Goal: Information Seeking & Learning: Learn about a topic

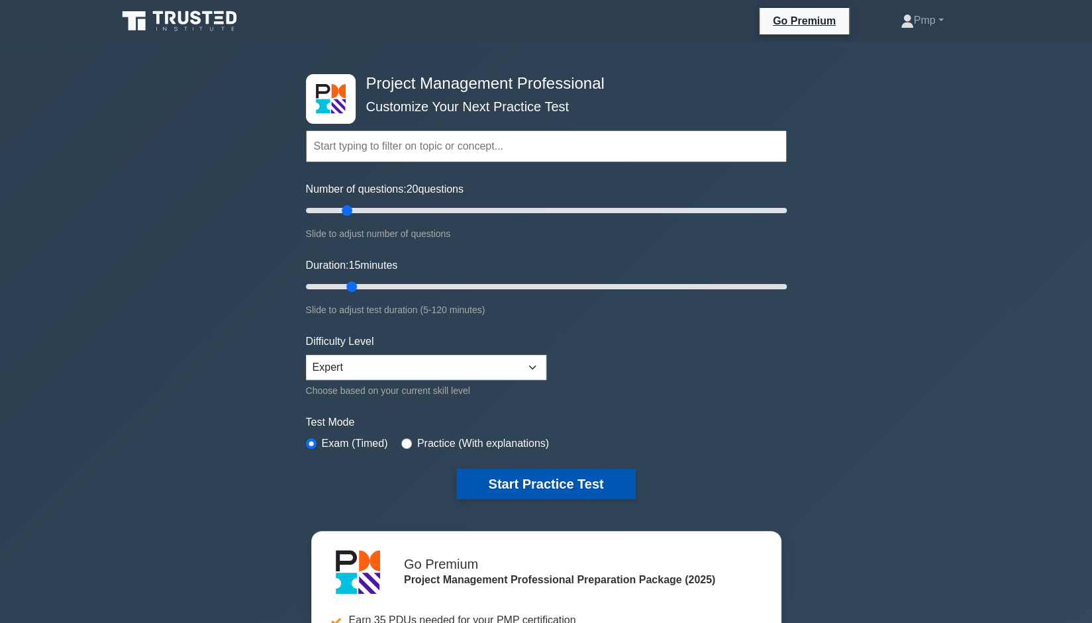
click at [541, 480] on button "Start Practice Test" at bounding box center [545, 484] width 179 height 30
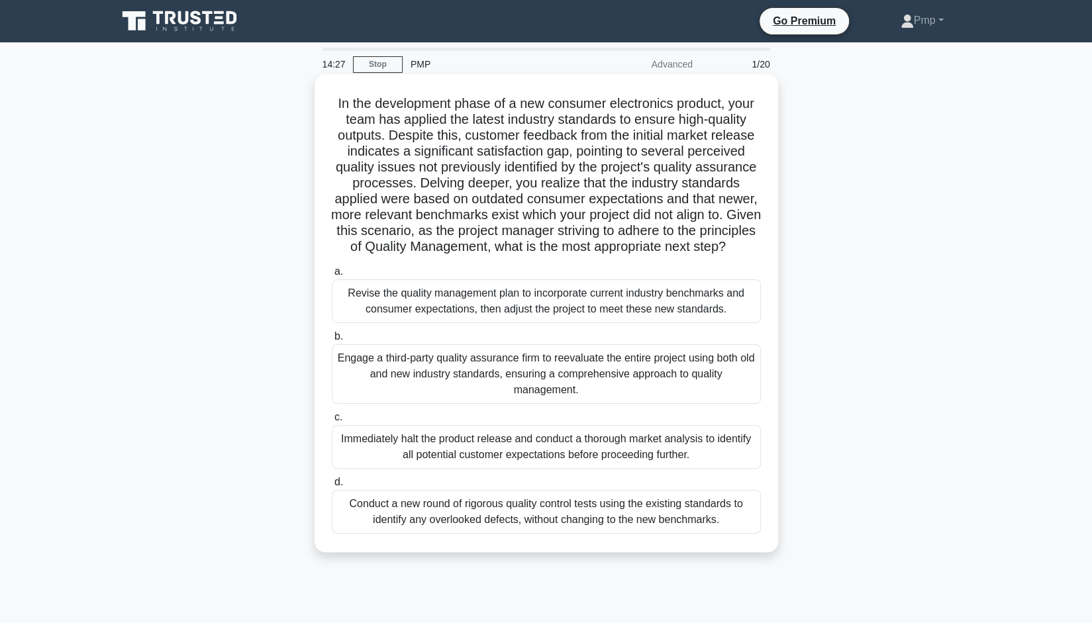
click at [651, 319] on div "Revise the quality management plan to incorporate current industry benchmarks a…" at bounding box center [546, 301] width 429 height 44
click at [332, 276] on input "a. Revise the quality management plan to incorporate current industry benchmark…" at bounding box center [332, 271] width 0 height 9
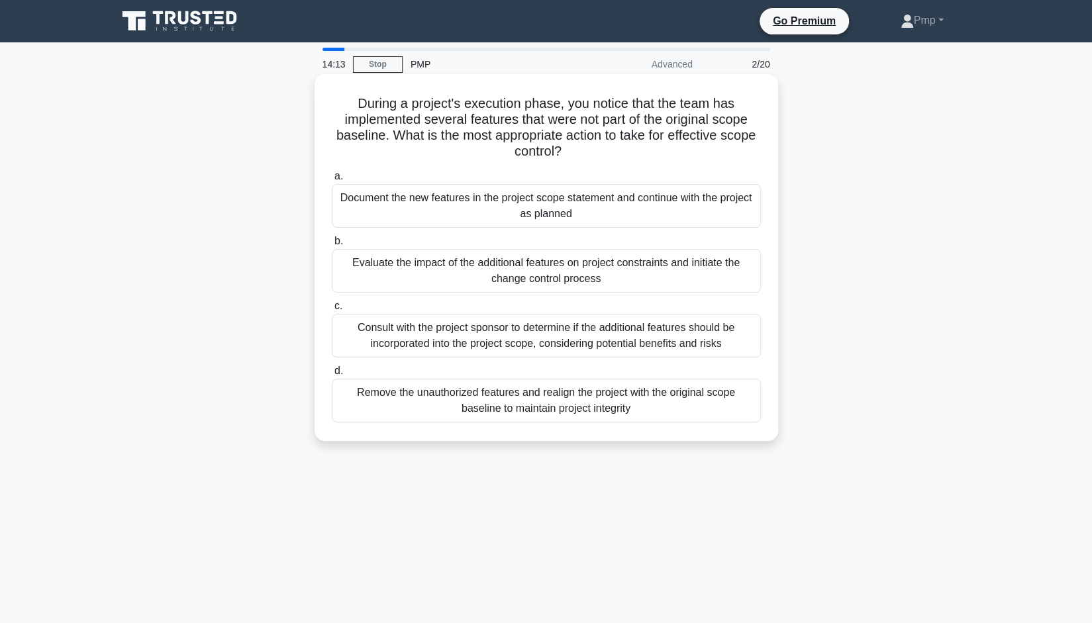
click at [641, 281] on div "Evaluate the impact of the additional features on project constraints and initi…" at bounding box center [546, 271] width 429 height 44
click at [332, 246] on input "b. Evaluate the impact of the additional features on project constraints and in…" at bounding box center [332, 241] width 0 height 9
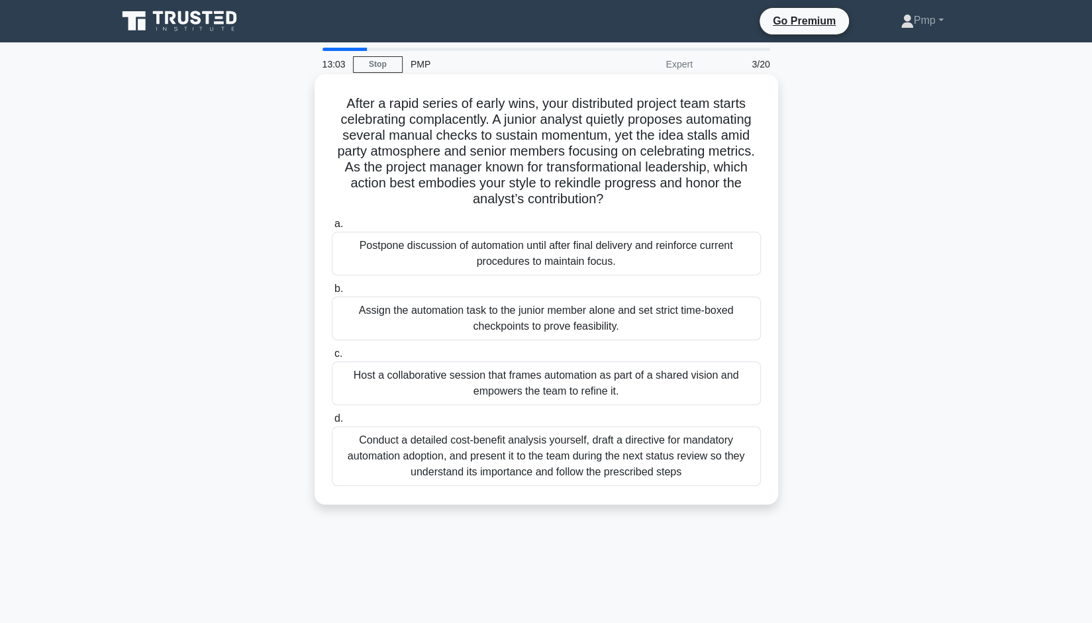
click at [671, 322] on div "Assign the automation task to the junior member alone and set strict time-boxed…" at bounding box center [546, 319] width 429 height 44
click at [332, 293] on input "b. Assign the automation task to the junior member alone and set strict time-bo…" at bounding box center [332, 289] width 0 height 9
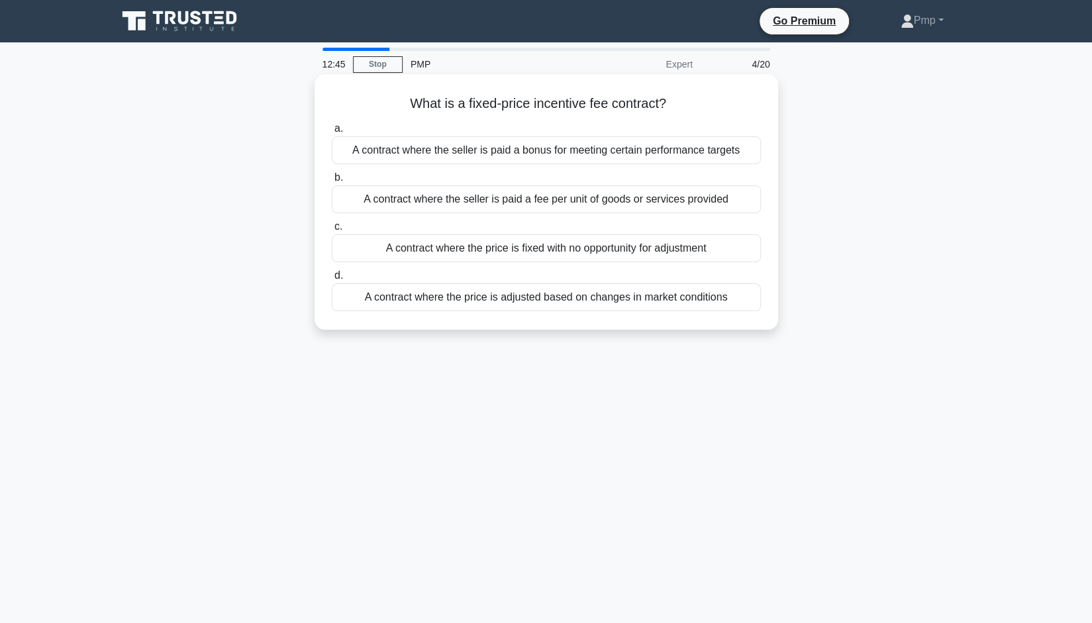
click at [680, 247] on div "A contract where the price is fixed with no opportunity for adjustment" at bounding box center [546, 248] width 429 height 28
click at [332, 231] on input "c. A contract where the price is fixed with no opportunity for adjustment" at bounding box center [332, 226] width 0 height 9
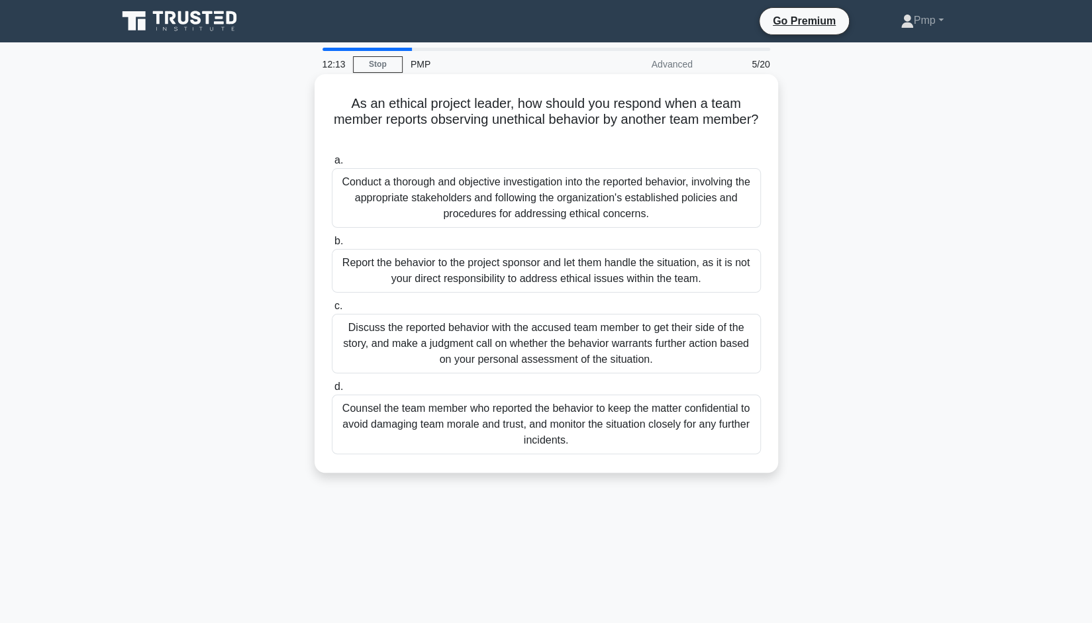
click at [687, 357] on div "Discuss the reported behavior with the accused team member to get their side of…" at bounding box center [546, 344] width 429 height 60
click at [332, 310] on input "c. Discuss the reported behavior with the accused team member to get their side…" at bounding box center [332, 306] width 0 height 9
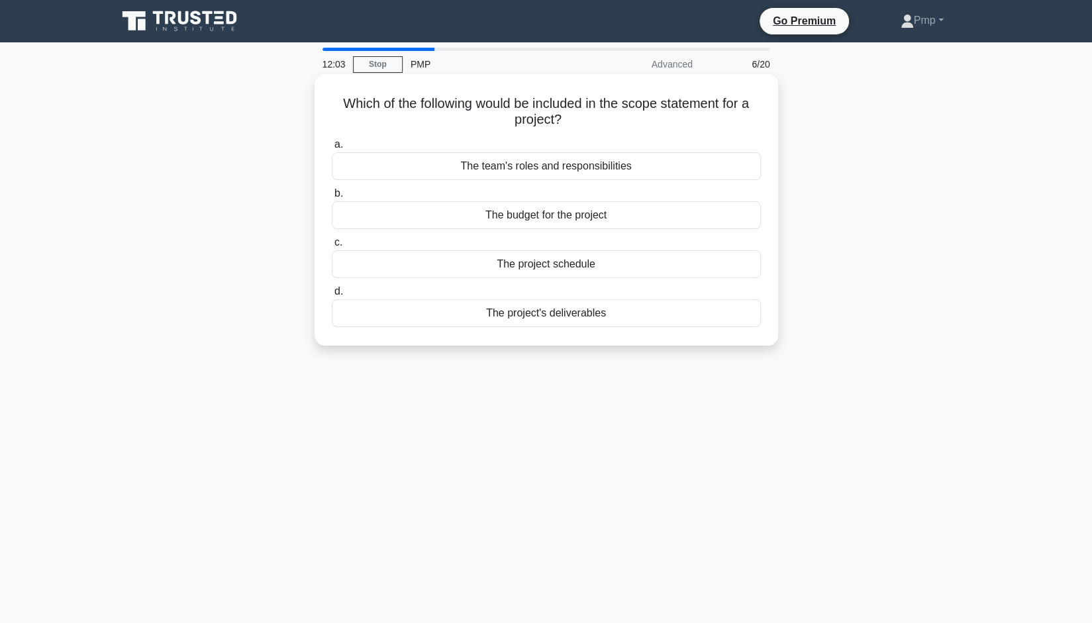
click at [596, 314] on div "The project's deliverables" at bounding box center [546, 313] width 429 height 28
click at [332, 296] on input "d. The project's deliverables" at bounding box center [332, 291] width 0 height 9
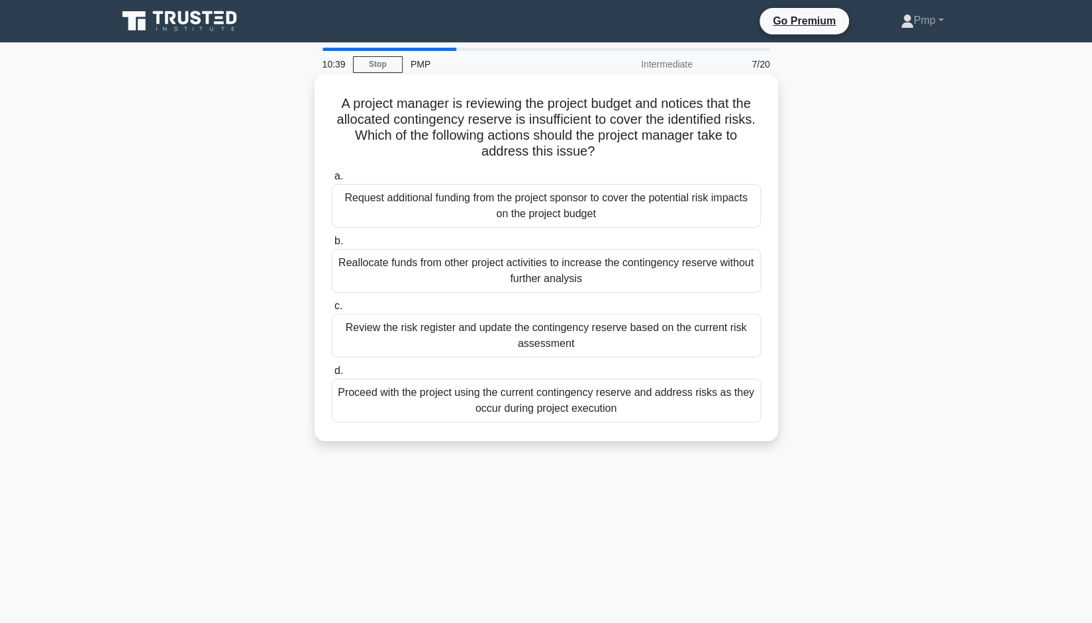
click at [639, 344] on div "Review the risk register and update the contingency reserve based on the curren…" at bounding box center [546, 336] width 429 height 44
click at [332, 310] on input "c. Review the risk register and update the contingency reserve based on the cur…" at bounding box center [332, 306] width 0 height 9
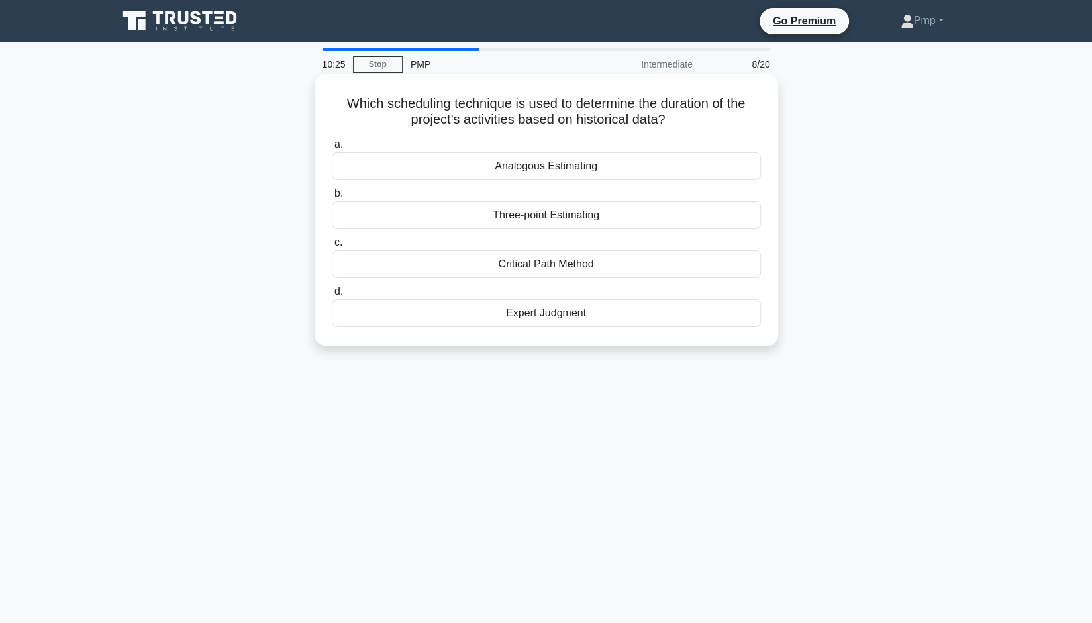
click at [579, 162] on div "Analogous Estimating" at bounding box center [546, 166] width 429 height 28
click at [332, 149] on input "a. Analogous Estimating" at bounding box center [332, 144] width 0 height 9
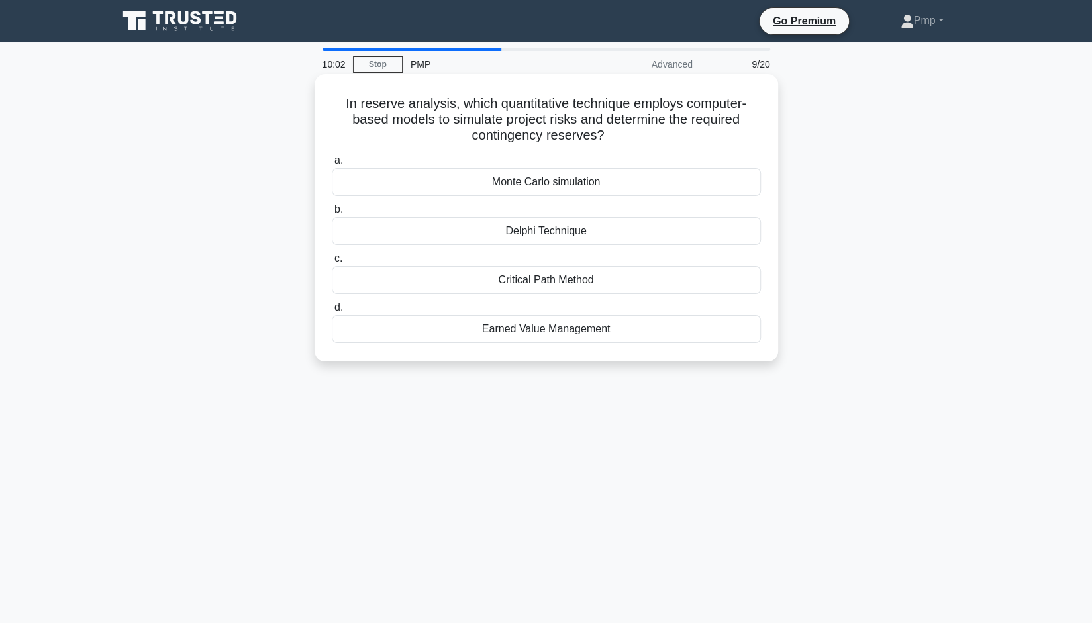
click at [588, 188] on div "Monte Carlo simulation" at bounding box center [546, 182] width 429 height 28
click at [332, 165] on input "a. Monte Carlo simulation" at bounding box center [332, 160] width 0 height 9
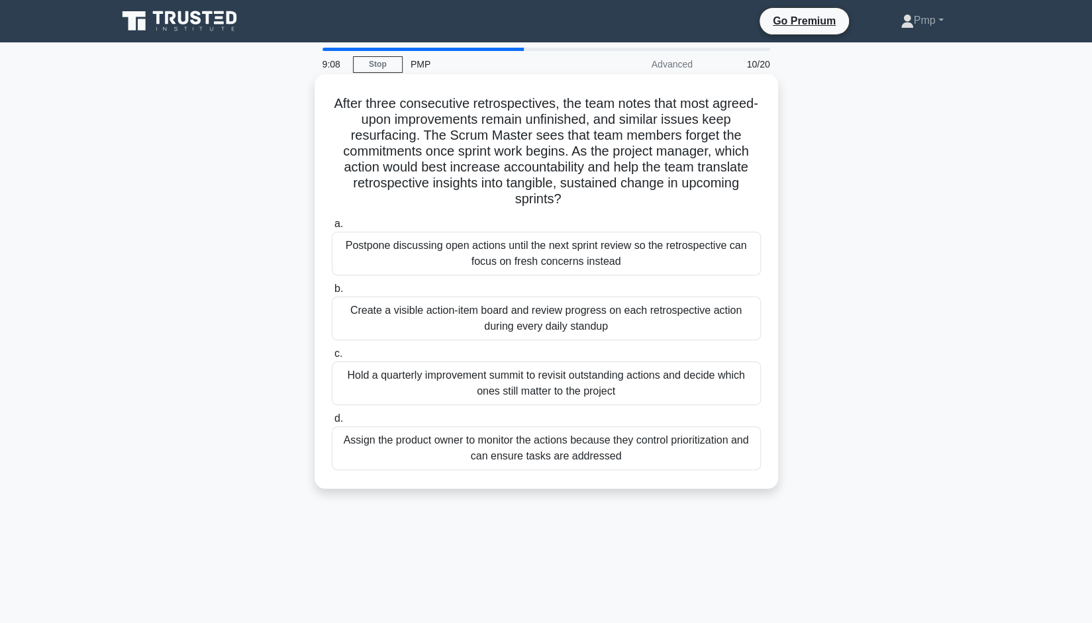
click at [687, 324] on div "Create a visible action-item board and review progress on each retrospective ac…" at bounding box center [546, 319] width 429 height 44
click at [332, 293] on input "b. Create a visible action-item board and review progress on each retrospective…" at bounding box center [332, 289] width 0 height 9
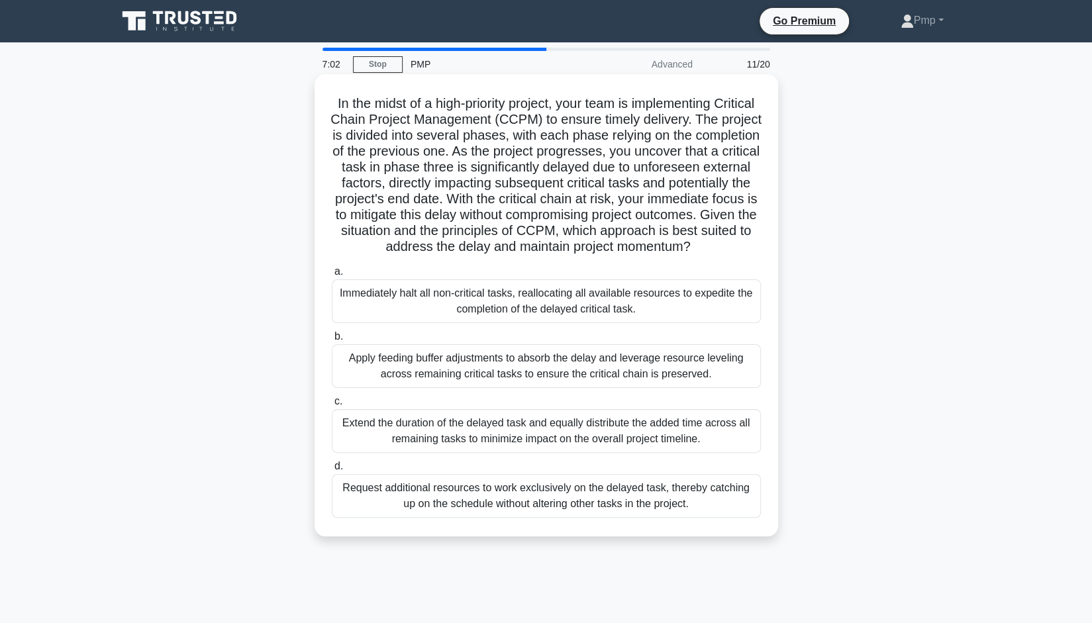
click at [527, 388] on div "Apply feeding buffer adjustments to absorb the delay and leverage resource leve…" at bounding box center [546, 366] width 429 height 44
click at [332, 341] on input "b. Apply feeding buffer adjustments to absorb the delay and leverage resource l…" at bounding box center [332, 336] width 0 height 9
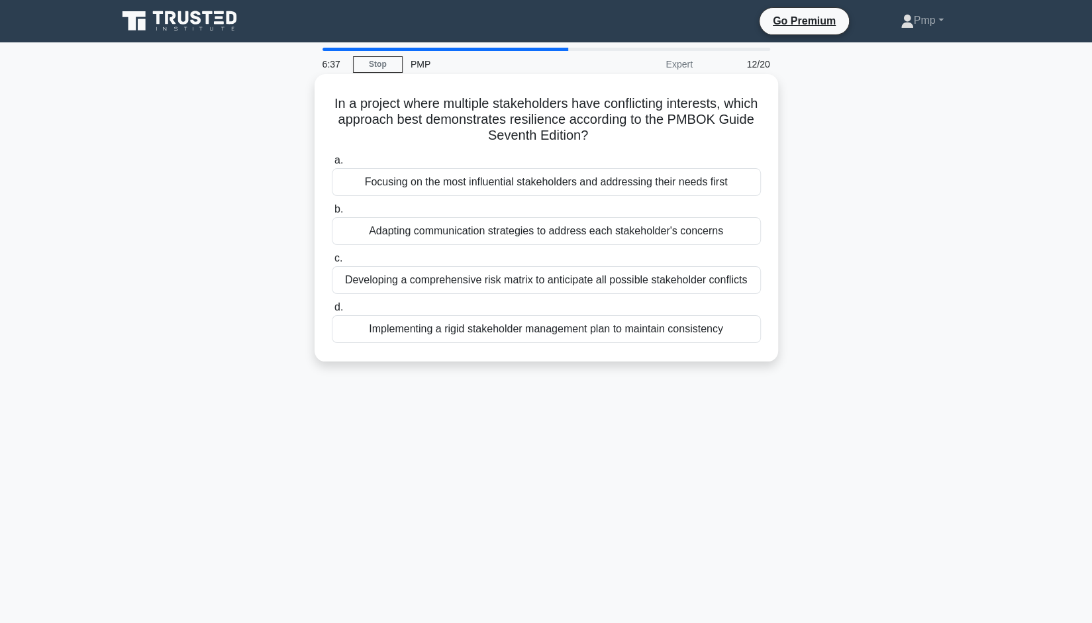
click at [556, 281] on div "Developing a comprehensive risk matrix to anticipate all possible stakeholder c…" at bounding box center [546, 280] width 429 height 28
click at [332, 263] on input "c. Developing a comprehensive risk matrix to anticipate all possible stakeholde…" at bounding box center [332, 258] width 0 height 9
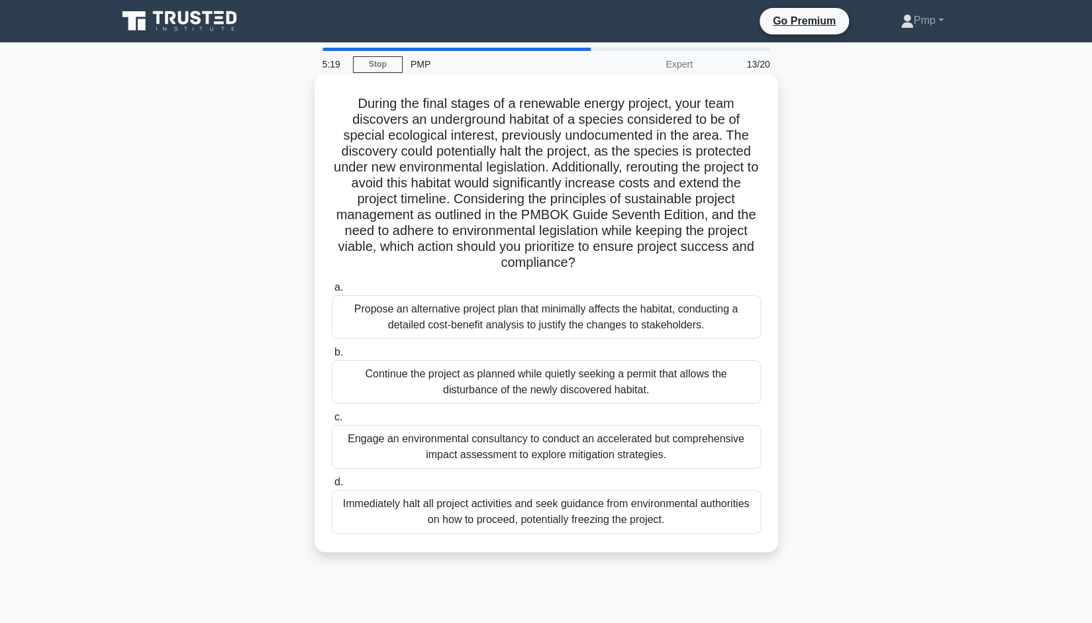
click at [686, 455] on div "Engage an environmental consultancy to conduct an accelerated but comprehensive…" at bounding box center [546, 447] width 429 height 44
click at [332, 422] on input "c. Engage an environmental consultancy to conduct an accelerated but comprehens…" at bounding box center [332, 417] width 0 height 9
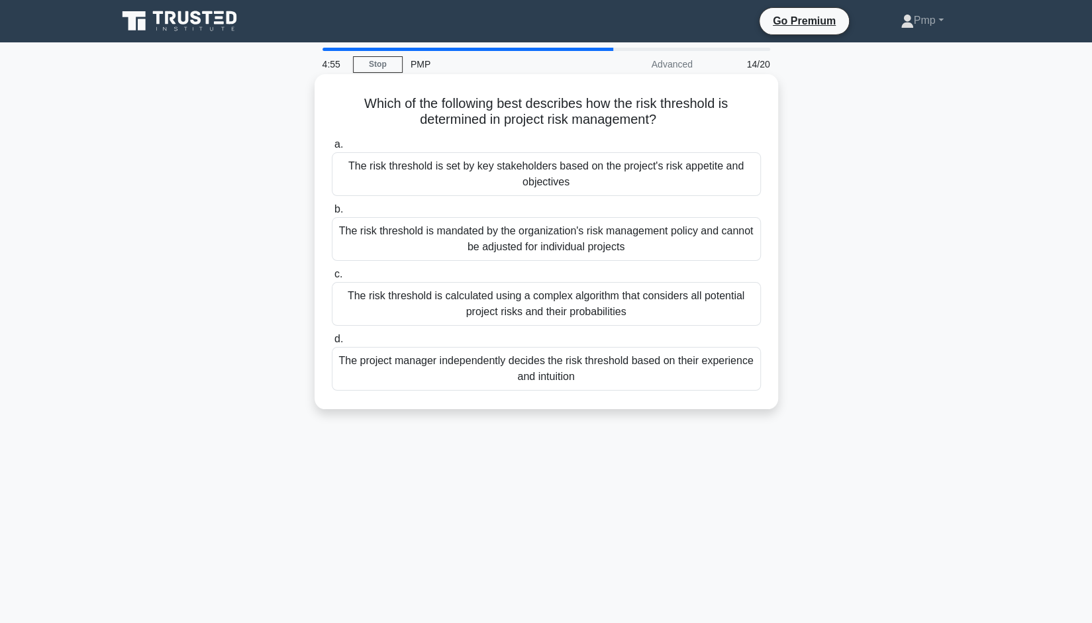
click at [582, 170] on div "The risk threshold is set by key stakeholders based on the project's risk appet…" at bounding box center [546, 174] width 429 height 44
click at [332, 149] on input "a. The risk threshold is set by key stakeholders based on the project's risk ap…" at bounding box center [332, 144] width 0 height 9
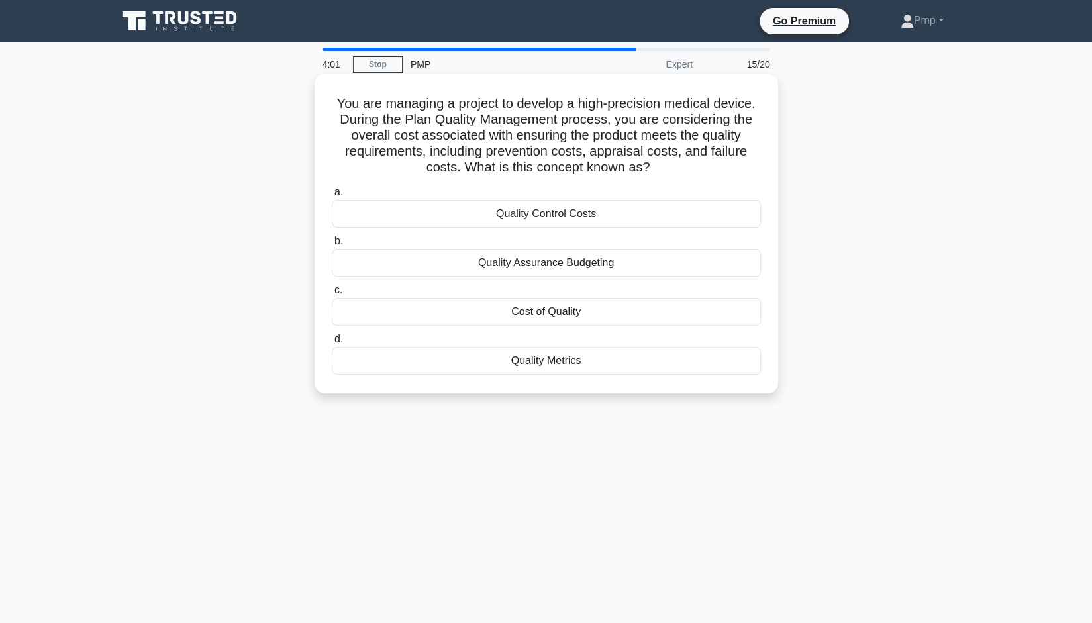
click at [587, 263] on div "Quality Assurance Budgeting" at bounding box center [546, 263] width 429 height 28
click at [332, 246] on input "b. Quality Assurance Budgeting" at bounding box center [332, 241] width 0 height 9
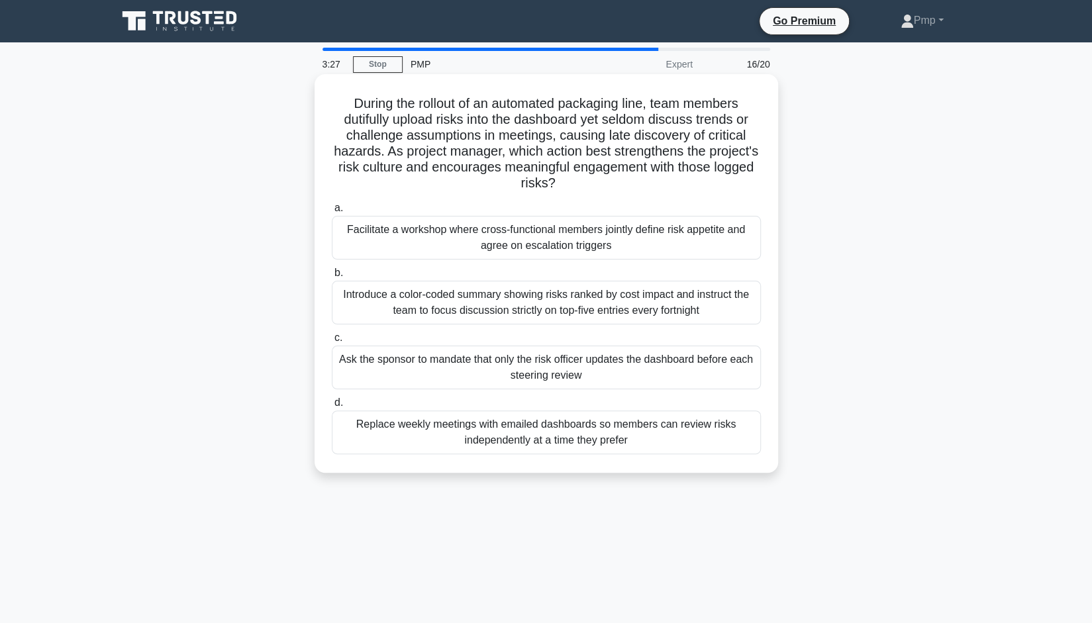
click at [614, 232] on div "Facilitate a workshop where cross-functional members jointly define risk appeti…" at bounding box center [546, 238] width 429 height 44
click at [332, 212] on input "a. Facilitate a workshop where cross-functional members jointly define risk app…" at bounding box center [332, 208] width 0 height 9
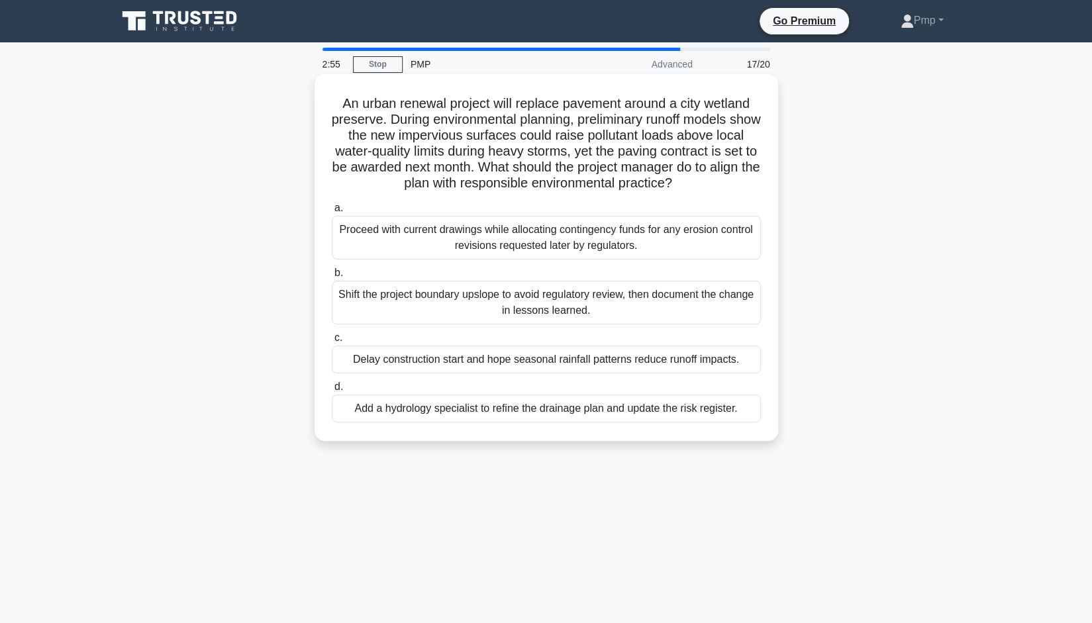
click at [529, 404] on div "Add a hydrology specialist to refine the drainage plan and update the risk regi…" at bounding box center [546, 409] width 429 height 28
click at [332, 391] on input "d. Add a hydrology specialist to refine the drainage plan and update the risk r…" at bounding box center [332, 387] width 0 height 9
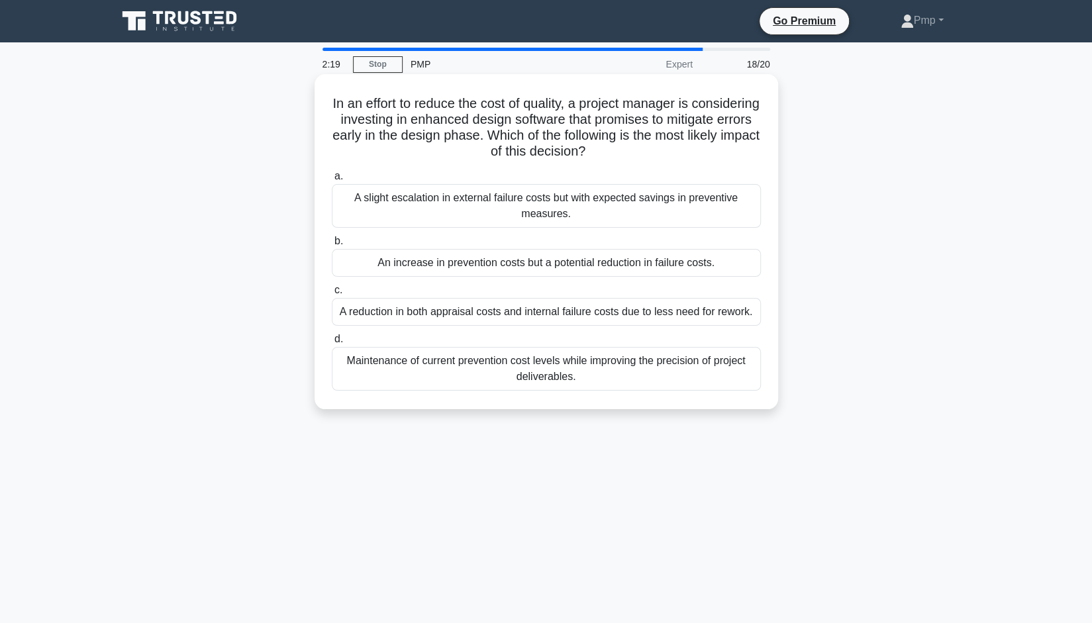
click at [461, 263] on div "An increase in prevention costs but a potential reduction in failure costs." at bounding box center [546, 263] width 429 height 28
click at [332, 246] on input "b. An increase in prevention costs but a potential reduction in failure costs." at bounding box center [332, 241] width 0 height 9
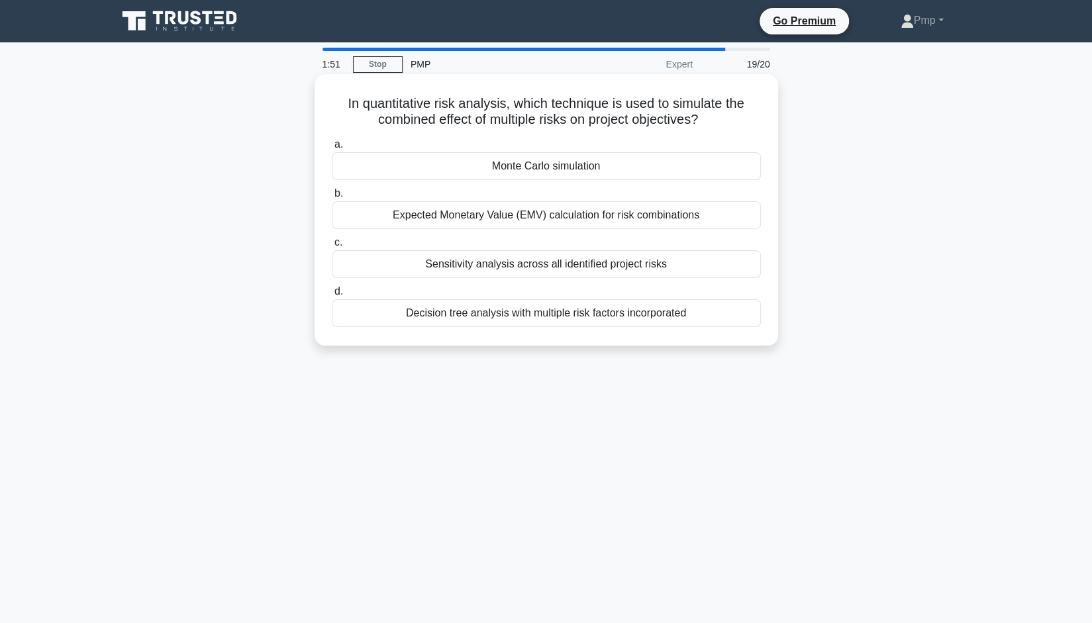
click at [460, 318] on div "Decision tree analysis with multiple risk factors incorporated" at bounding box center [546, 313] width 429 height 28
click at [332, 296] on input "d. Decision tree analysis with multiple risk factors incorporated" at bounding box center [332, 291] width 0 height 9
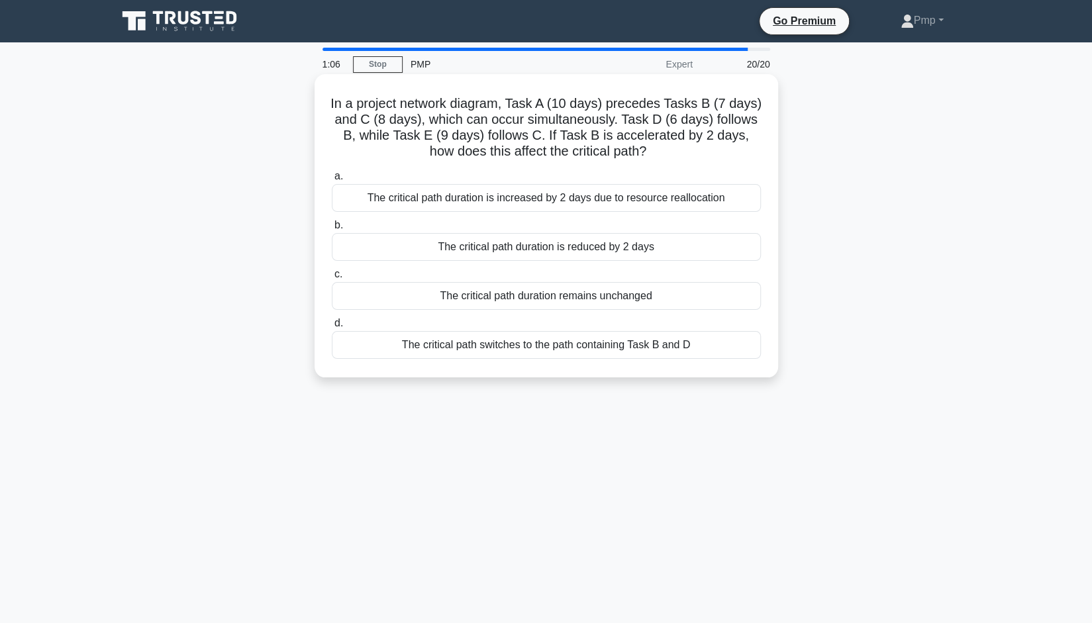
click at [561, 296] on div "The critical path duration remains unchanged" at bounding box center [546, 296] width 429 height 28
click at [332, 279] on input "c. The critical path duration remains unchanged" at bounding box center [332, 274] width 0 height 9
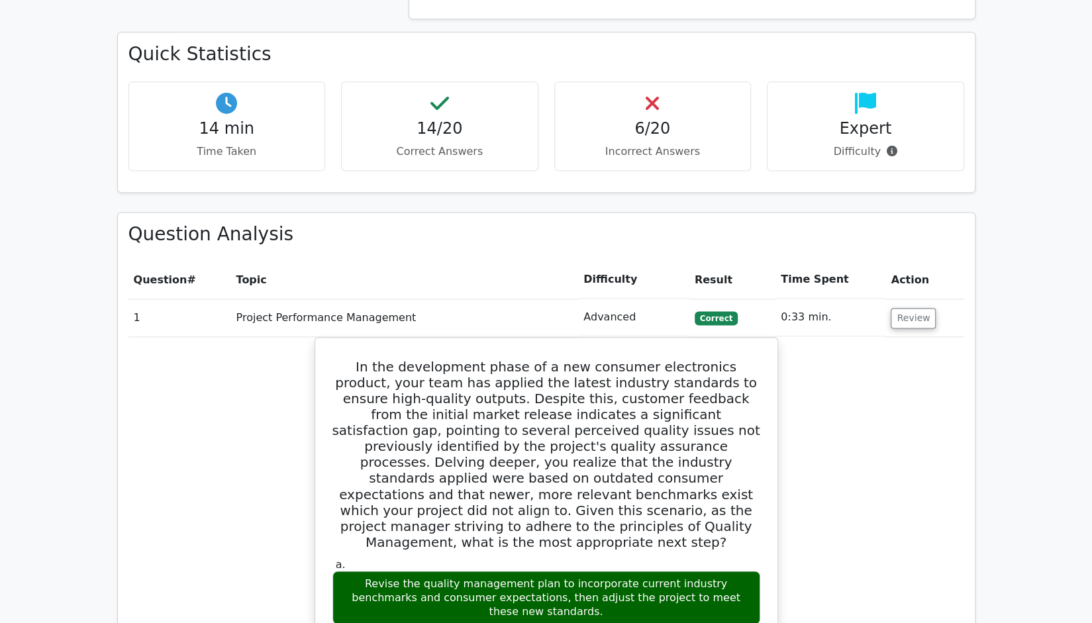
scroll to position [993, 0]
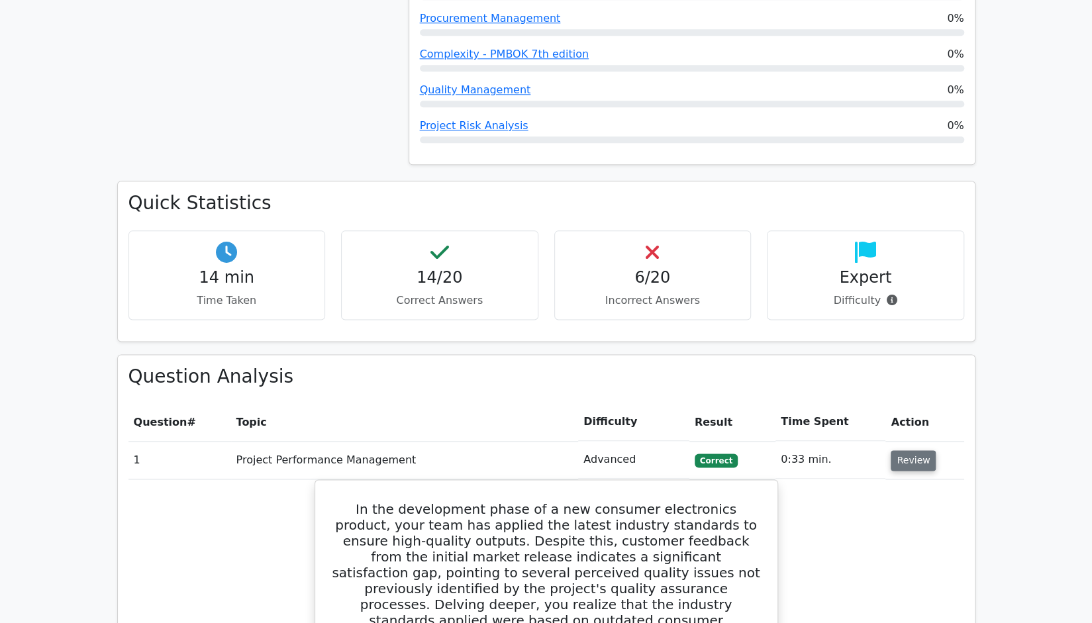
click at [908, 450] on button "Review" at bounding box center [912, 460] width 45 height 21
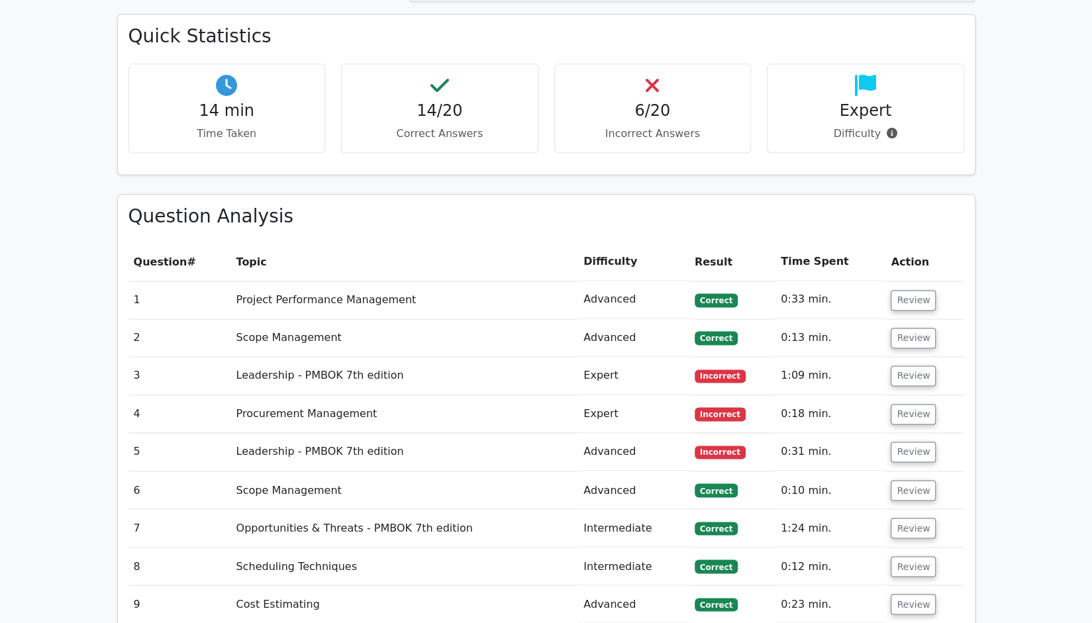
scroll to position [1191, 0]
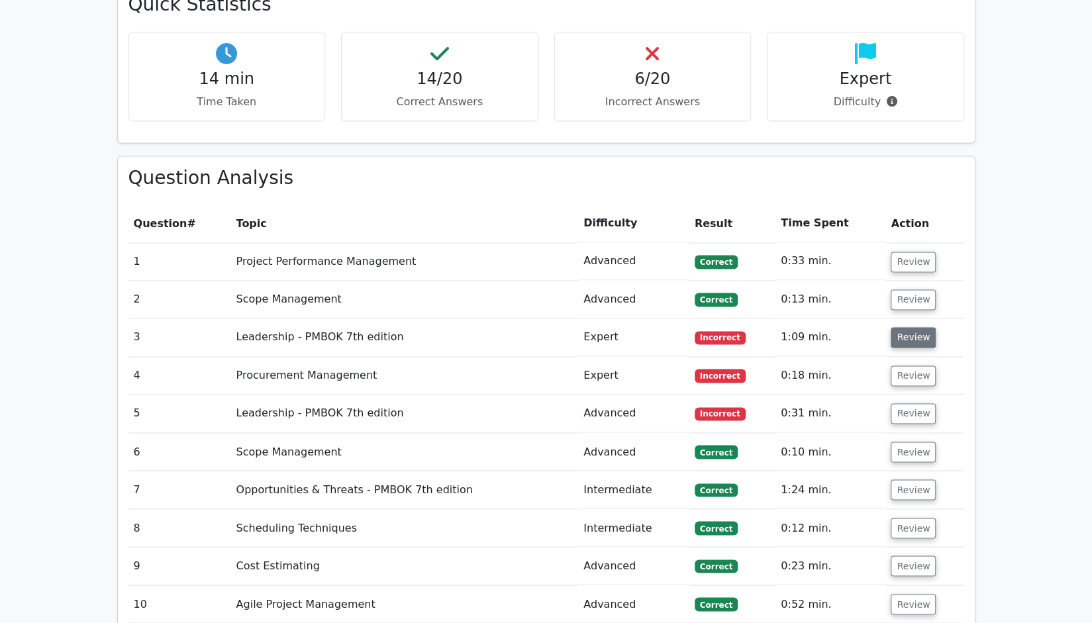
click at [925, 327] on button "Review" at bounding box center [912, 337] width 45 height 21
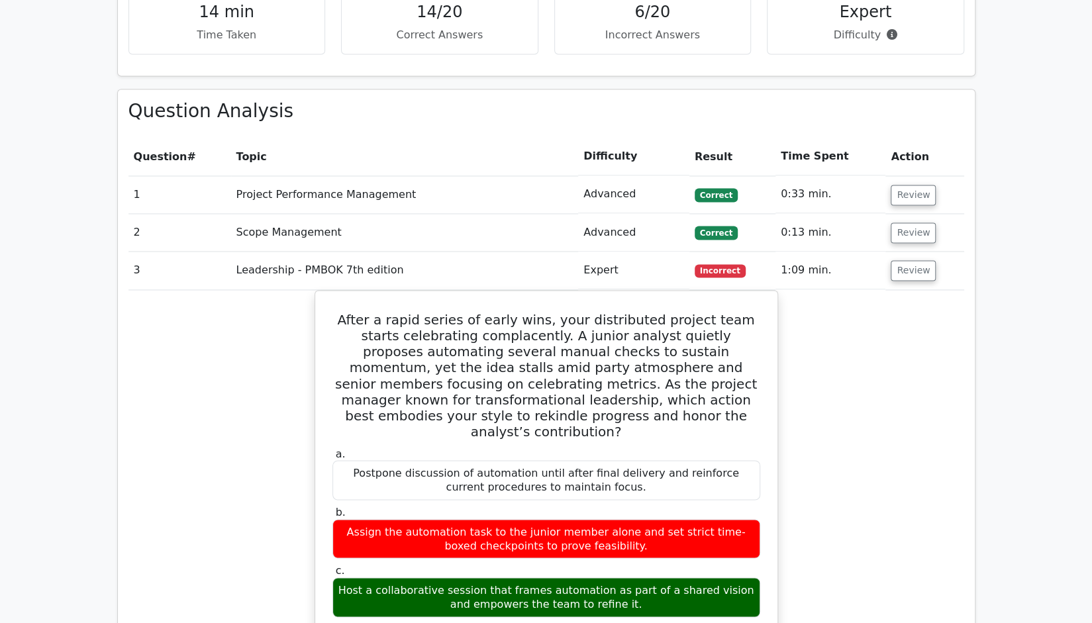
scroll to position [1324, 0]
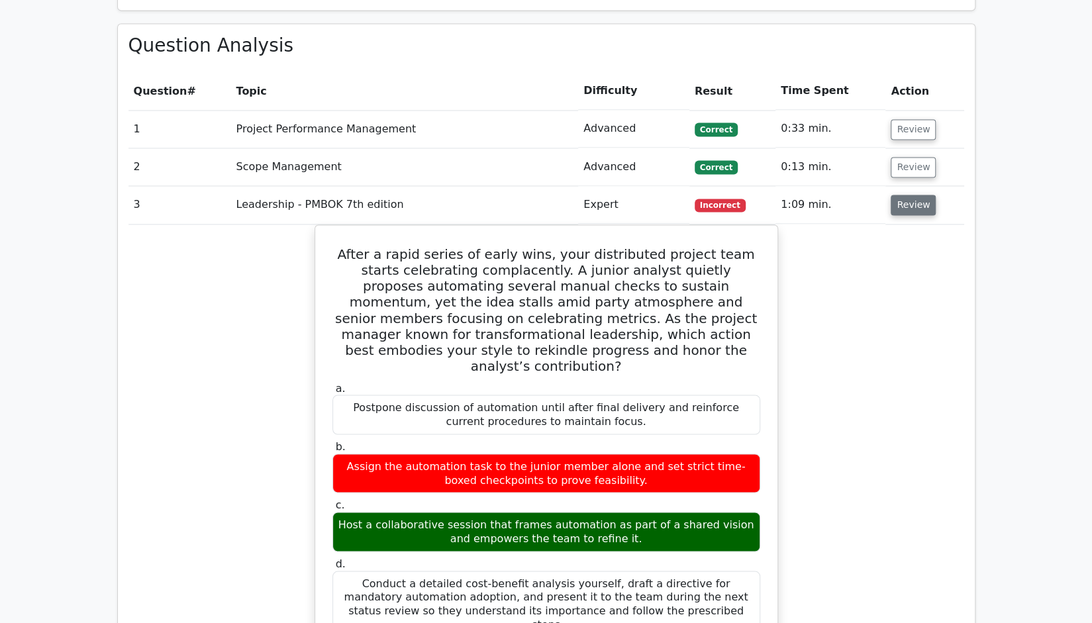
click at [901, 195] on button "Review" at bounding box center [912, 205] width 45 height 21
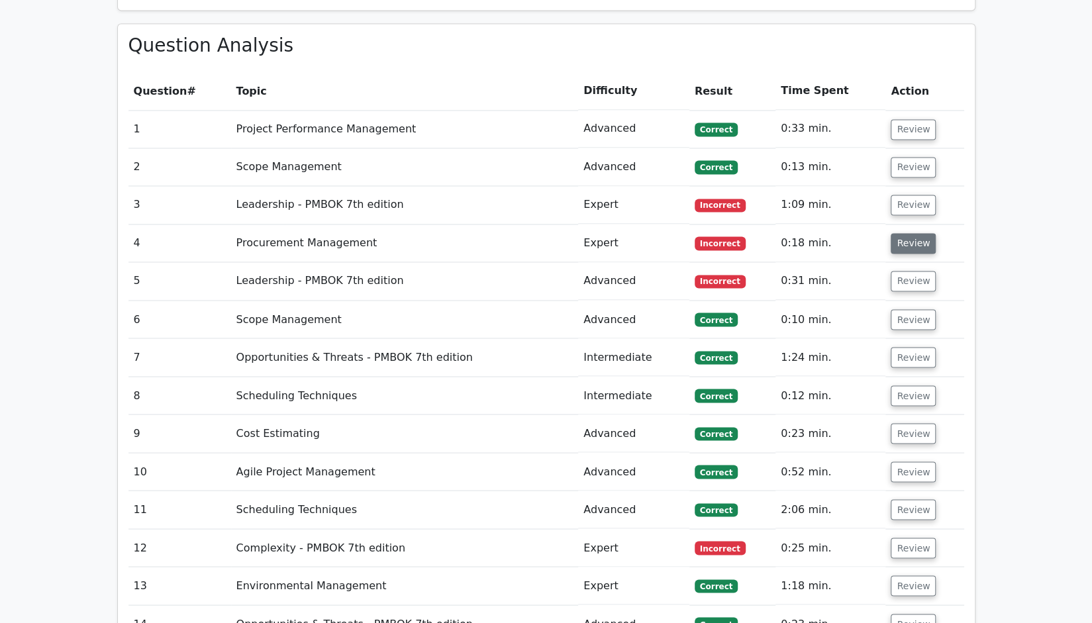
click at [899, 233] on button "Review" at bounding box center [912, 243] width 45 height 21
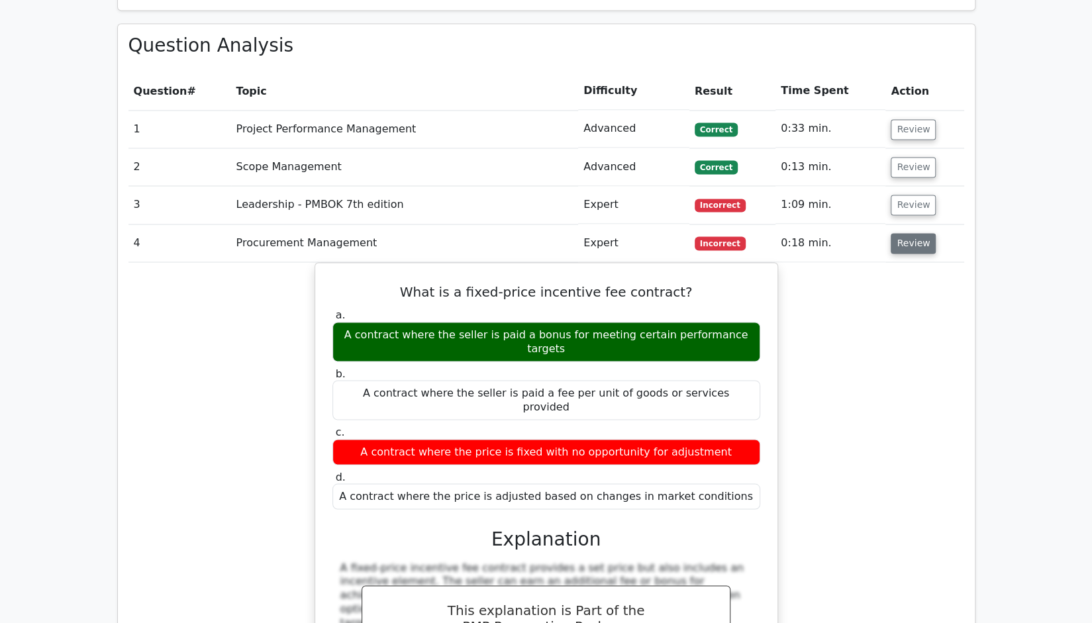
click at [898, 233] on button "Review" at bounding box center [912, 243] width 45 height 21
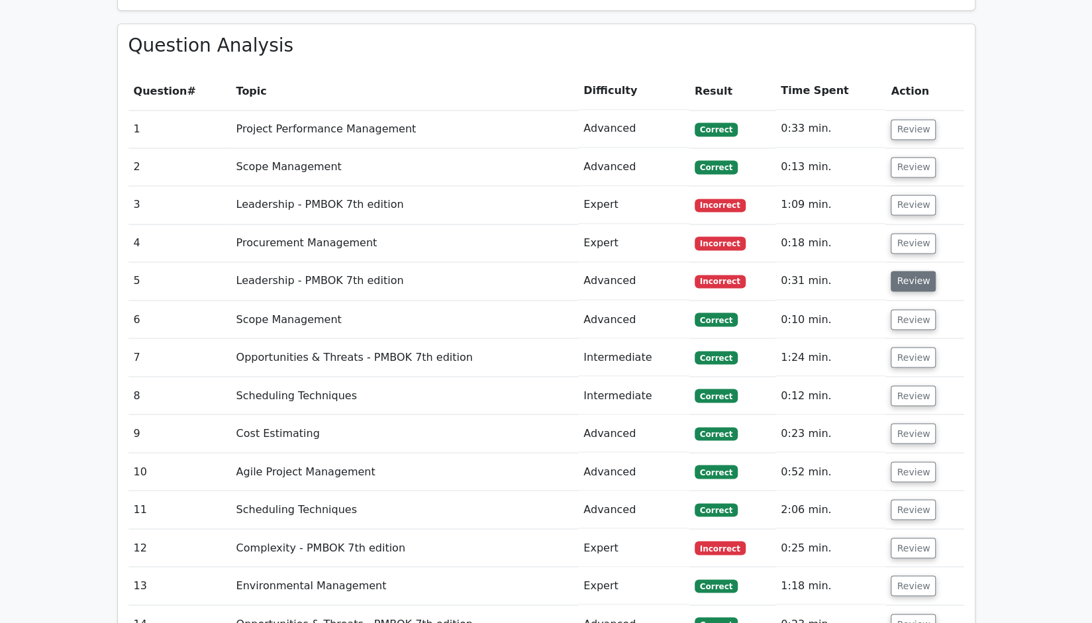
click at [904, 271] on button "Review" at bounding box center [912, 281] width 45 height 21
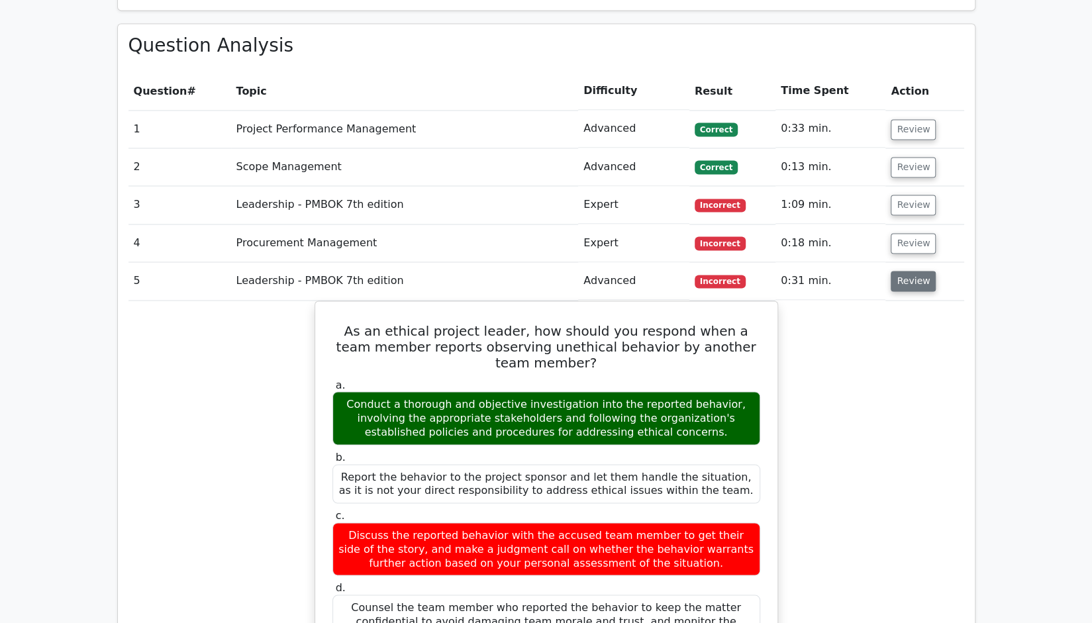
click at [902, 271] on button "Review" at bounding box center [912, 281] width 45 height 21
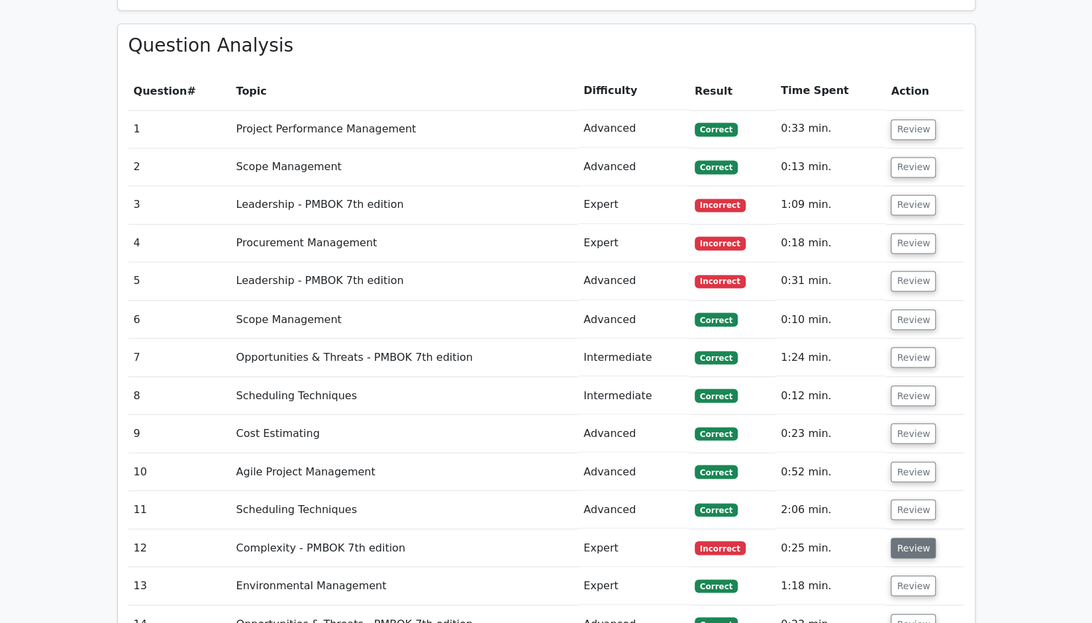
click at [915, 537] on button "Review" at bounding box center [912, 547] width 45 height 21
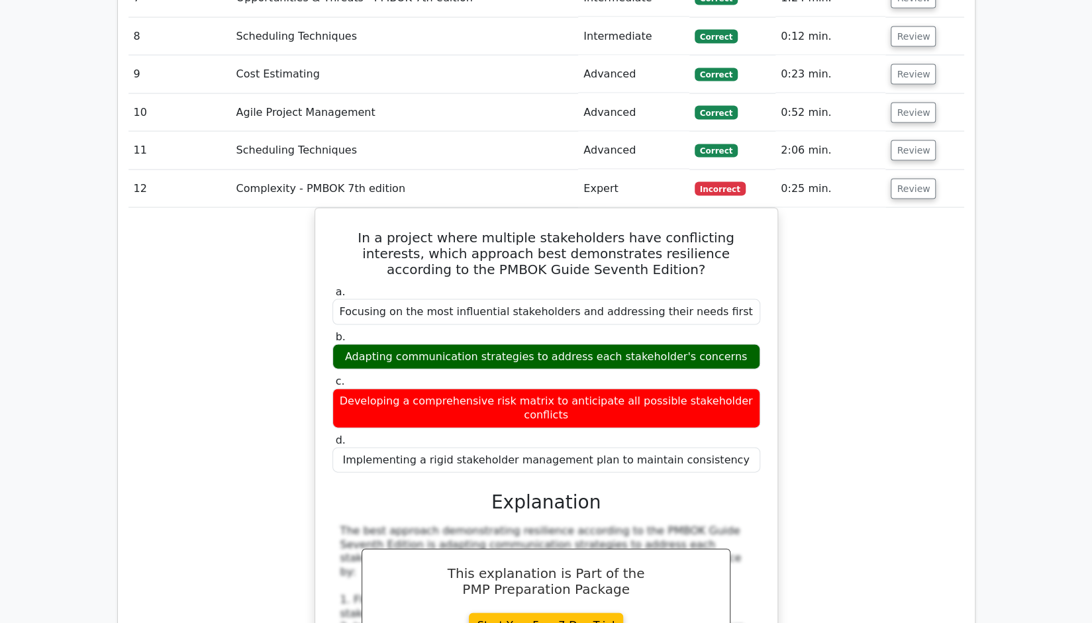
scroll to position [1655, 0]
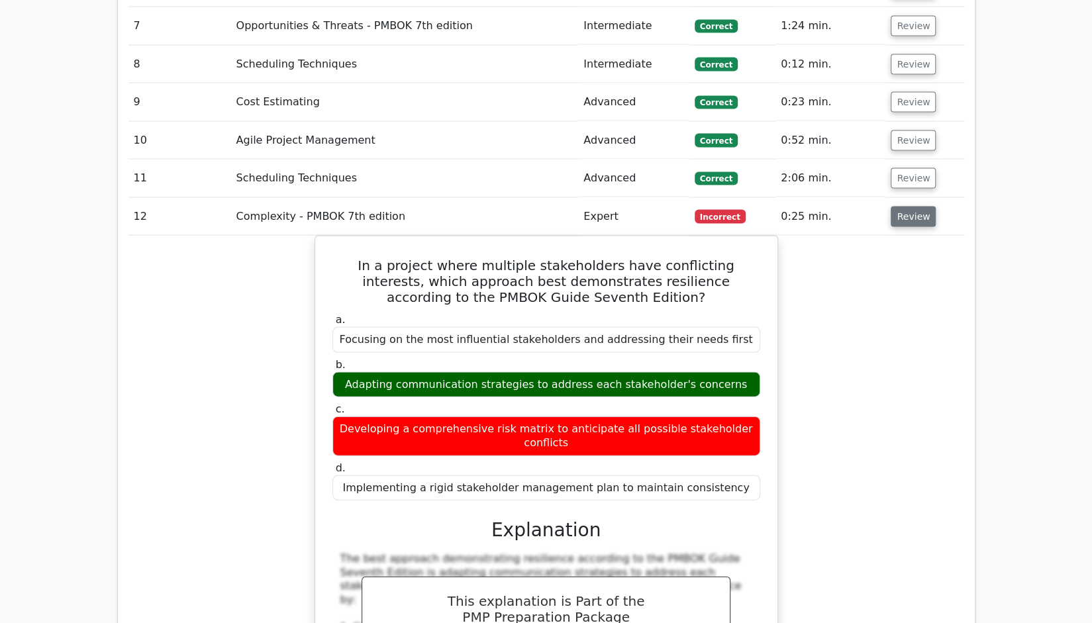
click at [896, 207] on button "Review" at bounding box center [912, 217] width 45 height 21
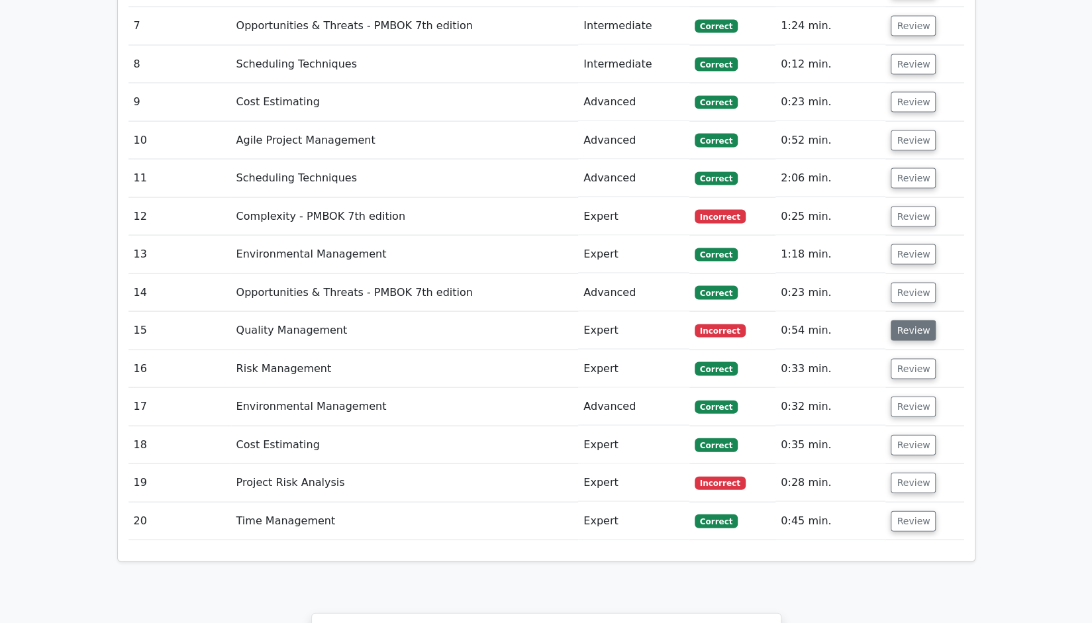
click at [909, 320] on button "Review" at bounding box center [912, 330] width 45 height 21
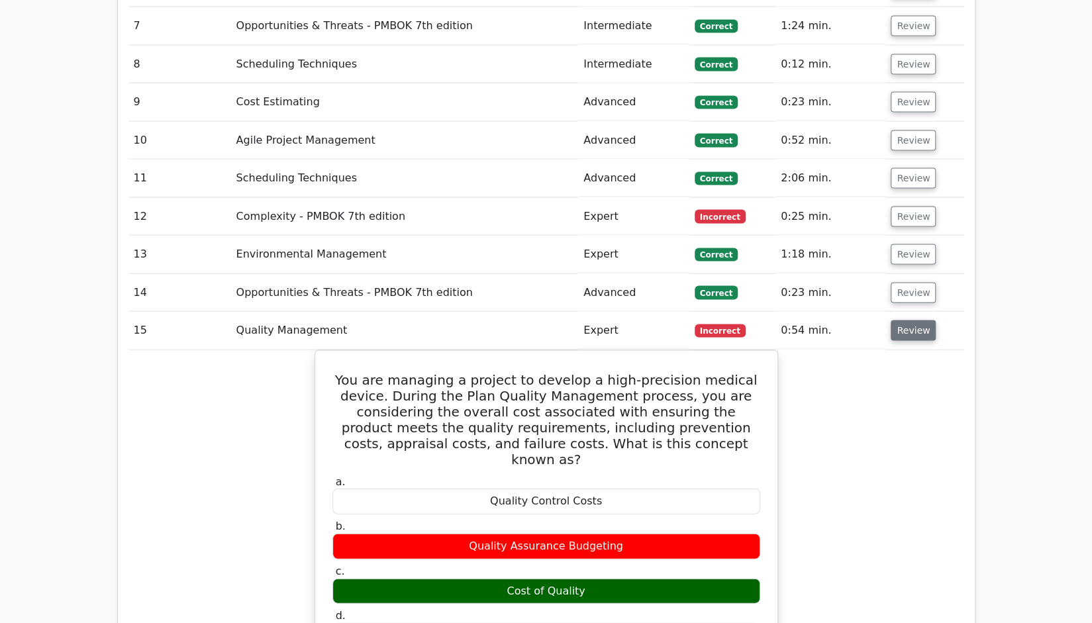
click at [909, 320] on button "Review" at bounding box center [912, 330] width 45 height 21
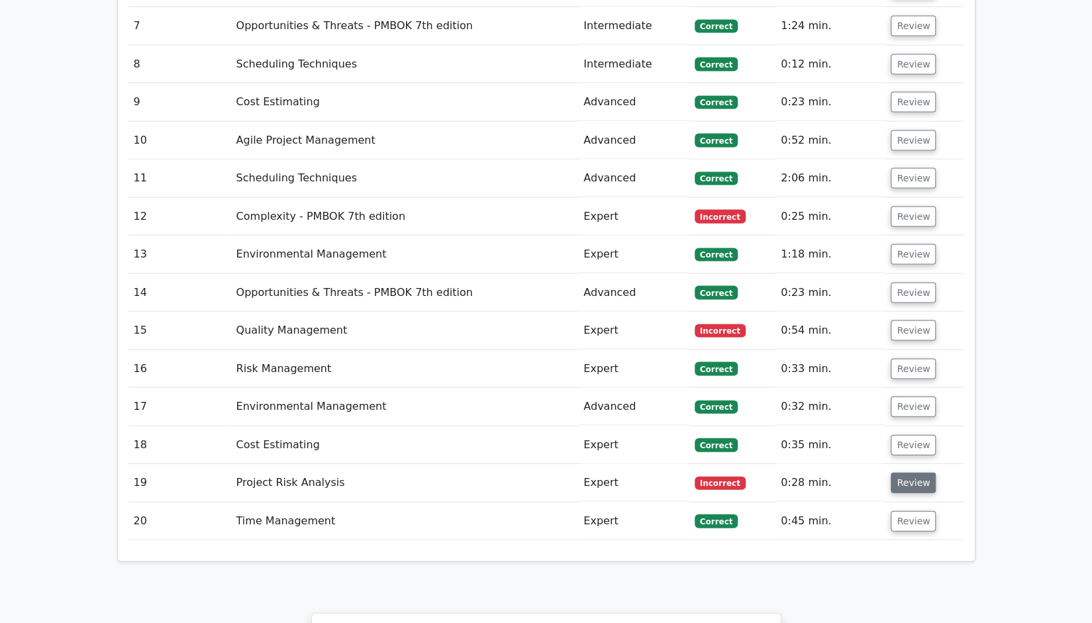
click at [913, 473] on button "Review" at bounding box center [912, 483] width 45 height 21
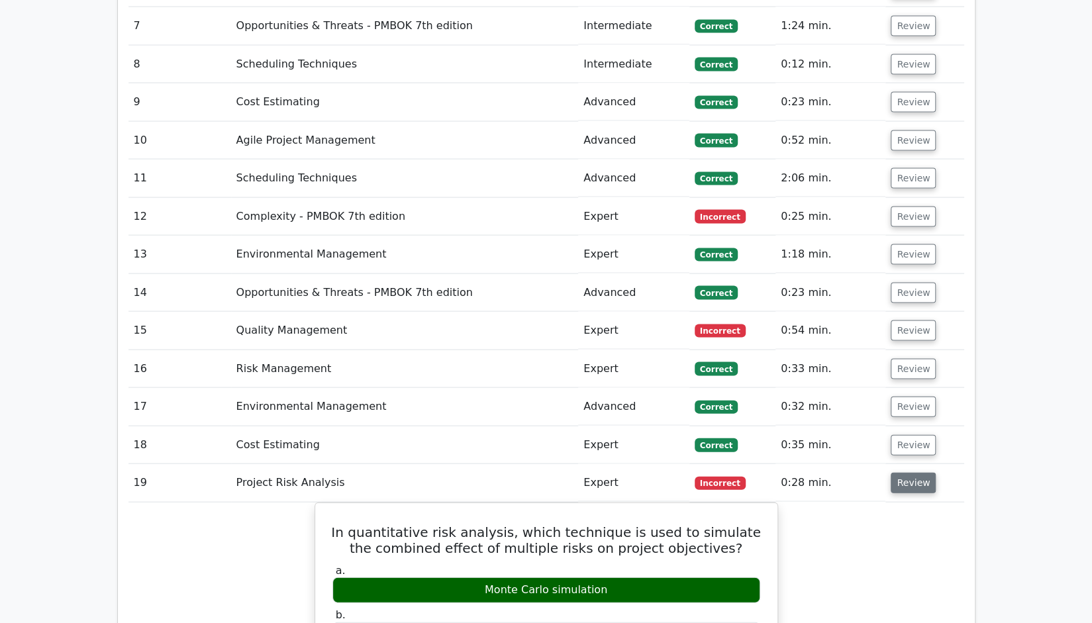
click at [906, 473] on button "Review" at bounding box center [912, 483] width 45 height 21
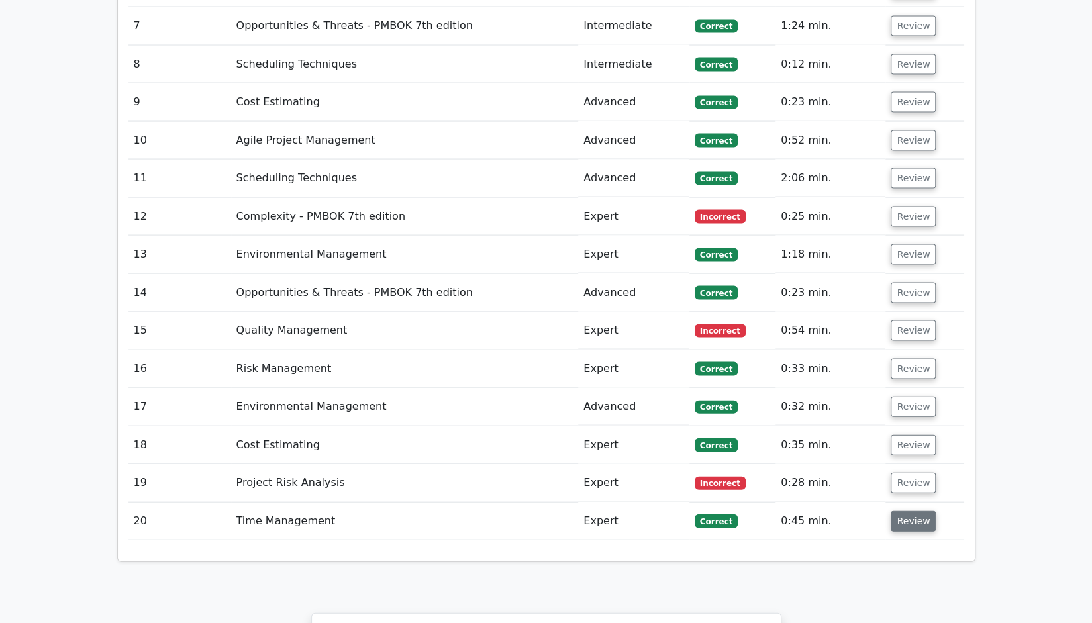
click at [908, 511] on button "Review" at bounding box center [912, 521] width 45 height 21
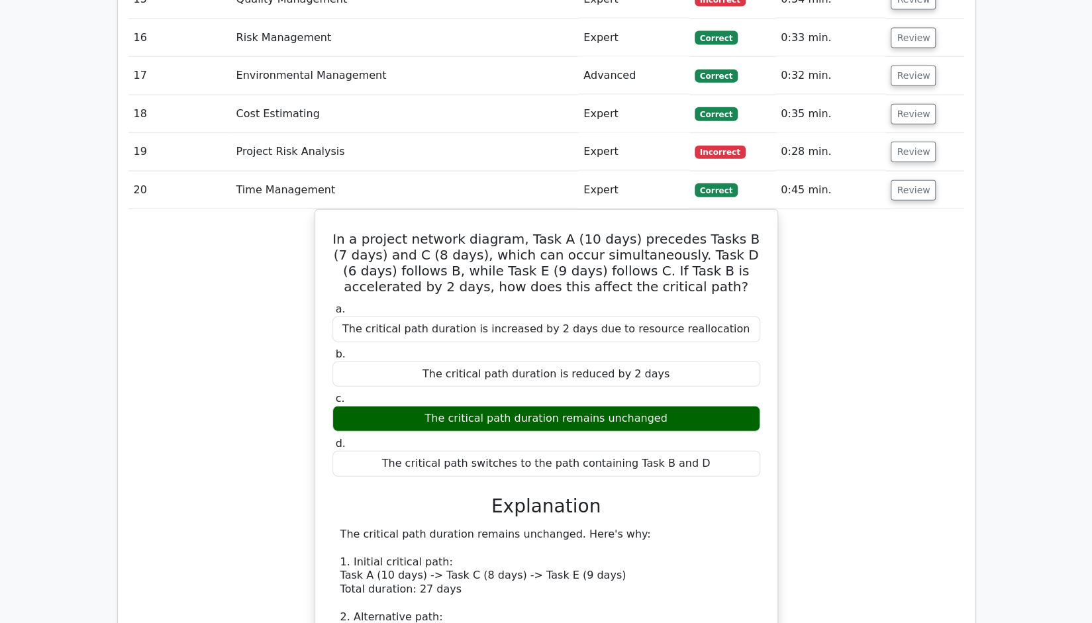
scroll to position [1721, 0]
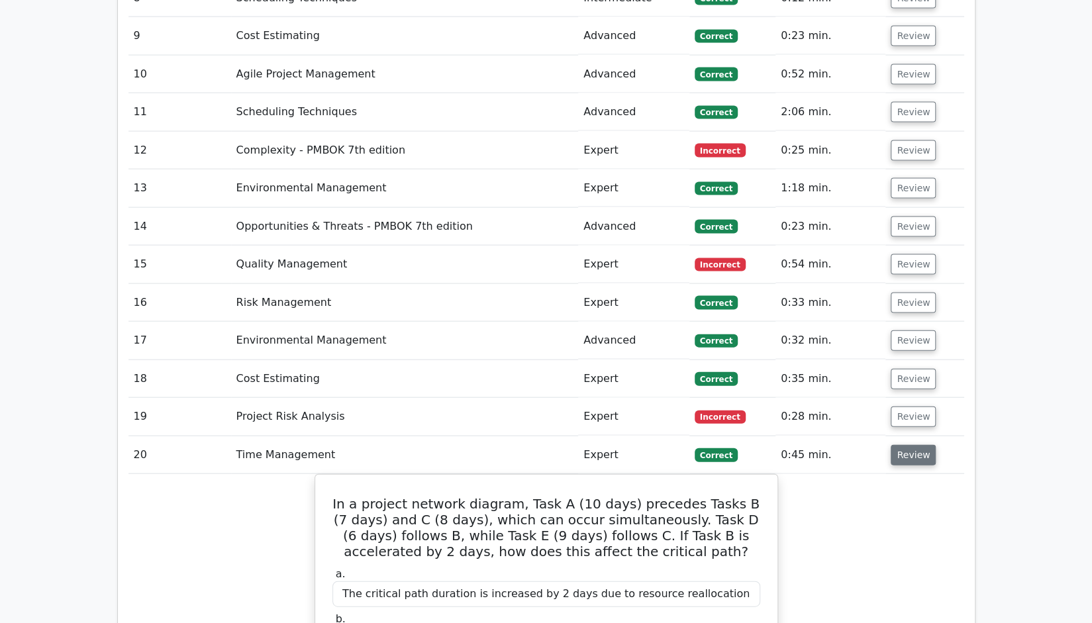
click at [910, 445] on button "Review" at bounding box center [912, 455] width 45 height 21
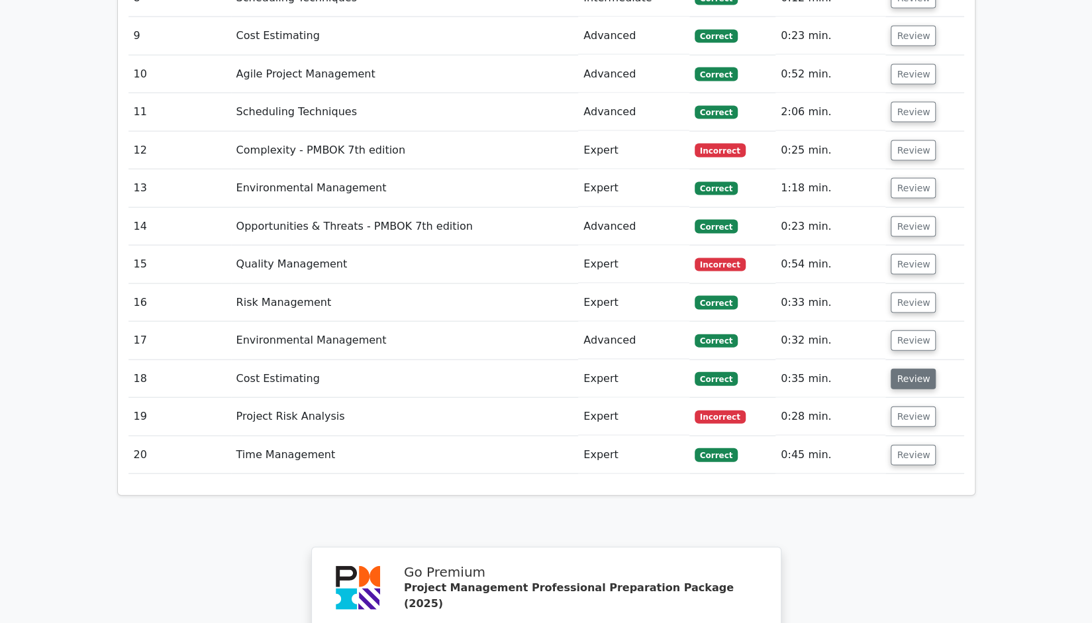
click at [915, 369] on button "Review" at bounding box center [912, 379] width 45 height 21
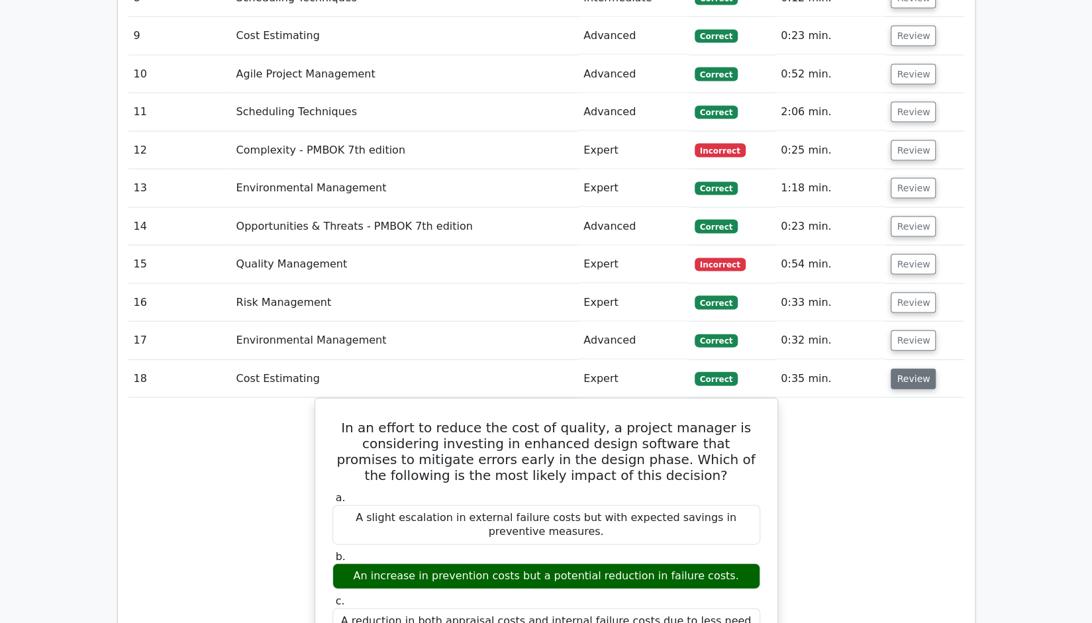
click at [913, 369] on button "Review" at bounding box center [912, 379] width 45 height 21
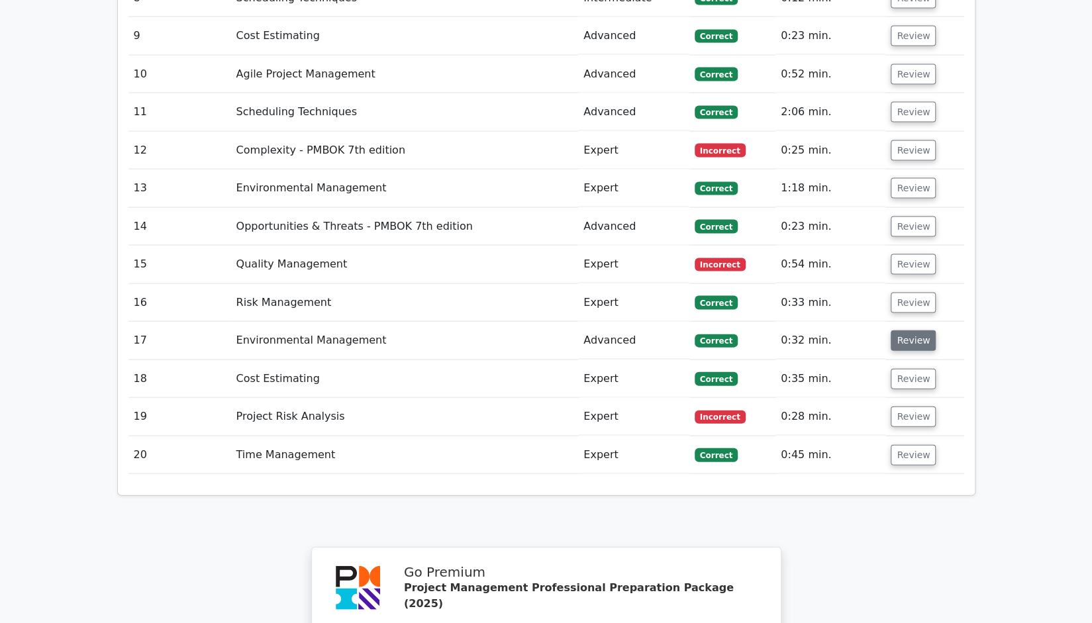
click at [908, 330] on button "Review" at bounding box center [912, 340] width 45 height 21
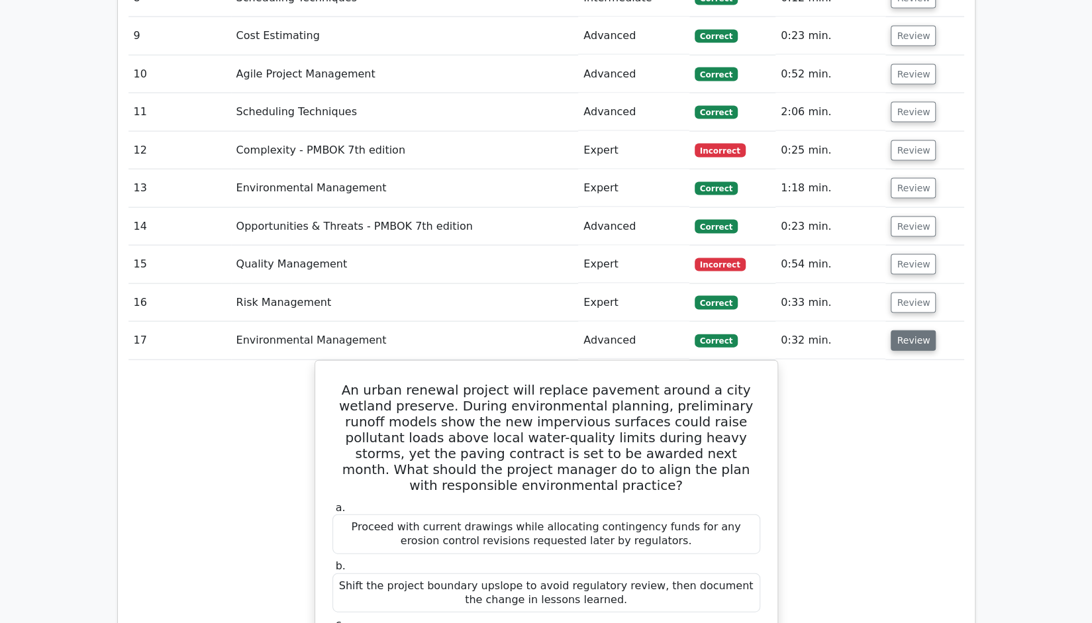
click at [908, 330] on button "Review" at bounding box center [912, 340] width 45 height 21
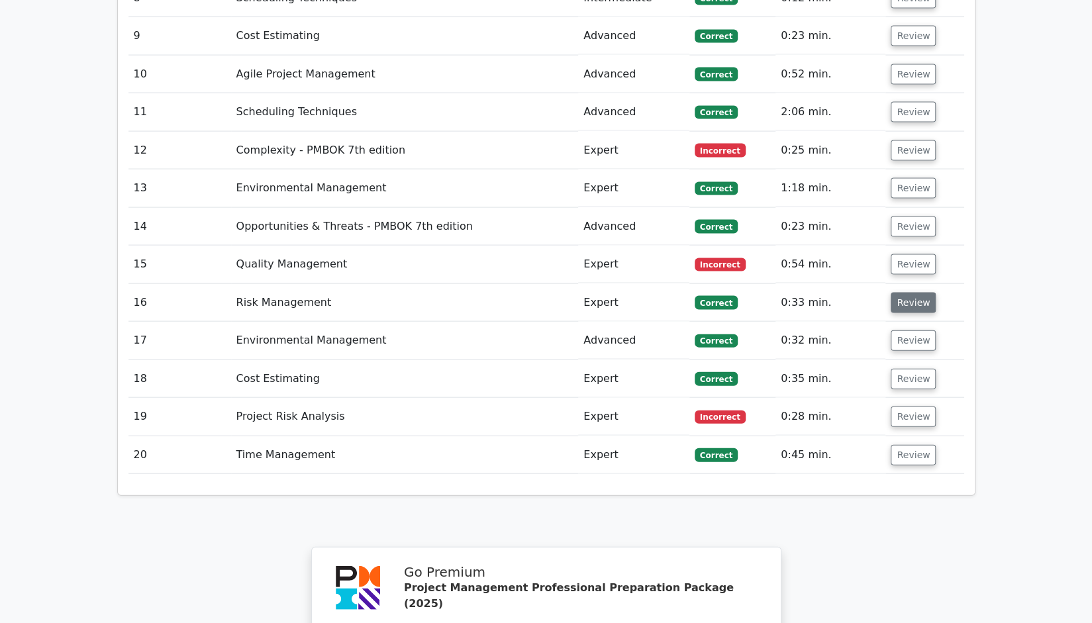
click at [910, 293] on button "Review" at bounding box center [912, 303] width 45 height 21
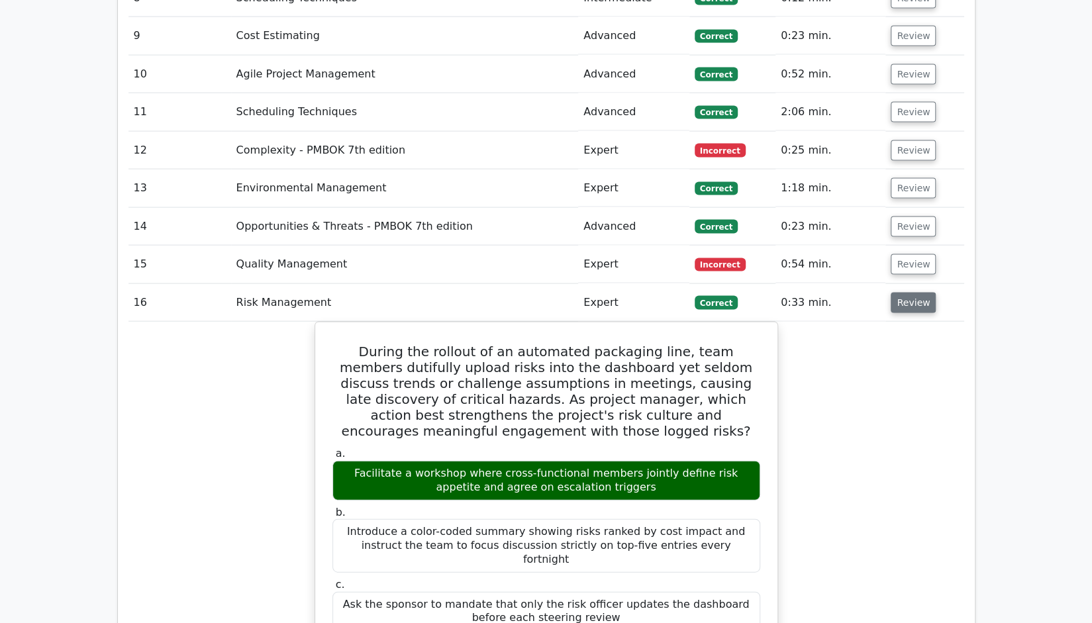
click at [910, 293] on button "Review" at bounding box center [912, 303] width 45 height 21
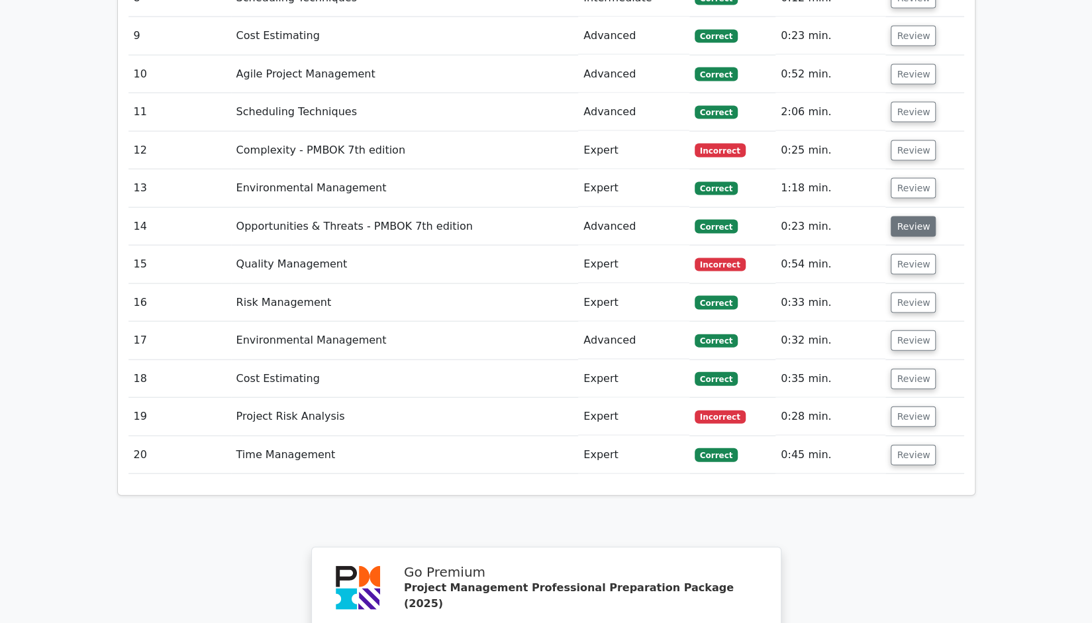
click at [913, 216] on button "Review" at bounding box center [912, 226] width 45 height 21
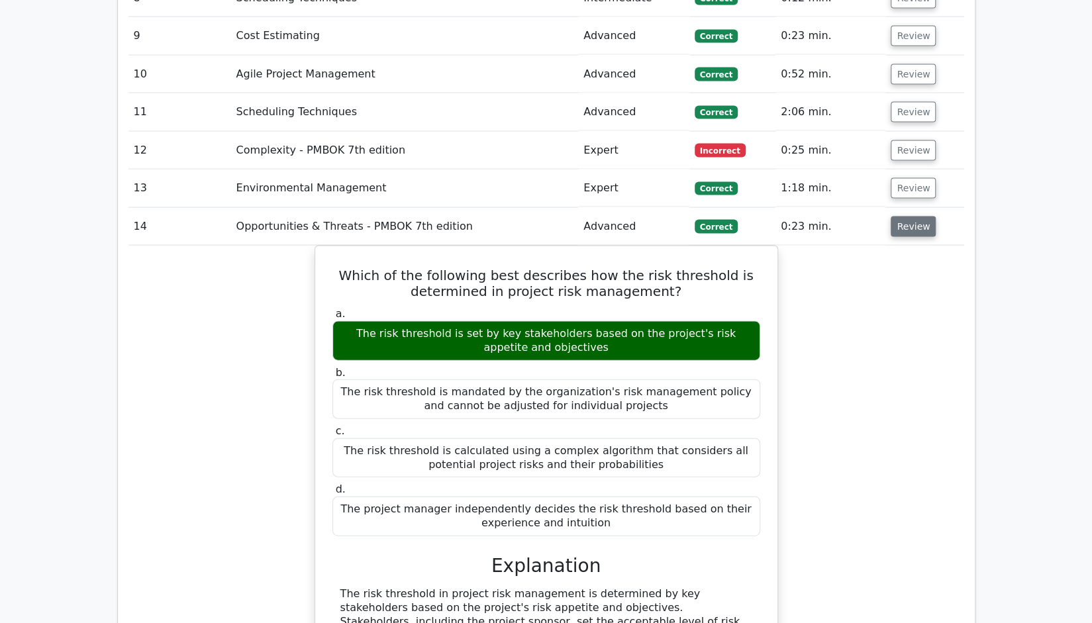
click at [911, 216] on button "Review" at bounding box center [912, 226] width 45 height 21
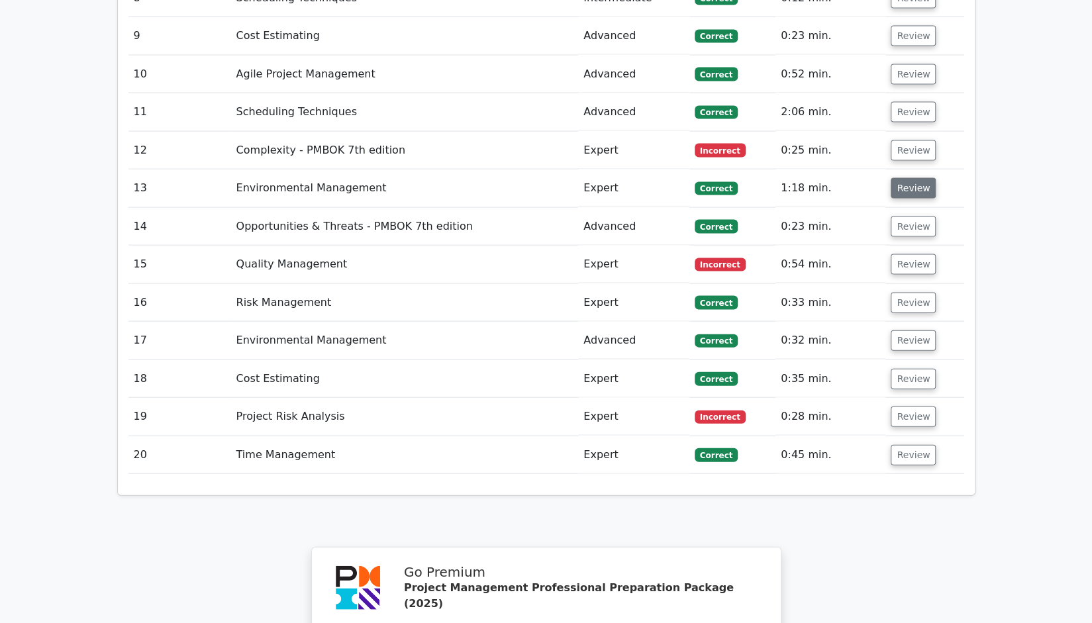
click at [911, 178] on button "Review" at bounding box center [912, 188] width 45 height 21
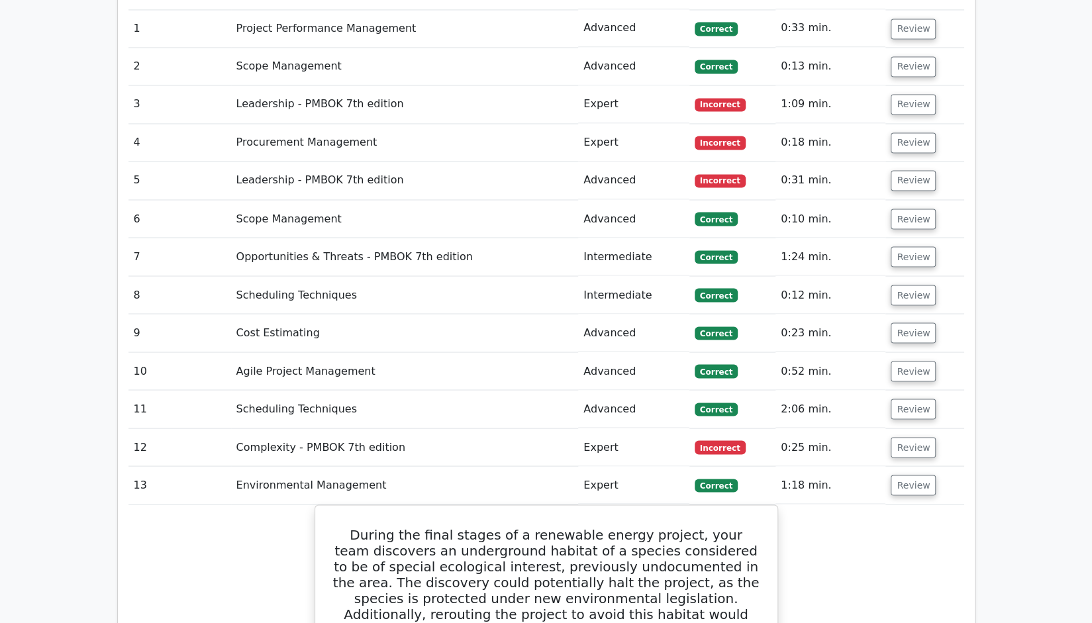
scroll to position [1655, 0]
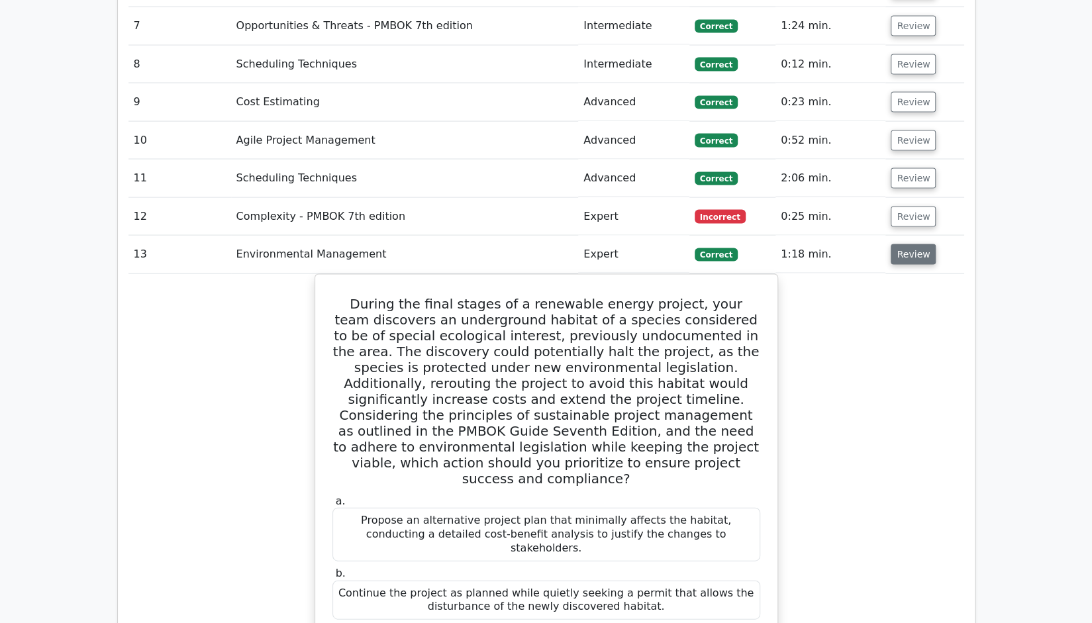
click at [918, 244] on button "Review" at bounding box center [912, 254] width 45 height 21
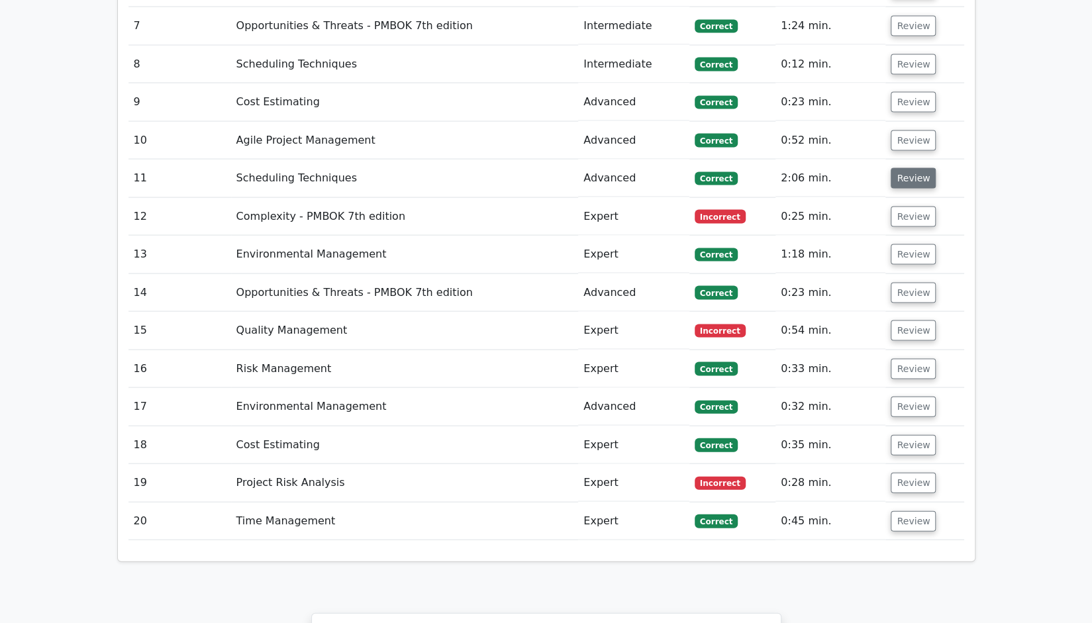
click at [914, 168] on button "Review" at bounding box center [912, 178] width 45 height 21
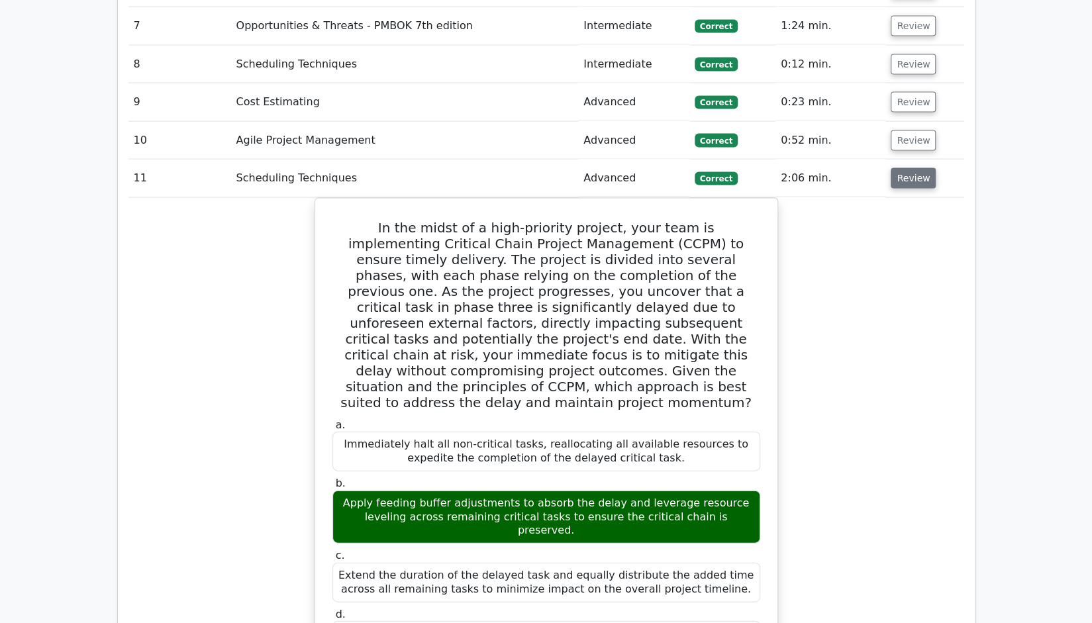
click at [914, 168] on button "Review" at bounding box center [912, 178] width 45 height 21
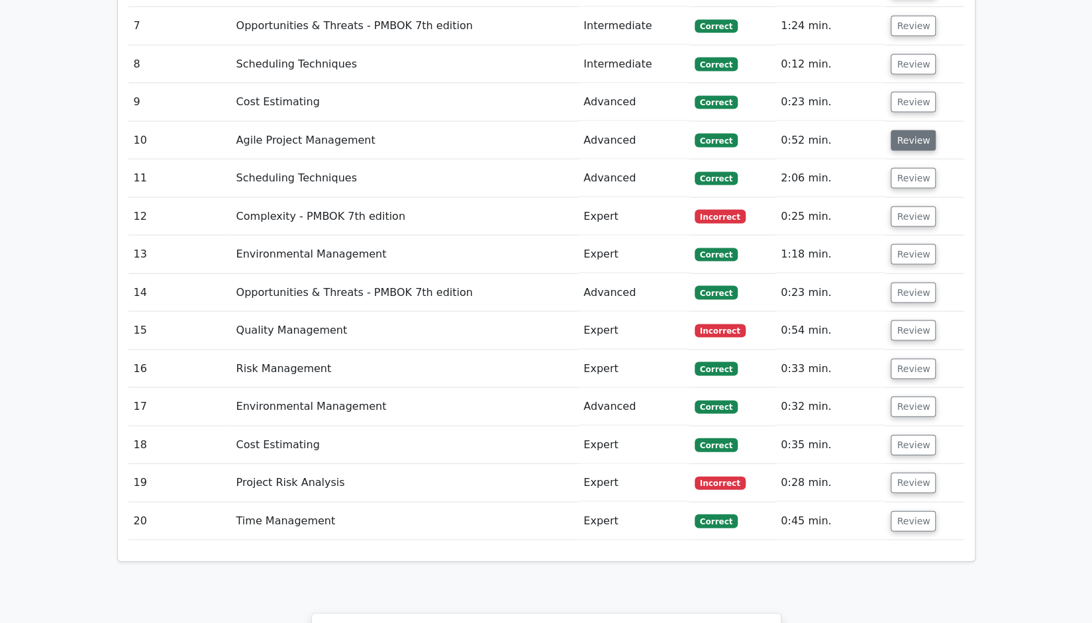
click at [910, 130] on button "Review" at bounding box center [912, 140] width 45 height 21
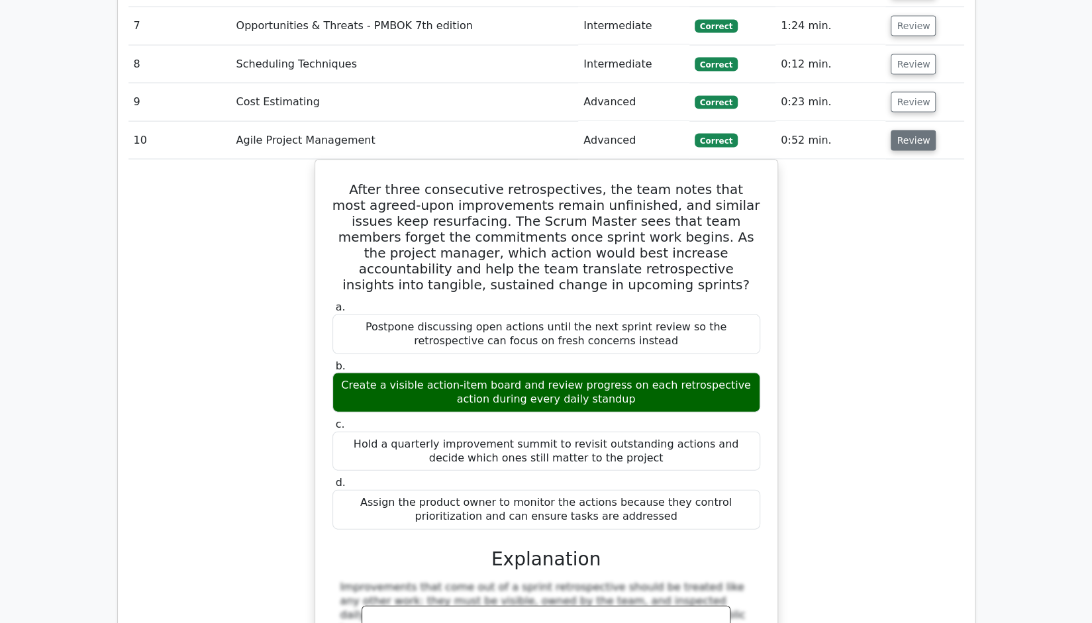
click at [909, 130] on button "Review" at bounding box center [912, 140] width 45 height 21
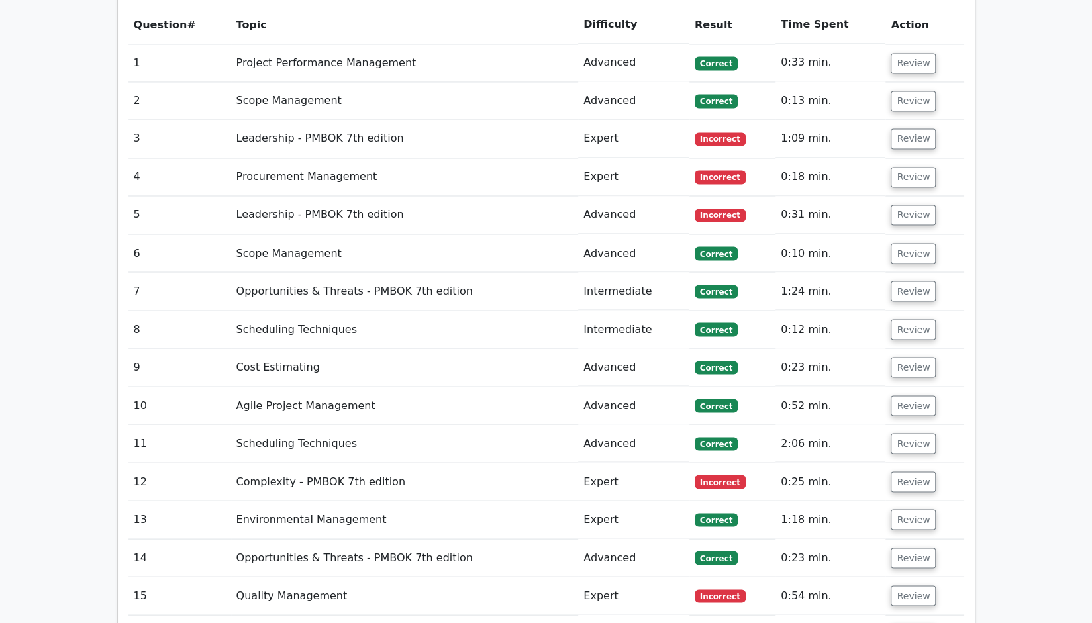
scroll to position [1059, 0]
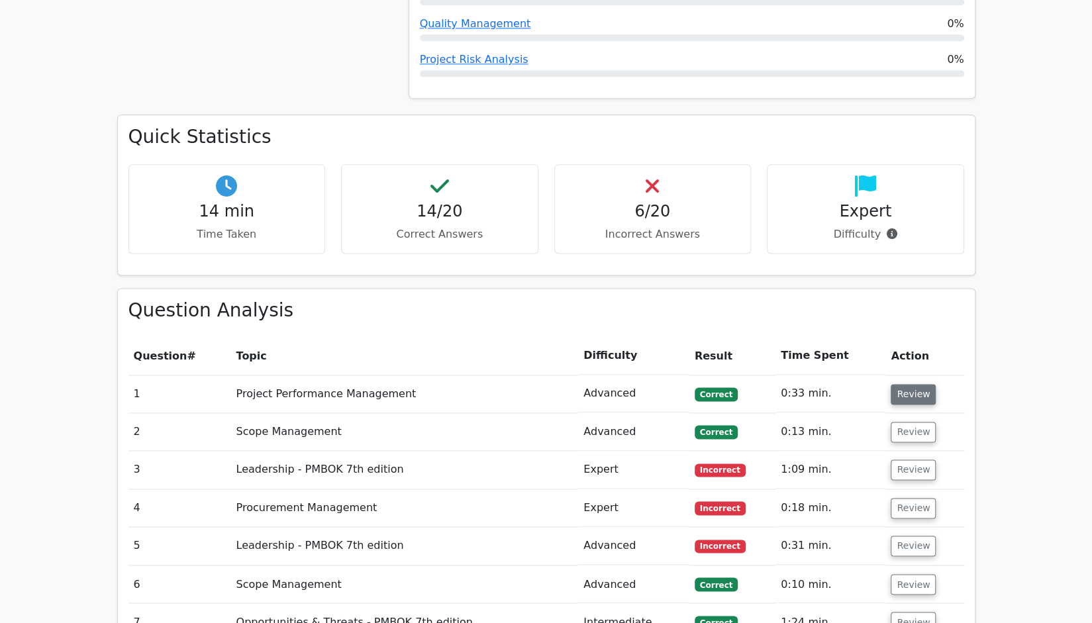
click at [905, 384] on button "Review" at bounding box center [912, 394] width 45 height 21
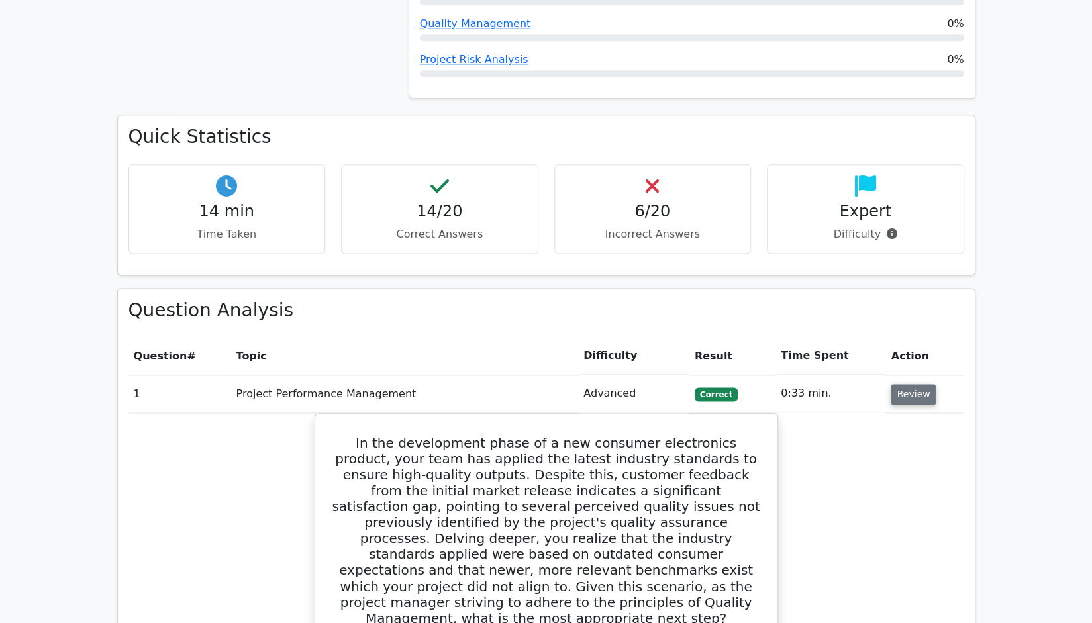
scroll to position [1258, 0]
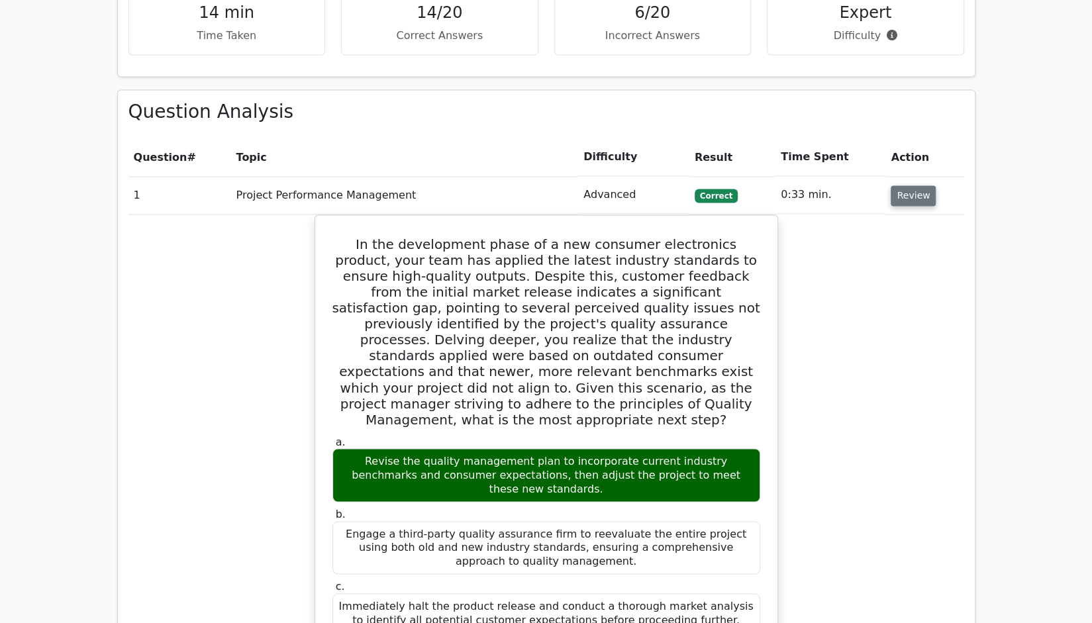
click at [921, 185] on button "Review" at bounding box center [912, 195] width 45 height 21
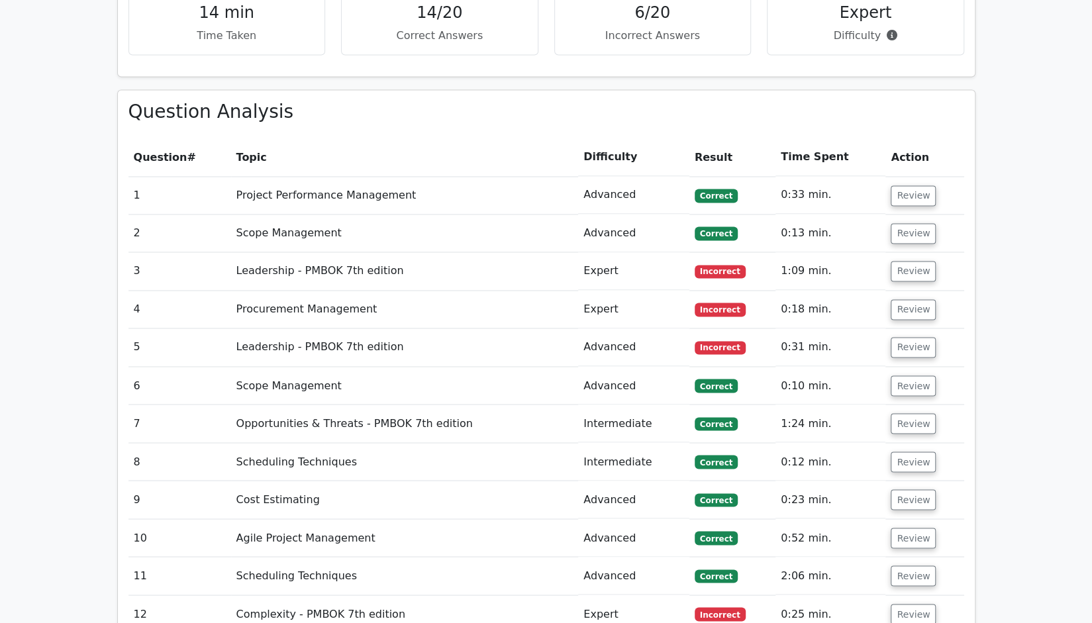
click at [931, 214] on td "Review" at bounding box center [924, 233] width 78 height 38
click at [913, 223] on button "Review" at bounding box center [912, 233] width 45 height 21
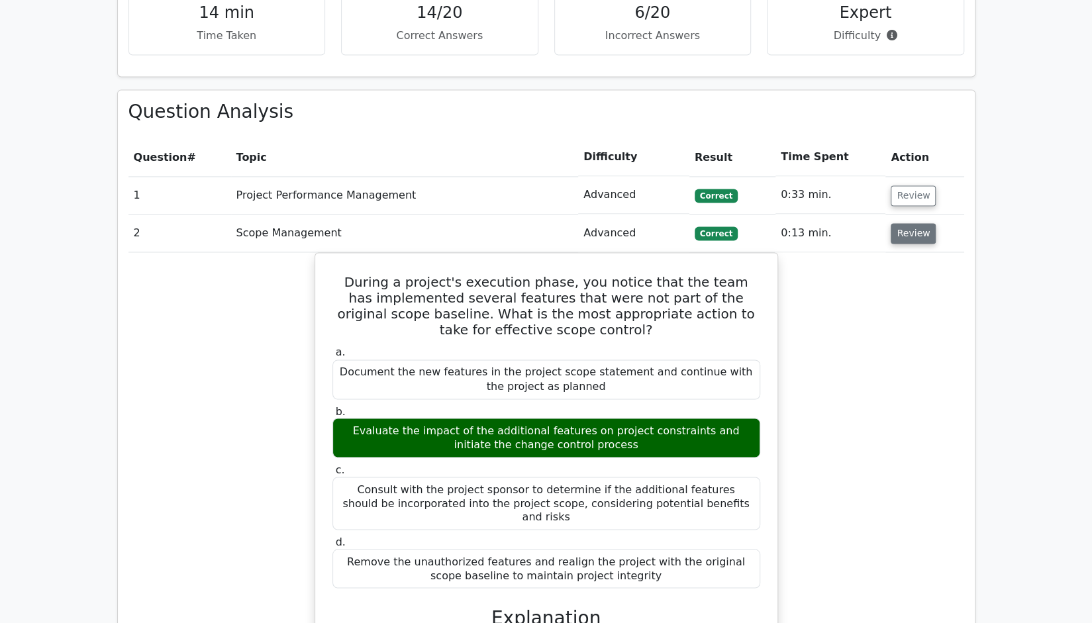
click at [913, 223] on button "Review" at bounding box center [912, 233] width 45 height 21
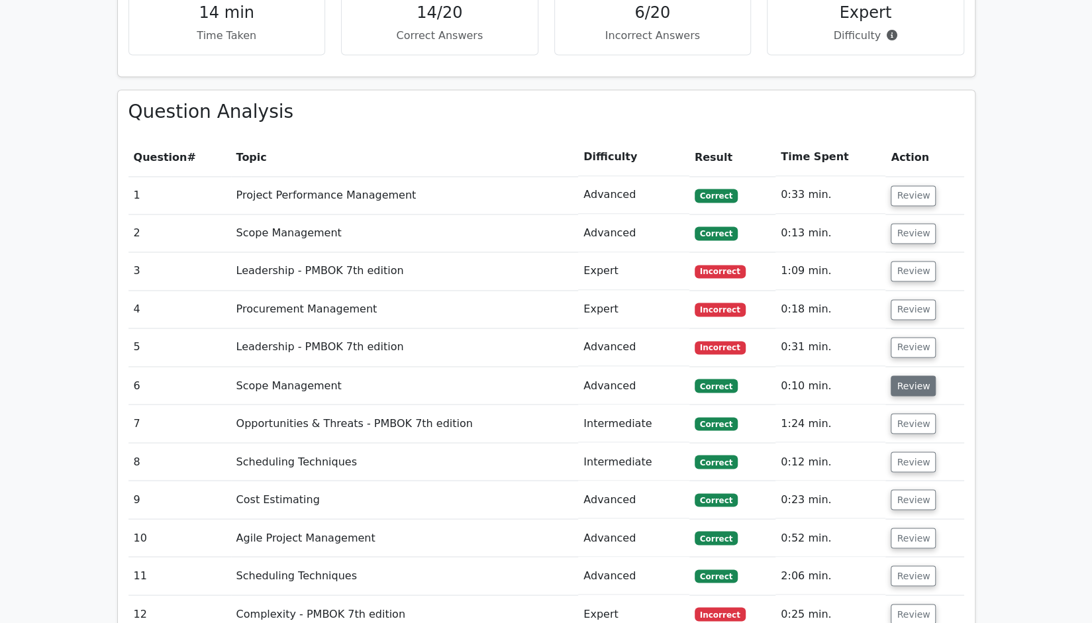
click at [907, 375] on button "Review" at bounding box center [912, 385] width 45 height 21
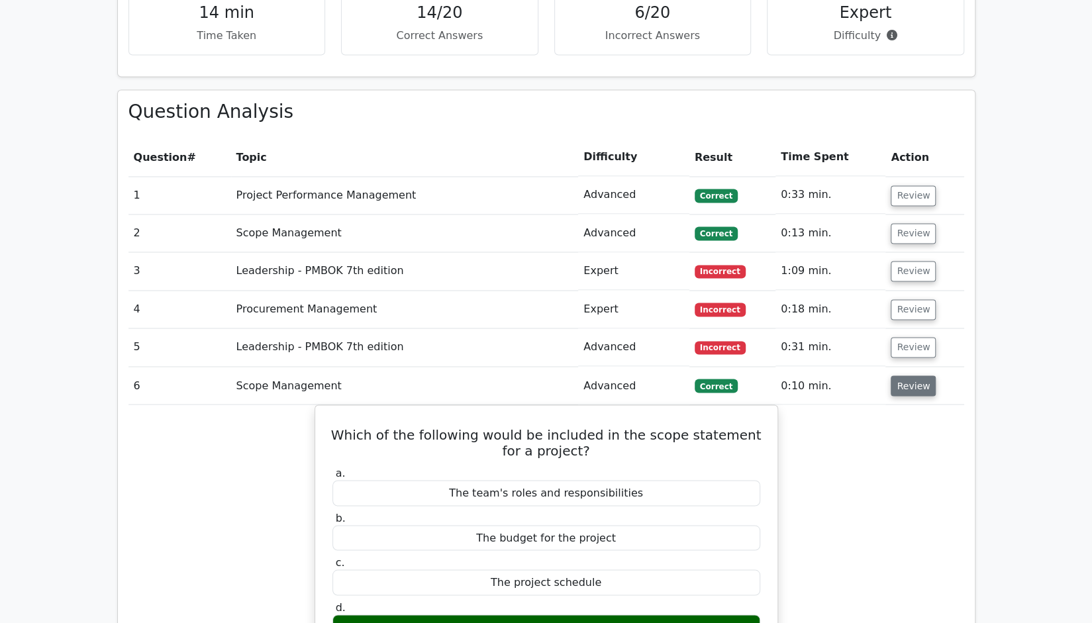
click at [906, 375] on button "Review" at bounding box center [912, 385] width 45 height 21
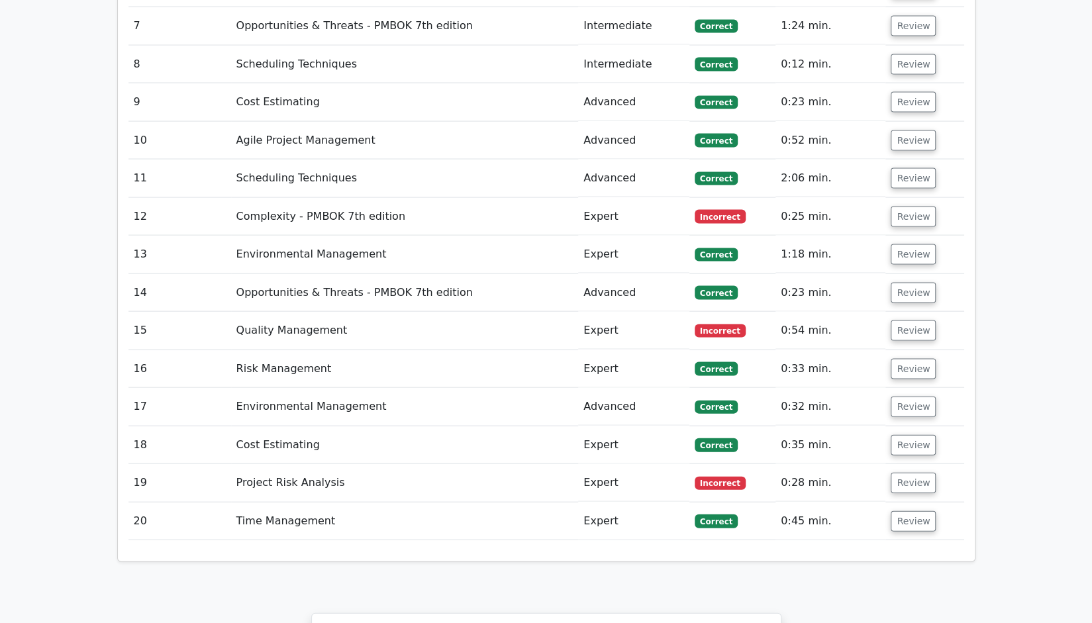
scroll to position [2052, 0]
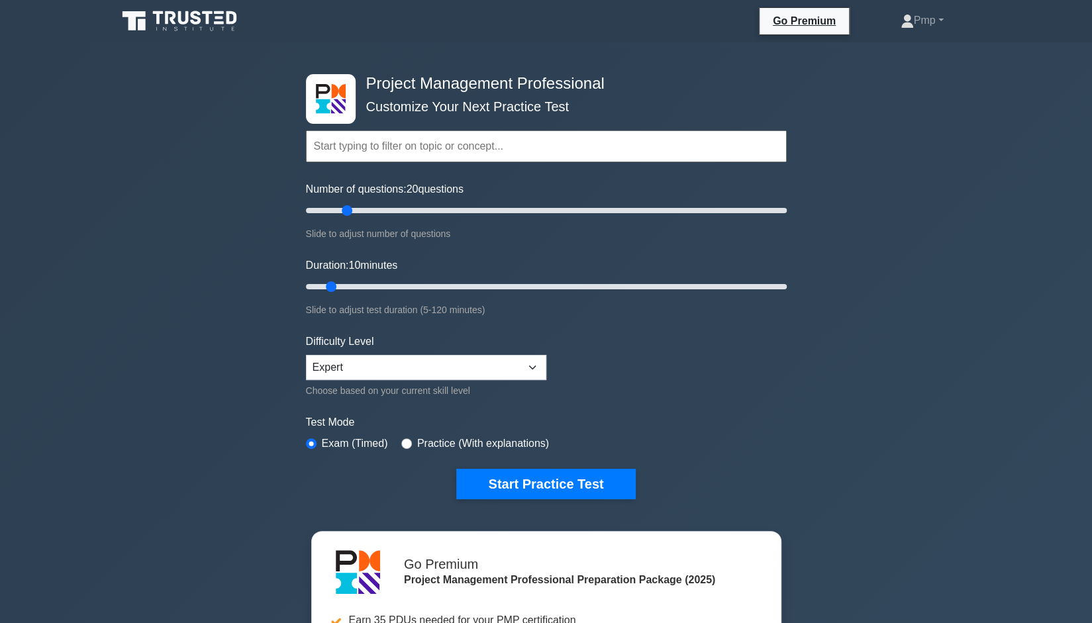
drag, startPoint x: 324, startPoint y: 211, endPoint x: 352, endPoint y: 214, distance: 27.9
type input "20"
click at [352, 214] on input "Number of questions: 20 questions" at bounding box center [546, 211] width 481 height 16
drag, startPoint x: 330, startPoint y: 287, endPoint x: 352, endPoint y: 289, distance: 22.6
type input "15"
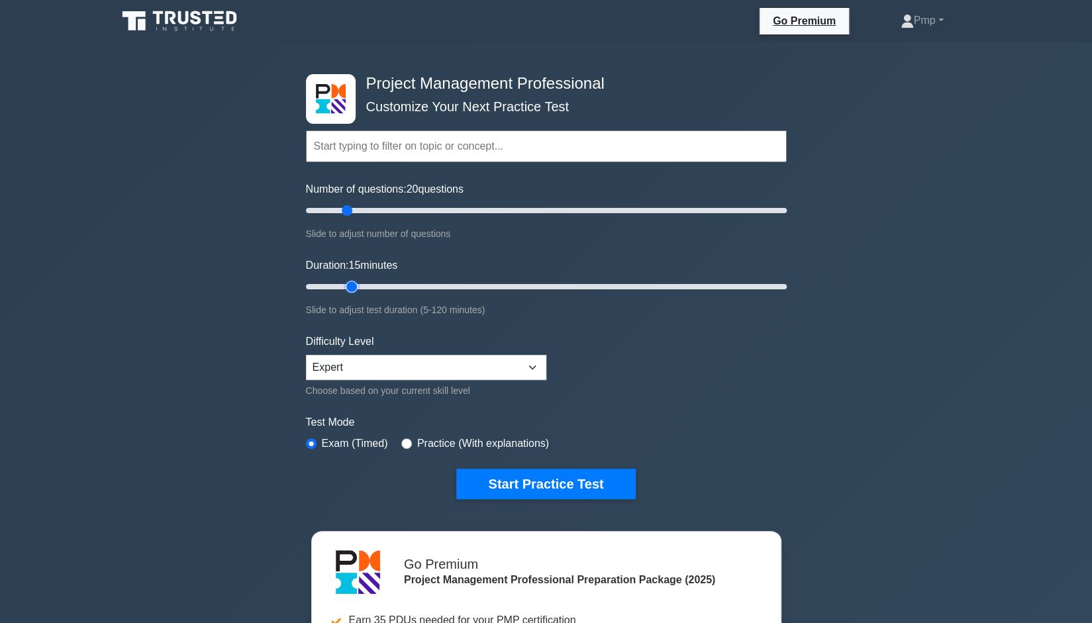
click at [352, 289] on input "Duration: 15 minutes" at bounding box center [546, 287] width 481 height 16
click at [555, 481] on button "Start Practice Test" at bounding box center [545, 484] width 179 height 30
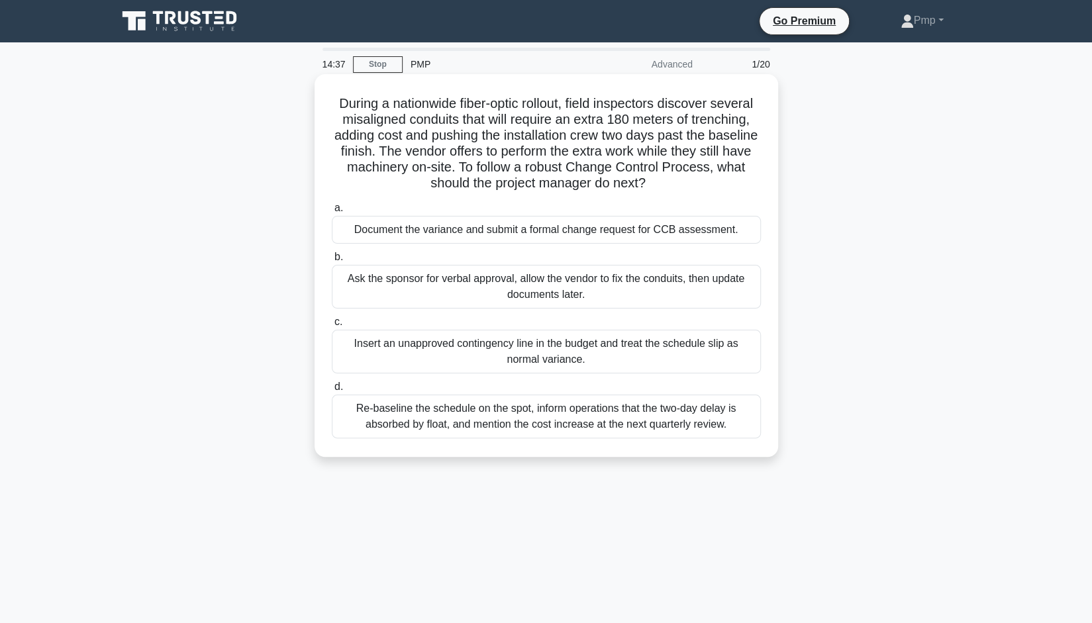
click at [533, 230] on div "Document the variance and submit a formal change request for CCB assessment." at bounding box center [546, 230] width 429 height 28
click at [332, 212] on input "a. Document the variance and submit a formal change request for CCB assessment." at bounding box center [332, 208] width 0 height 9
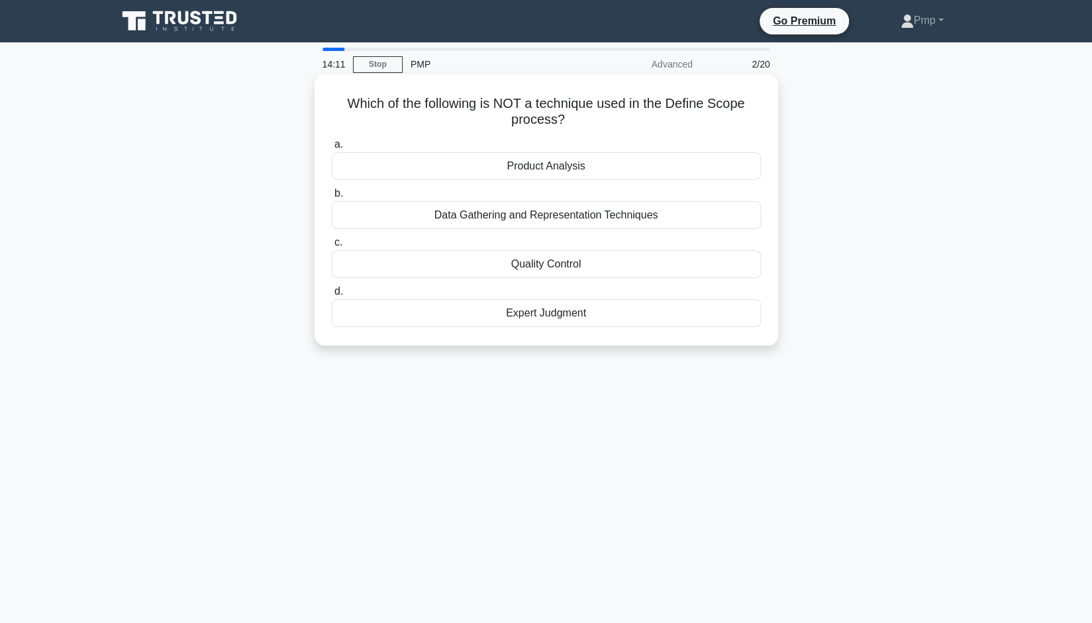
click at [559, 264] on div "Quality Control" at bounding box center [546, 264] width 429 height 28
click at [332, 247] on input "c. Quality Control" at bounding box center [332, 242] width 0 height 9
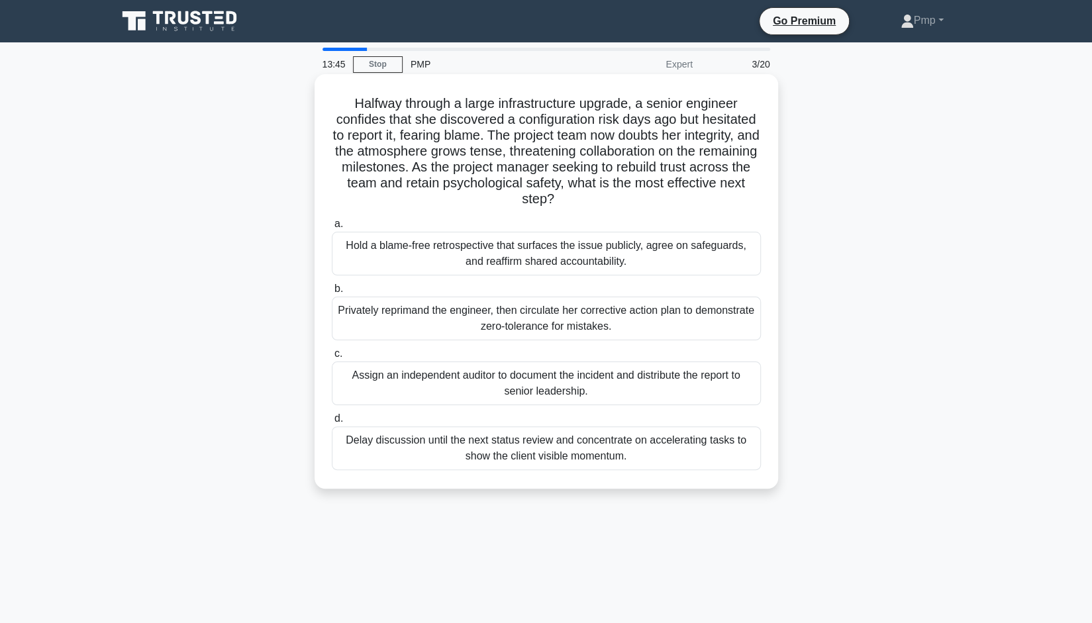
click at [443, 247] on div "Hold a blame-free retrospective that surfaces the issue publicly, agree on safe…" at bounding box center [546, 254] width 429 height 44
click at [332, 228] on input "a. Hold a blame-free retrospective that surfaces the issue publicly, agree on s…" at bounding box center [332, 224] width 0 height 9
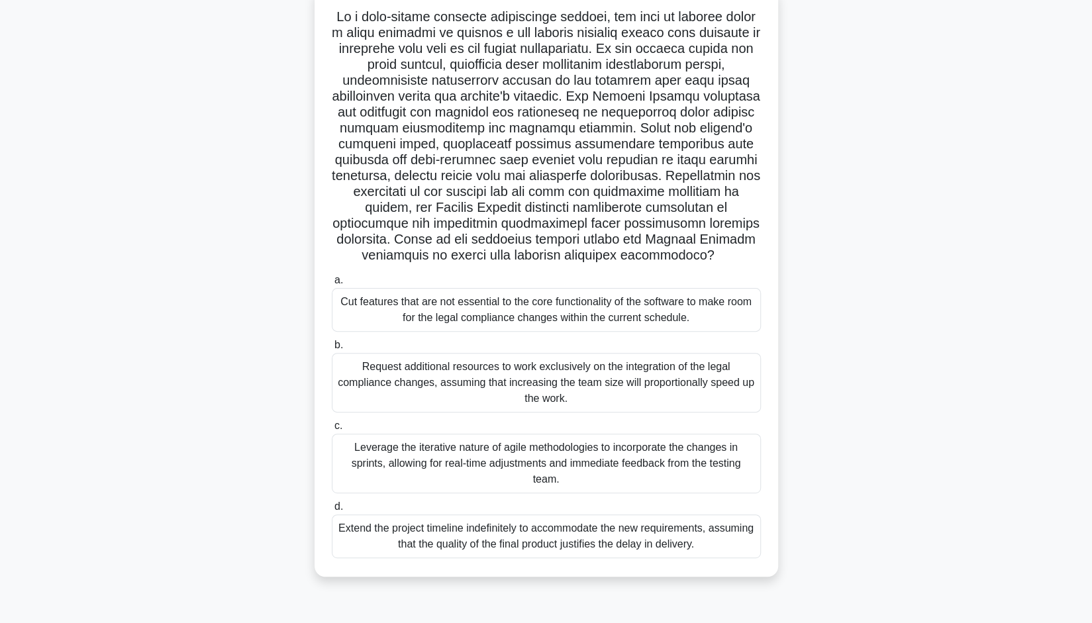
scroll to position [92, 0]
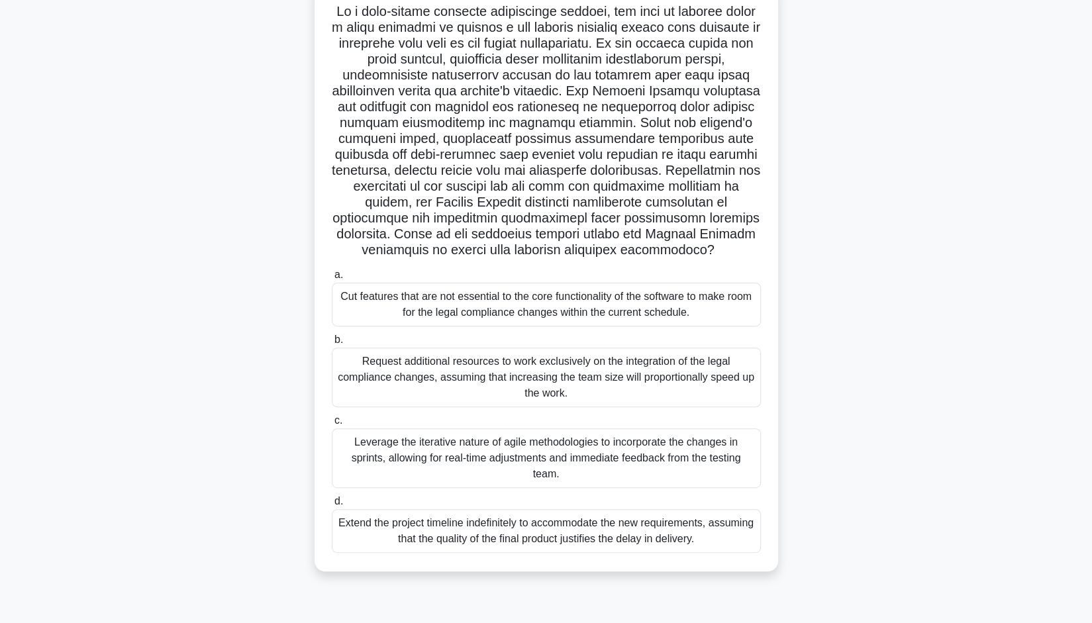
click at [576, 463] on div "Leverage the iterative nature of agile methodologies to incorporate the changes…" at bounding box center [546, 458] width 429 height 60
click at [332, 425] on input "c. Leverage the iterative nature of agile methodologies to incorporate the chan…" at bounding box center [332, 420] width 0 height 9
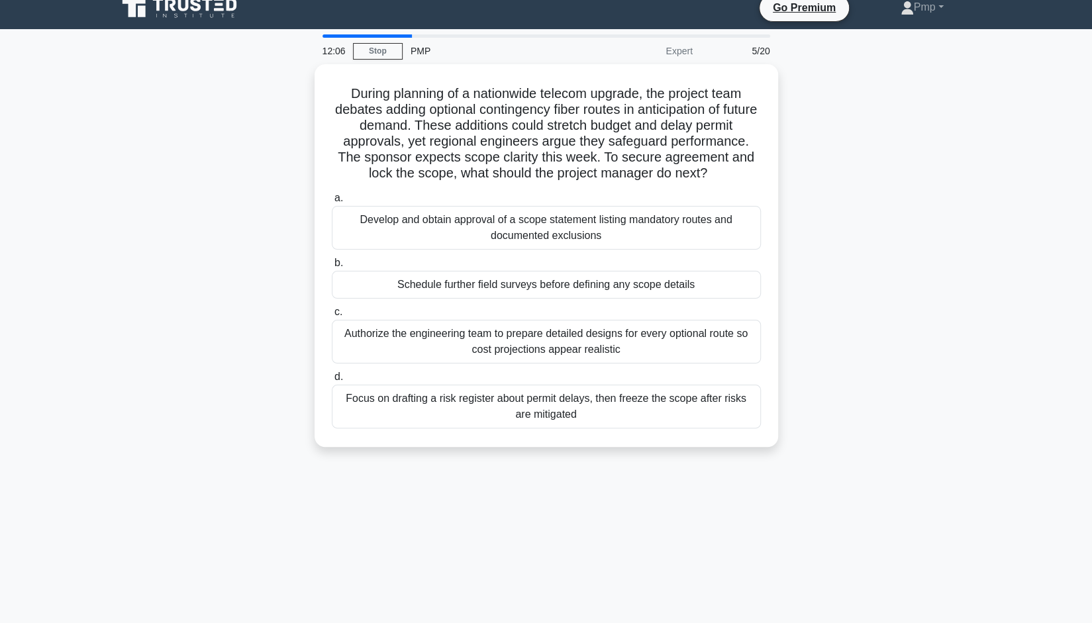
scroll to position [0, 0]
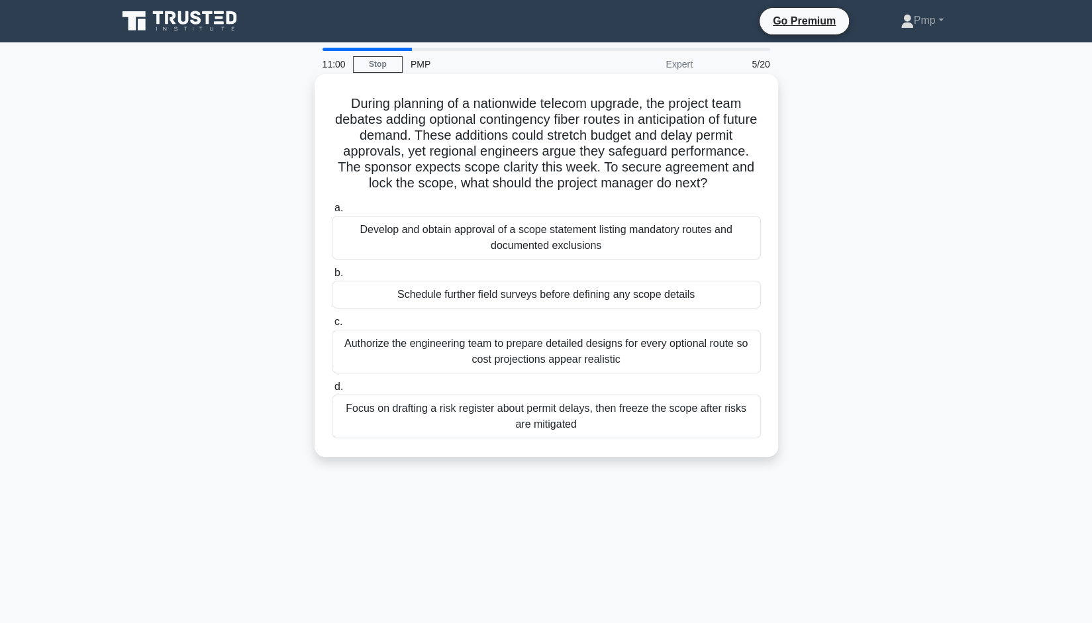
click at [684, 412] on div "Focus on drafting a risk register about permit delays, then freeze the scope af…" at bounding box center [546, 417] width 429 height 44
click at [332, 391] on input "d. Focus on drafting a risk register about permit delays, then freeze the scope…" at bounding box center [332, 387] width 0 height 9
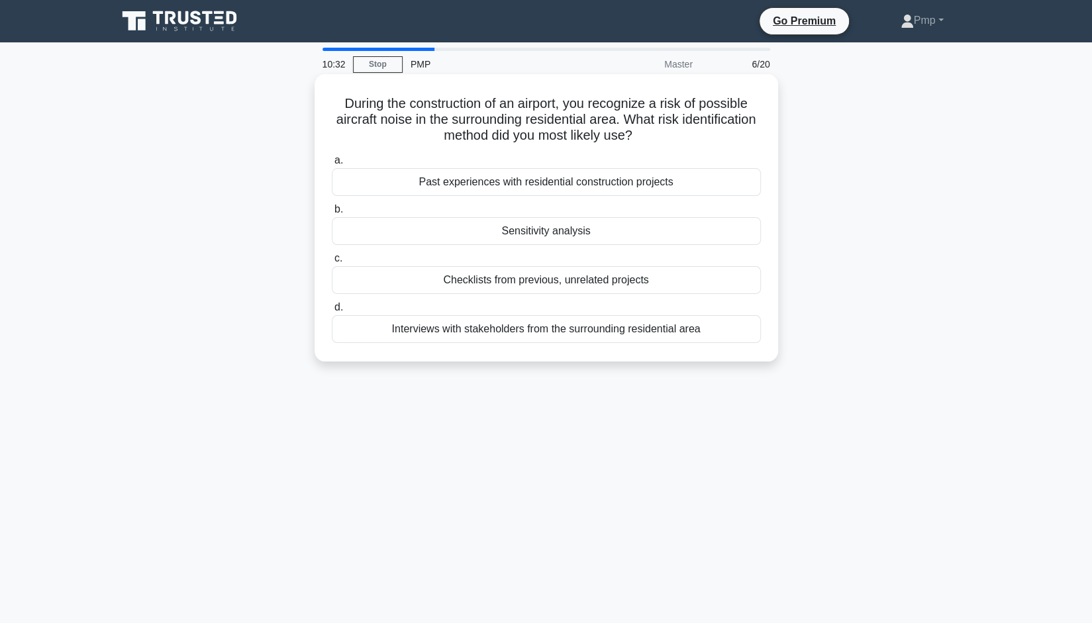
click at [601, 232] on div "Sensitivity analysis" at bounding box center [546, 231] width 429 height 28
click at [332, 214] on input "b. Sensitivity analysis" at bounding box center [332, 209] width 0 height 9
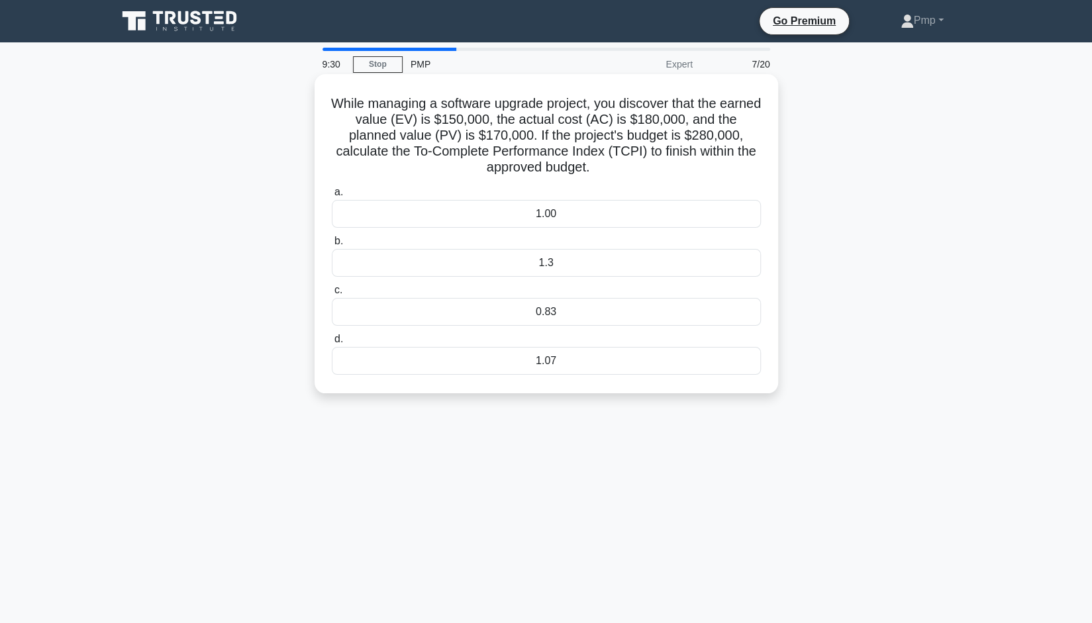
click at [568, 265] on div "1.3" at bounding box center [546, 263] width 429 height 28
click at [332, 246] on input "b. 1.3" at bounding box center [332, 241] width 0 height 9
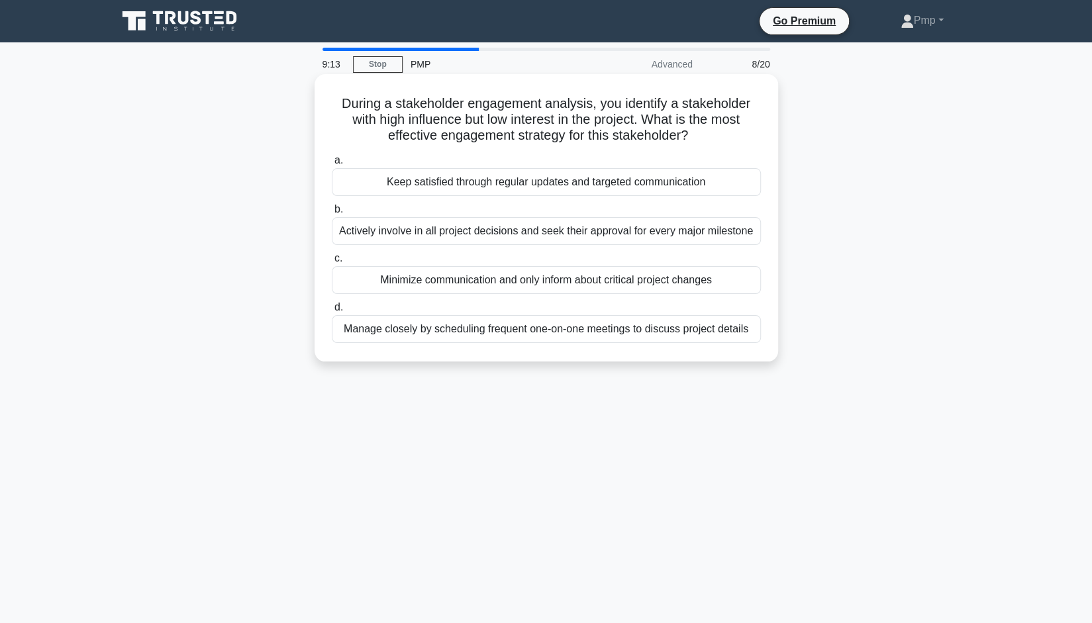
click at [686, 183] on div "Keep satisfied through regular updates and targeted communication" at bounding box center [546, 182] width 429 height 28
click at [332, 165] on input "a. Keep satisfied through regular updates and targeted communication" at bounding box center [332, 160] width 0 height 9
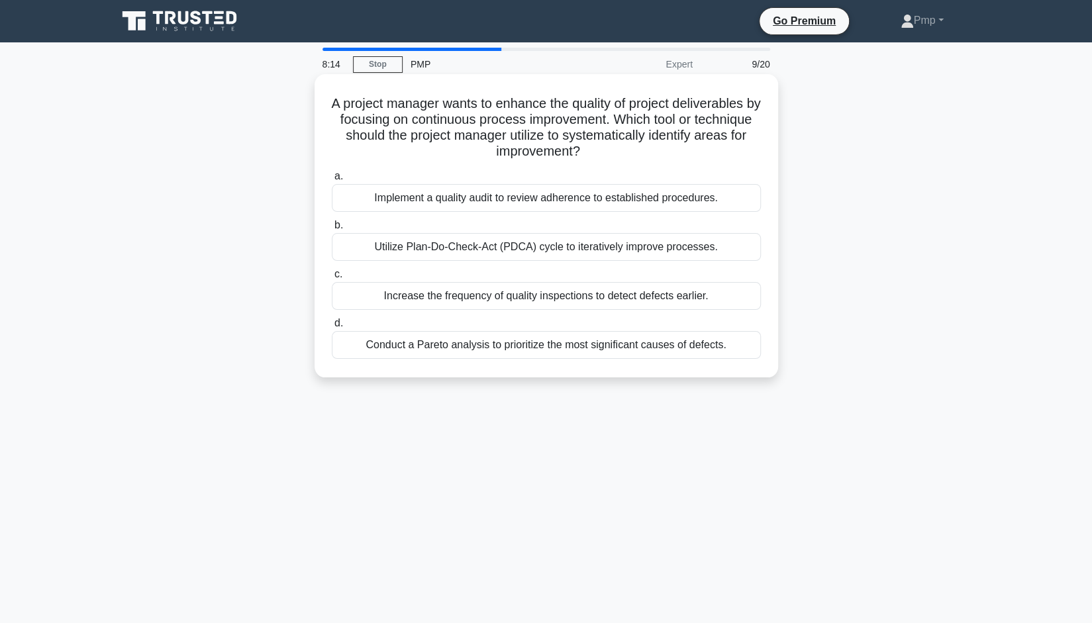
click at [635, 247] on div "Utilize Plan-Do-Check-Act (PDCA) cycle to iteratively improve processes." at bounding box center [546, 247] width 429 height 28
click at [332, 230] on input "b. Utilize Plan-Do-Check-Act (PDCA) cycle to iteratively improve processes." at bounding box center [332, 225] width 0 height 9
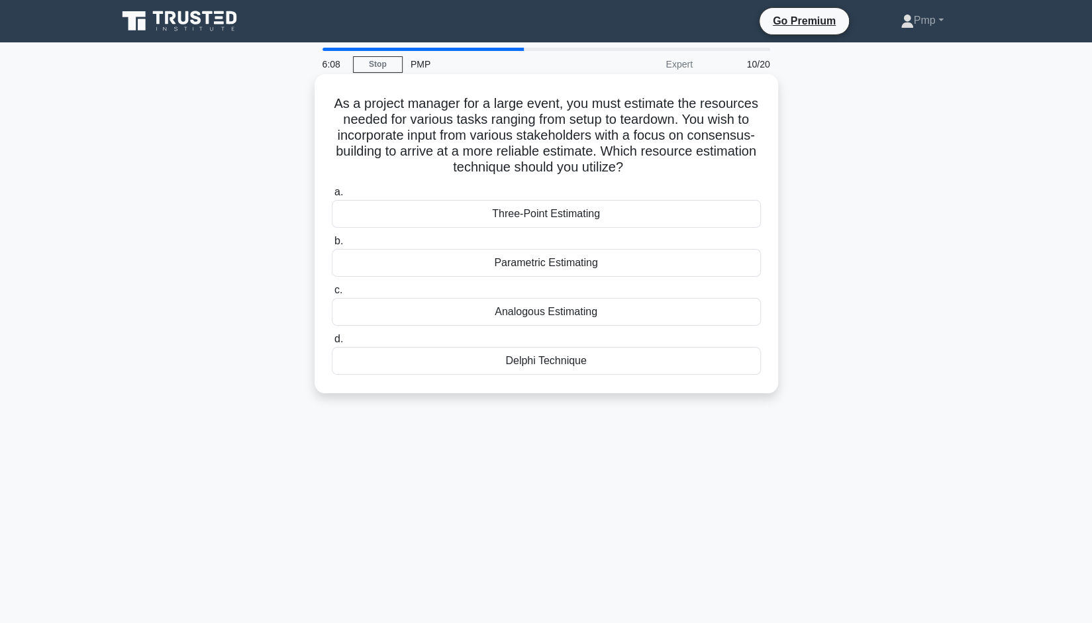
click at [582, 215] on div "Three-Point Estimating" at bounding box center [546, 214] width 429 height 28
click at [332, 197] on input "a. Three-Point Estimating" at bounding box center [332, 192] width 0 height 9
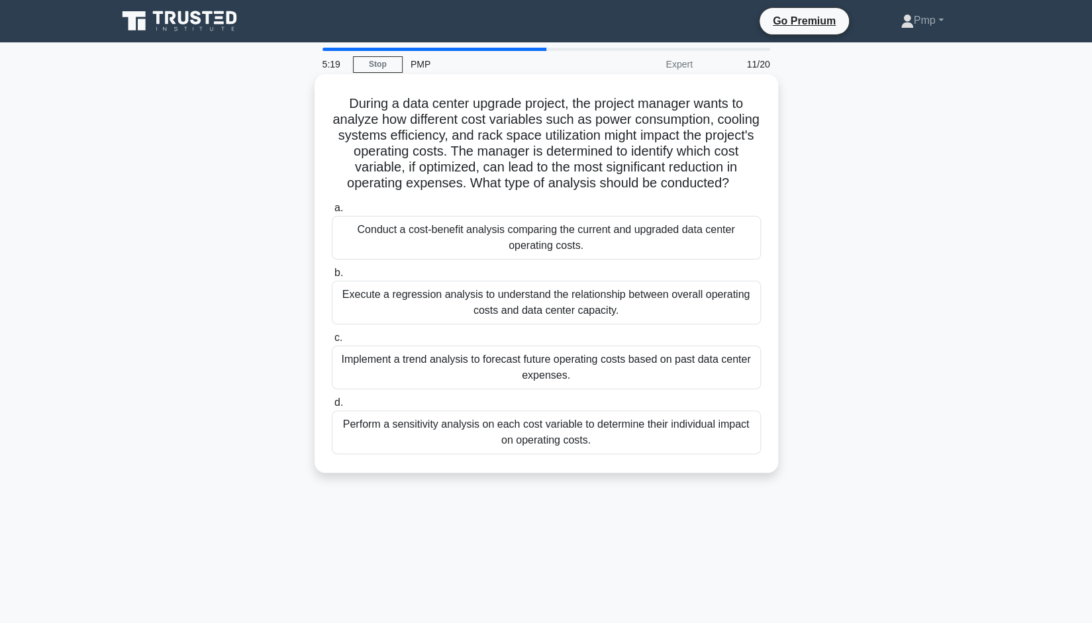
click at [627, 242] on div "Conduct a cost-benefit analysis comparing the current and upgraded data center …" at bounding box center [546, 238] width 429 height 44
click at [332, 212] on input "a. Conduct a cost-benefit analysis comparing the current and upgraded data cent…" at bounding box center [332, 208] width 0 height 9
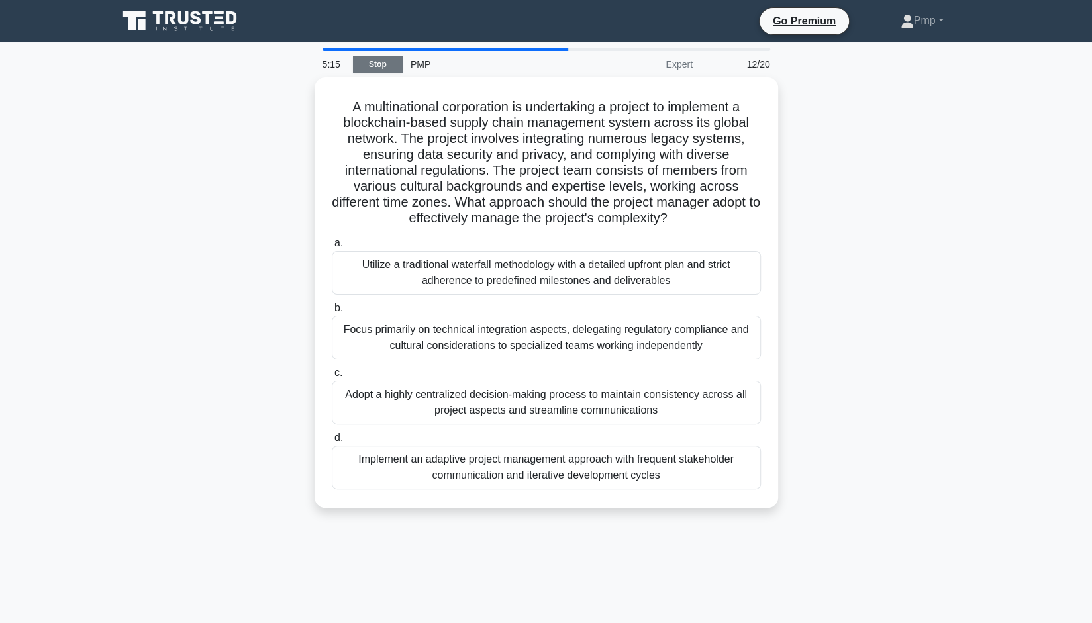
click at [392, 64] on link "Stop" at bounding box center [378, 64] width 50 height 17
click at [387, 63] on link "Stop" at bounding box center [378, 64] width 50 height 17
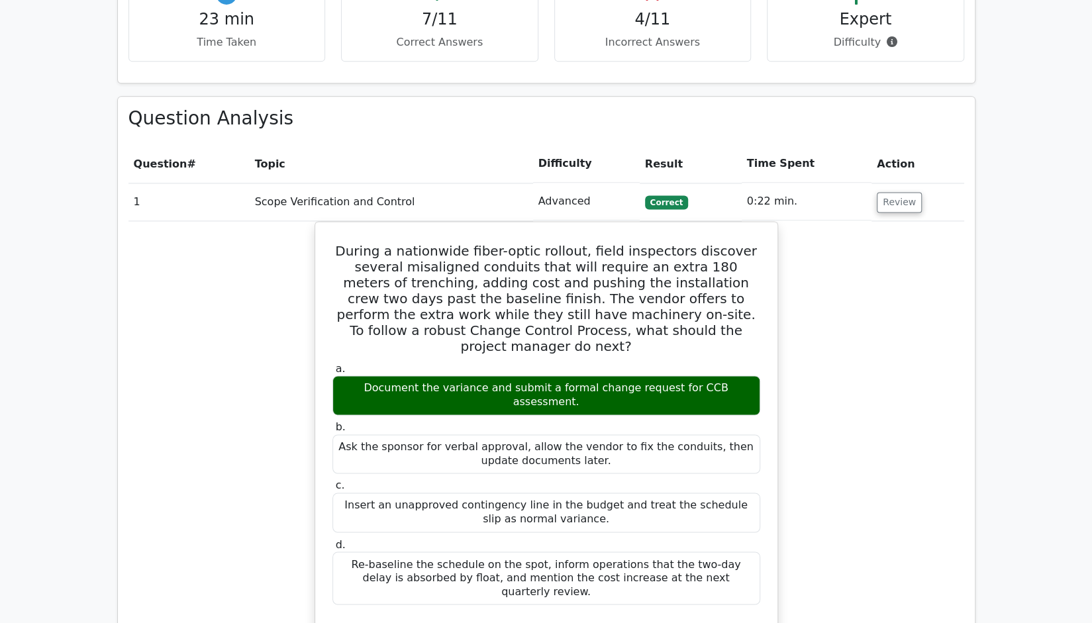
scroll to position [993, 0]
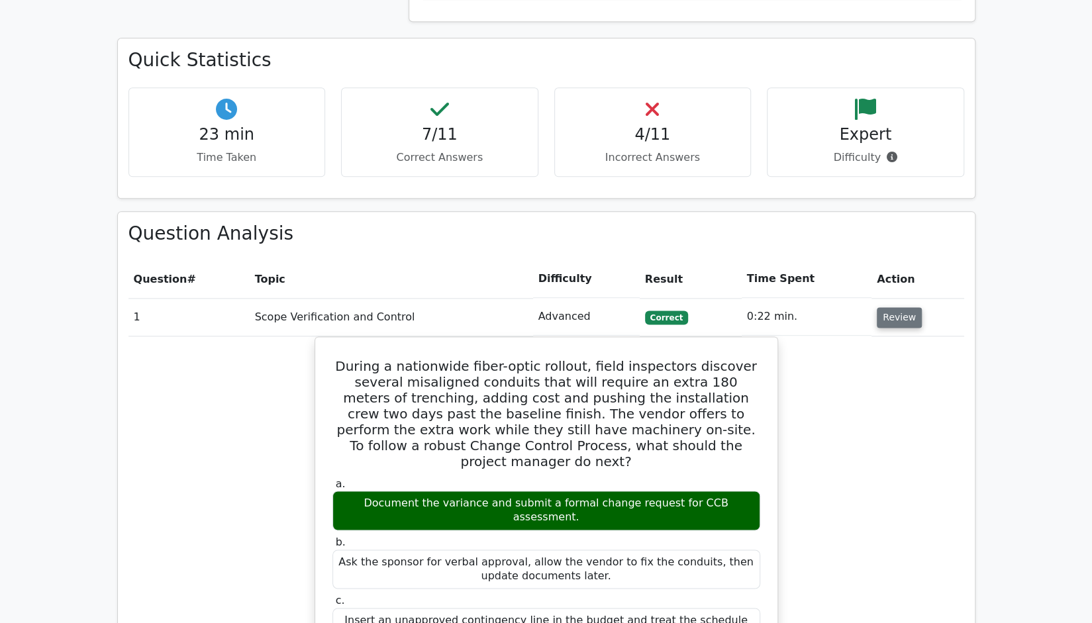
click at [900, 307] on button "Review" at bounding box center [898, 317] width 45 height 21
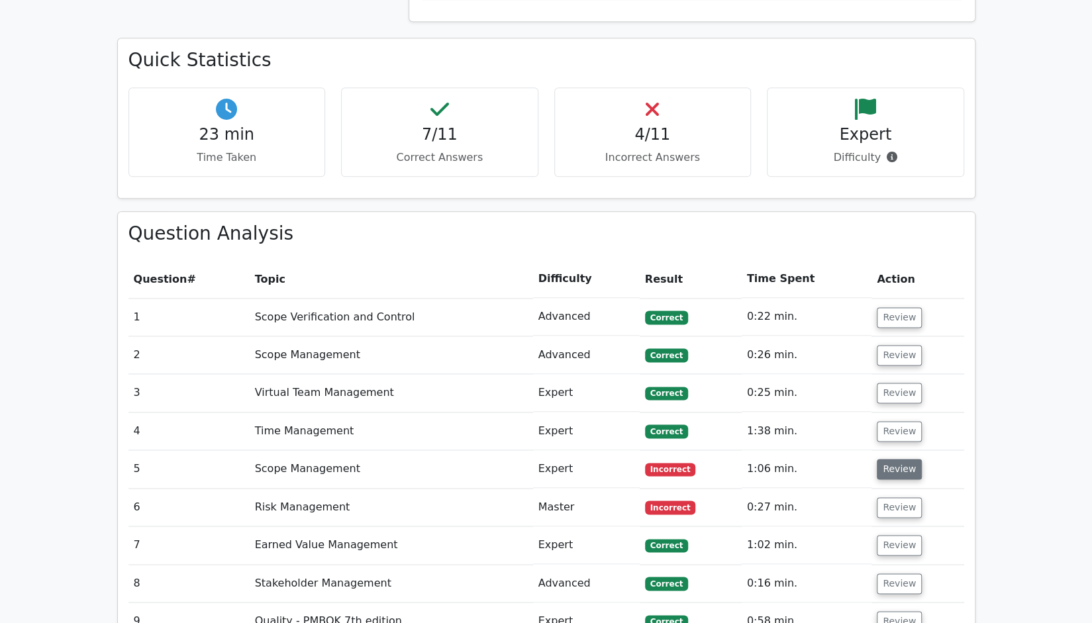
click at [880, 459] on button "Review" at bounding box center [898, 469] width 45 height 21
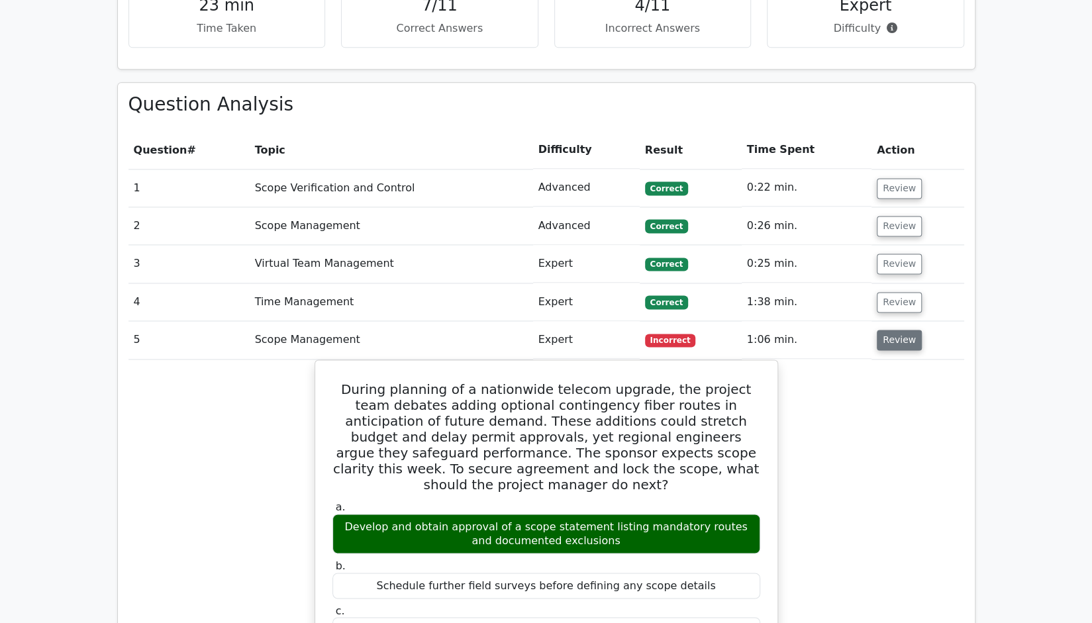
scroll to position [1258, 0]
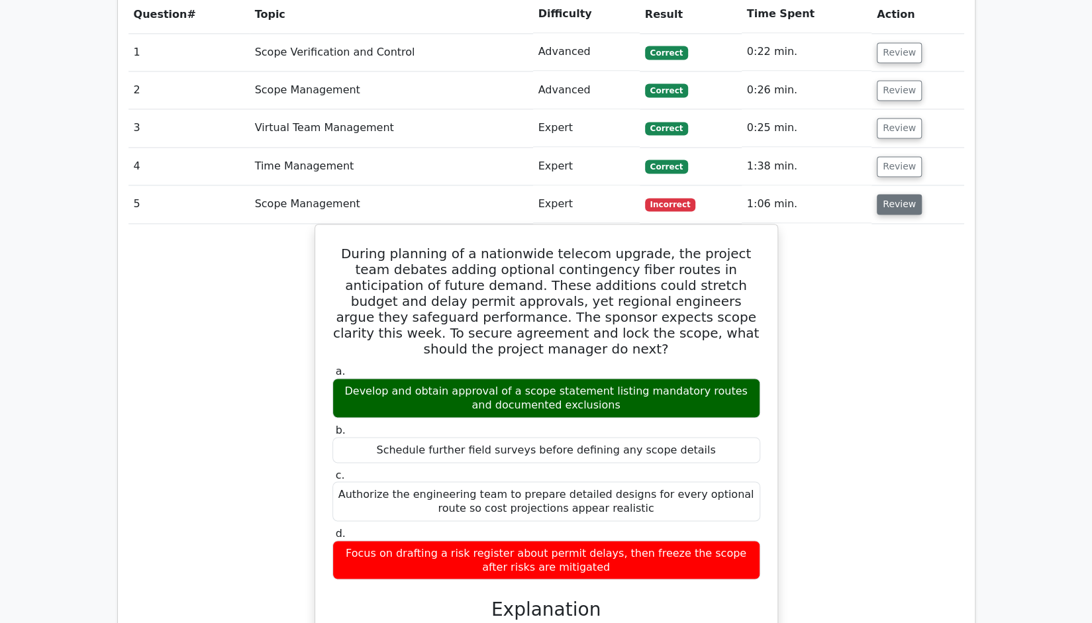
click at [903, 194] on button "Review" at bounding box center [898, 204] width 45 height 21
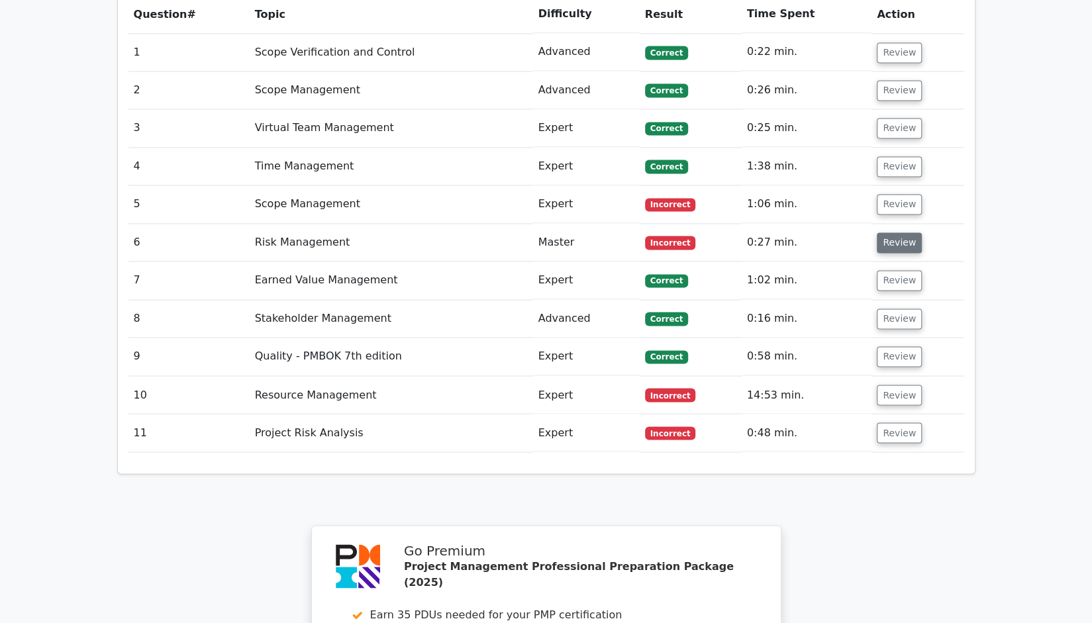
click at [900, 232] on button "Review" at bounding box center [898, 242] width 45 height 21
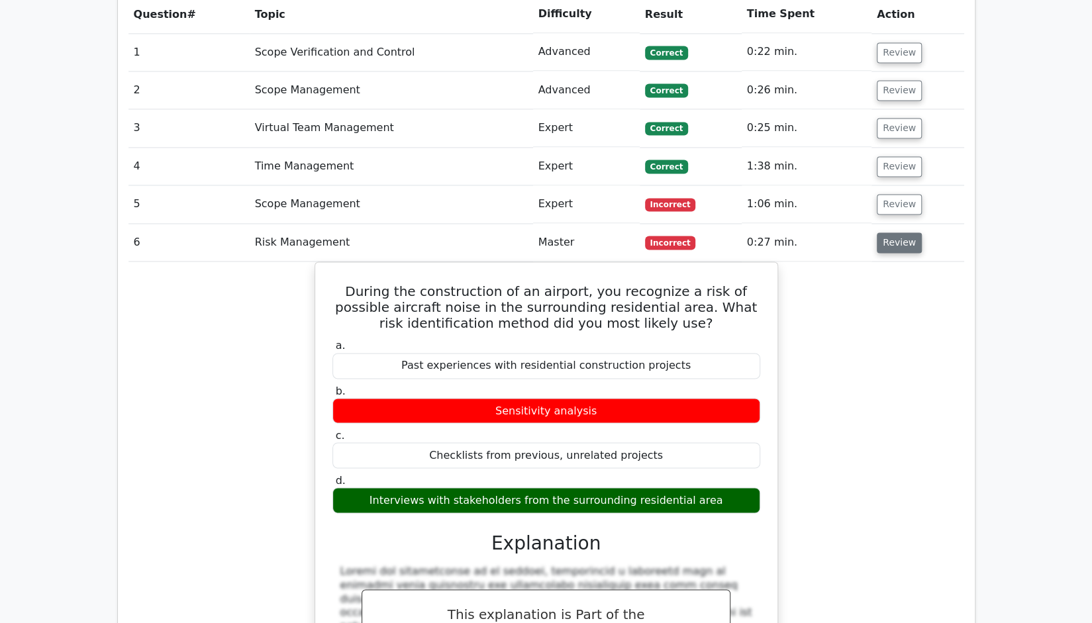
click at [900, 232] on button "Review" at bounding box center [898, 242] width 45 height 21
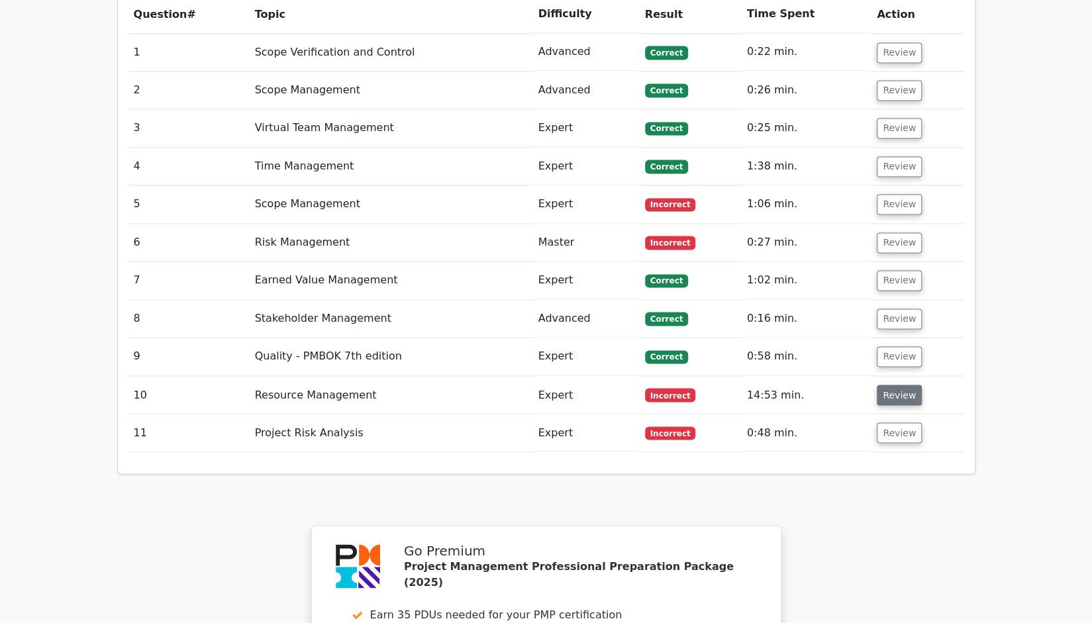
click at [888, 385] on button "Review" at bounding box center [898, 395] width 45 height 21
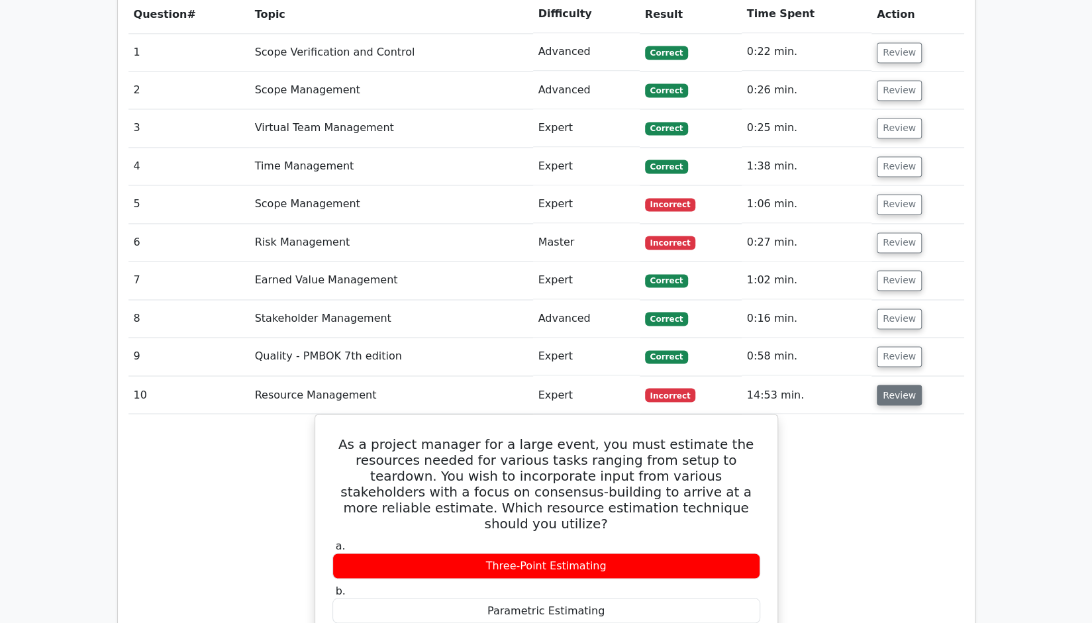
scroll to position [1390, 0]
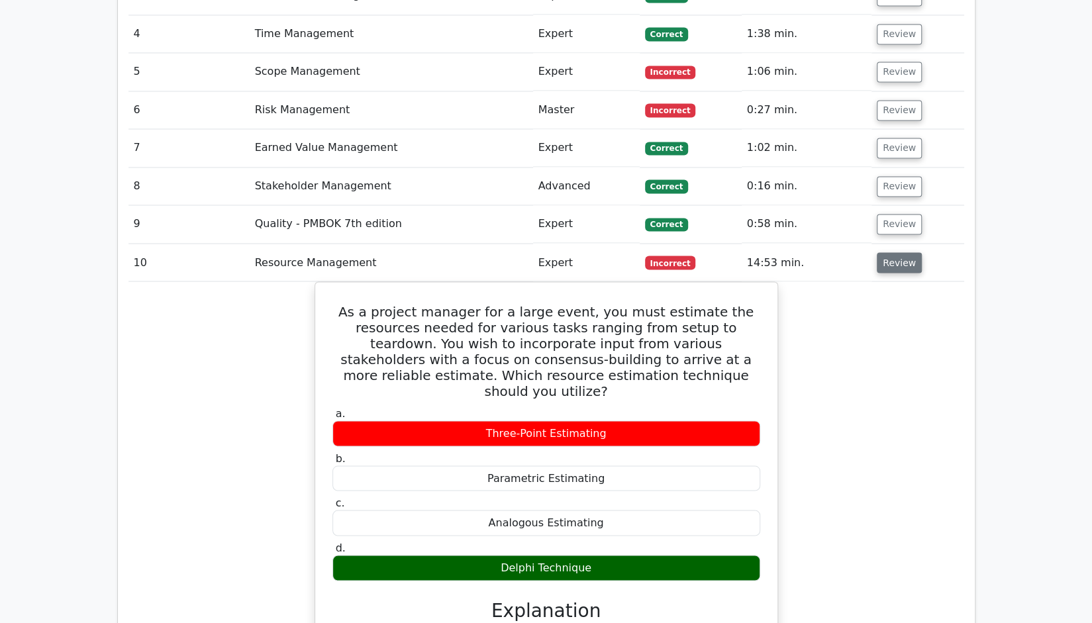
click at [893, 252] on button "Review" at bounding box center [898, 262] width 45 height 21
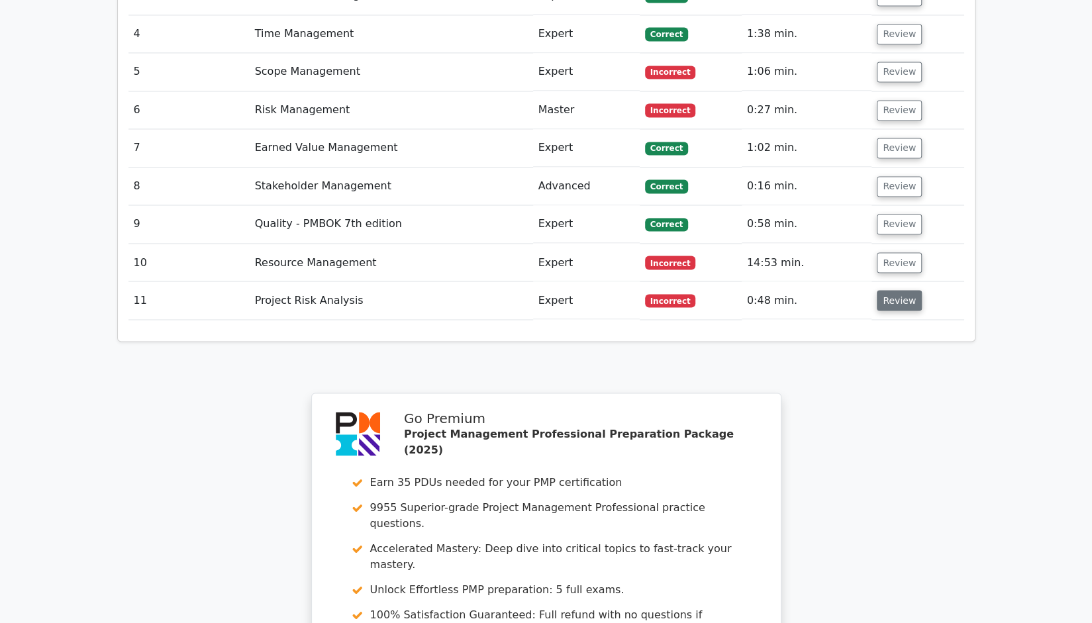
click at [896, 290] on button "Review" at bounding box center [898, 300] width 45 height 21
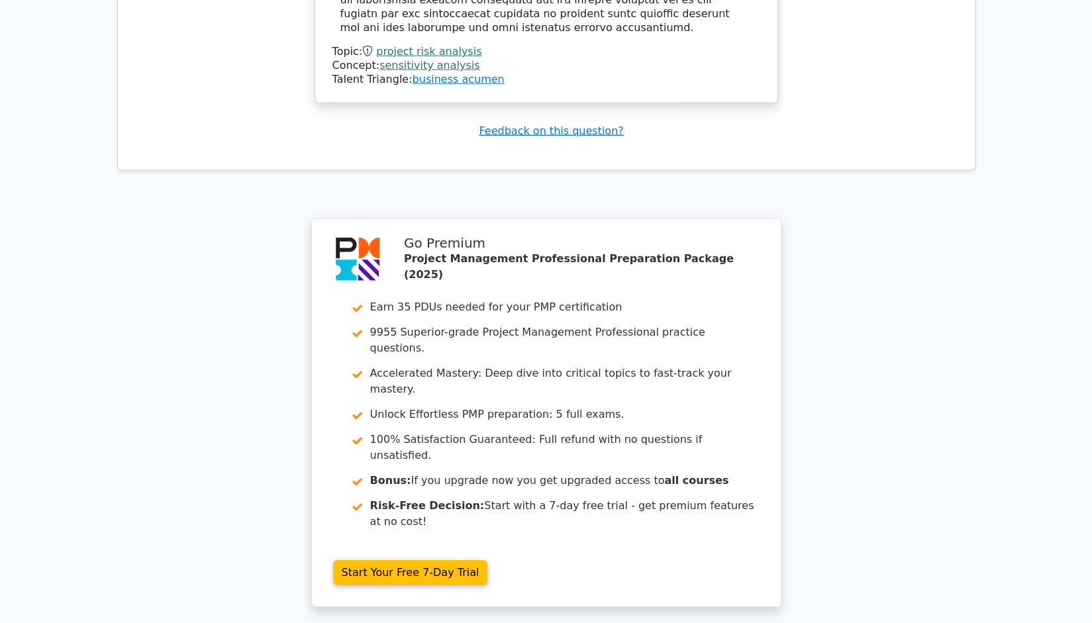
scroll to position [2395, 0]
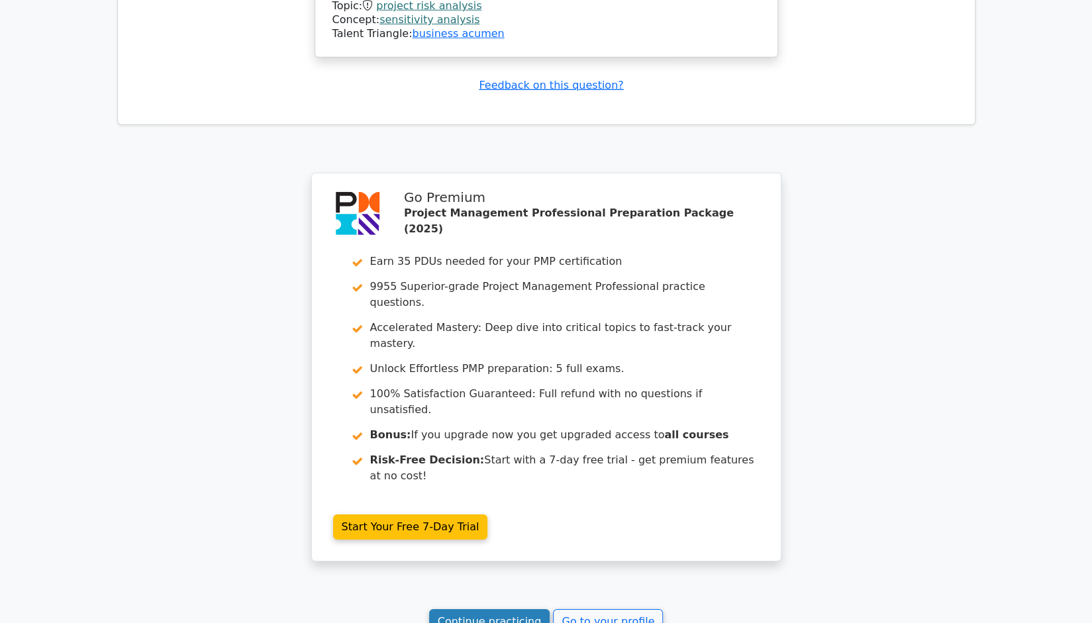
click at [469, 609] on link "Continue practicing" at bounding box center [489, 621] width 121 height 25
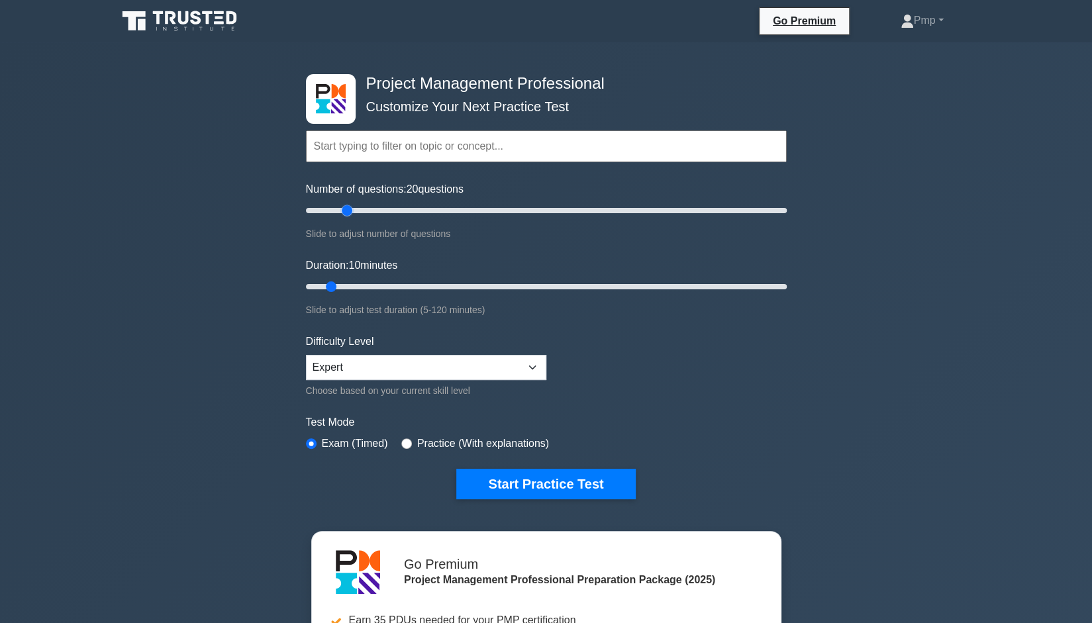
drag, startPoint x: 322, startPoint y: 207, endPoint x: 342, endPoint y: 210, distance: 19.4
type input "20"
click at [342, 210] on input "Number of questions: 20 questions" at bounding box center [546, 211] width 481 height 16
drag, startPoint x: 330, startPoint y: 284, endPoint x: 348, endPoint y: 286, distance: 17.3
type input "15"
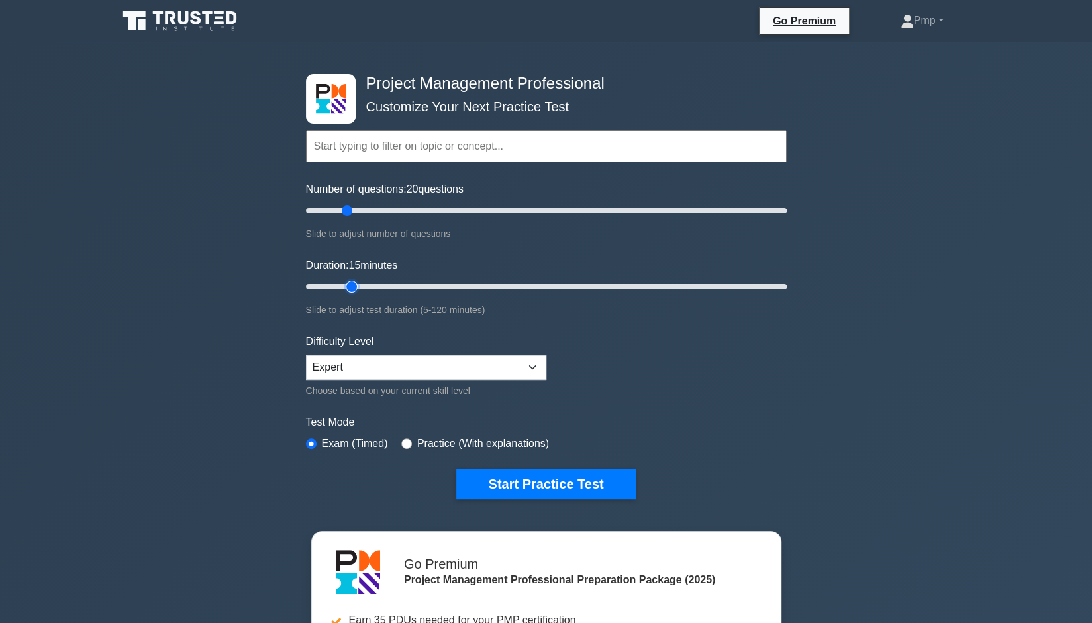
click at [348, 286] on input "Duration: 15 minutes" at bounding box center [546, 287] width 481 height 16
click at [346, 369] on select "Beginner Intermediate Expert" at bounding box center [426, 367] width 240 height 25
click at [306, 355] on select "Beginner Intermediate Expert" at bounding box center [426, 367] width 240 height 25
click at [459, 372] on select "Beginner Intermediate Expert" at bounding box center [426, 367] width 240 height 25
select select "intermediate"
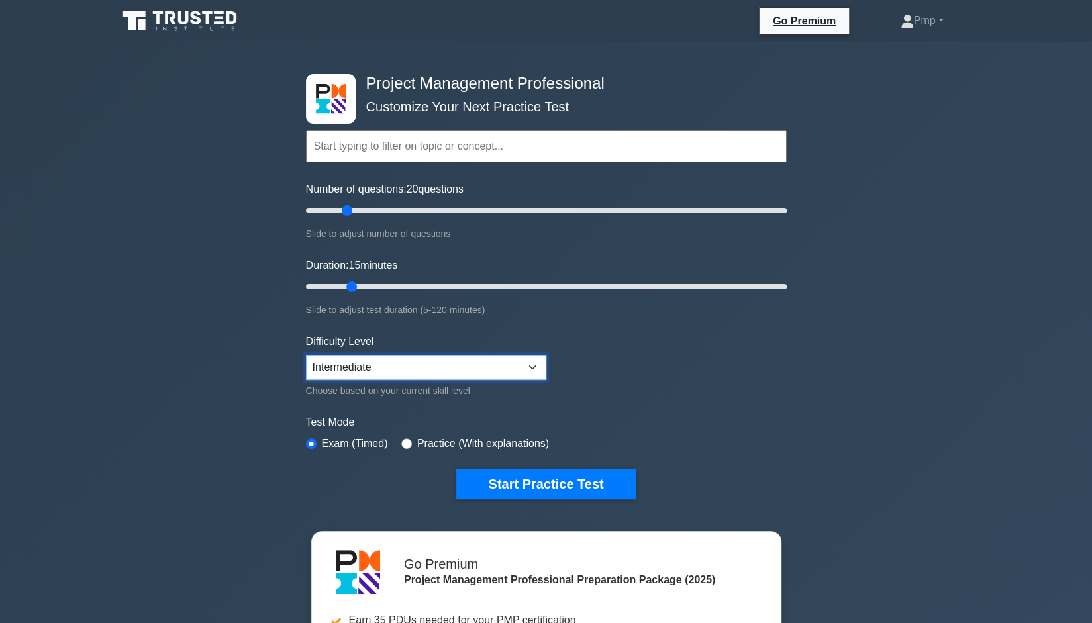
click at [306, 355] on select "Beginner Intermediate Expert" at bounding box center [426, 367] width 240 height 25
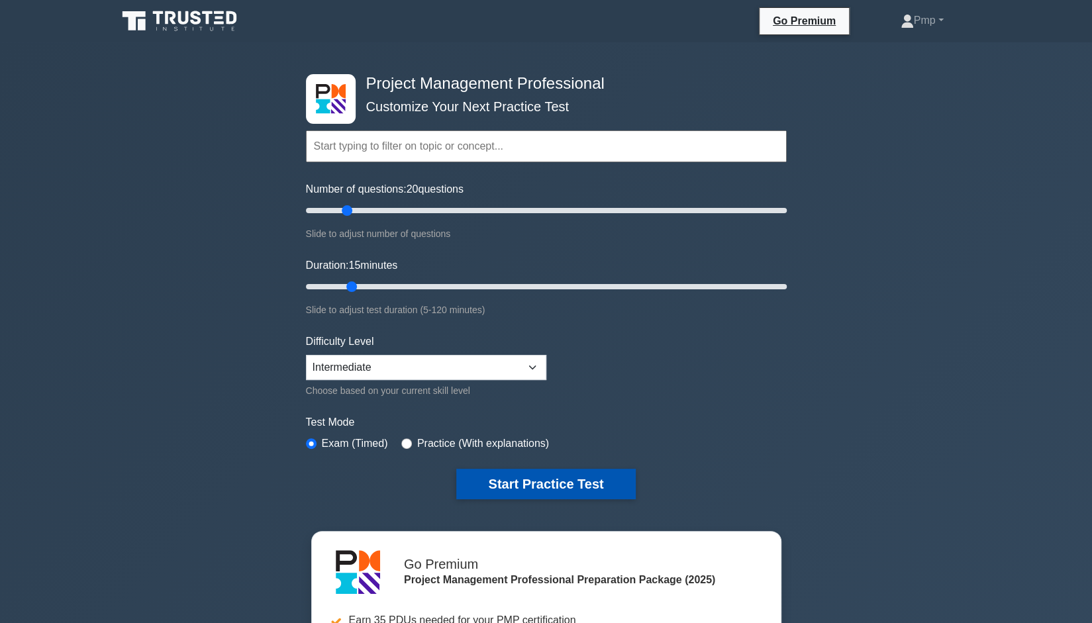
click at [502, 479] on button "Start Practice Test" at bounding box center [545, 484] width 179 height 30
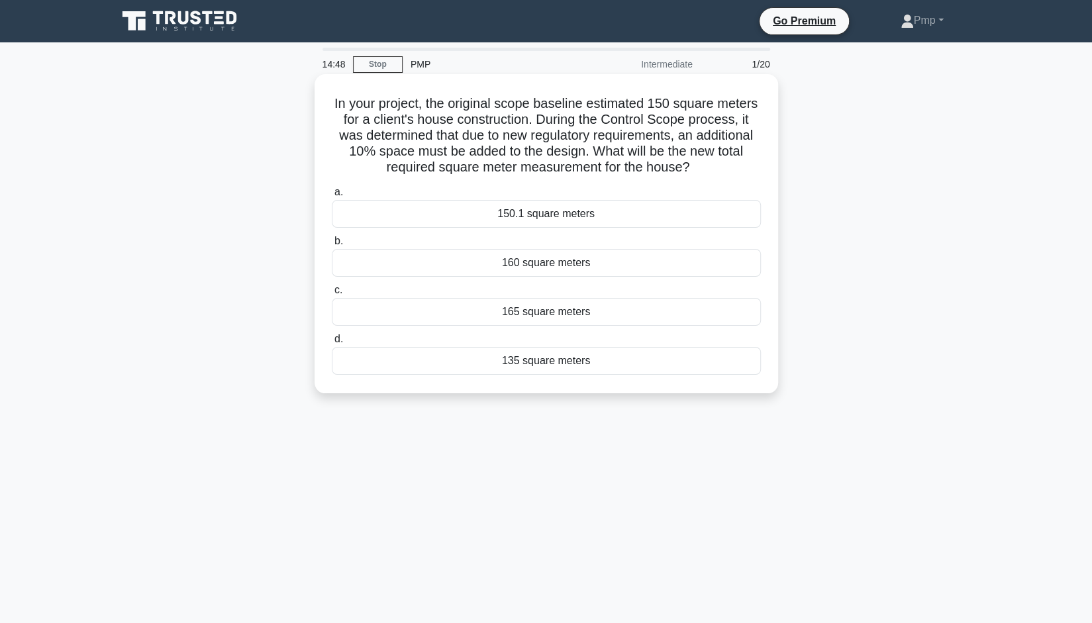
click at [555, 313] on div "165 square meters" at bounding box center [546, 312] width 429 height 28
click at [332, 295] on input "c. 165 square meters" at bounding box center [332, 290] width 0 height 9
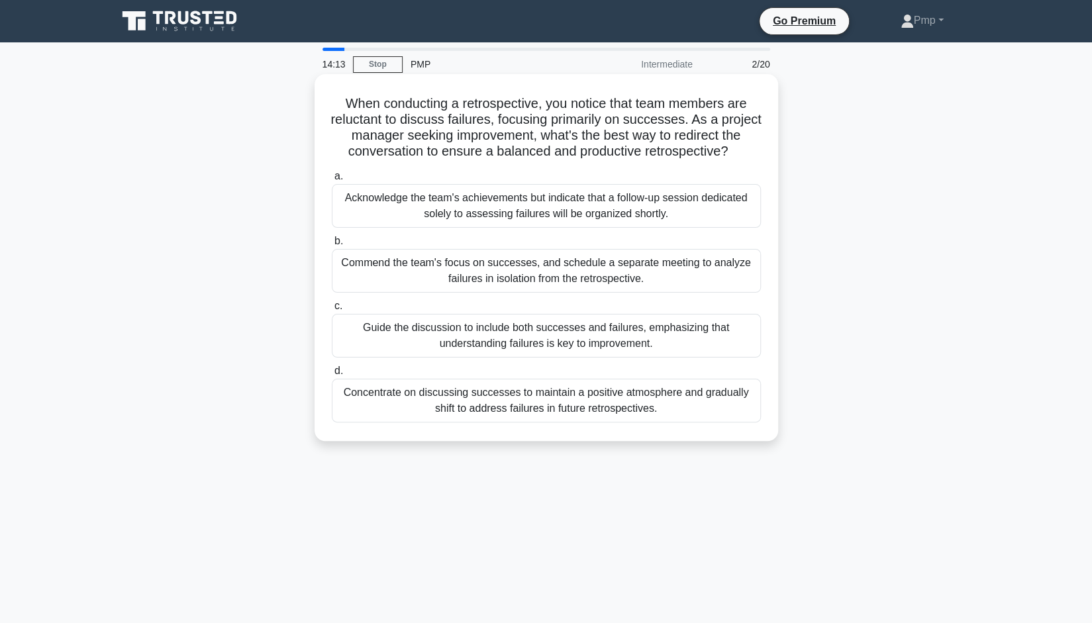
click at [551, 327] on div "Guide the discussion to include both successes and failures, emphasizing that u…" at bounding box center [546, 336] width 429 height 44
click at [332, 310] on input "c. Guide the discussion to include both successes and failures, emphasizing tha…" at bounding box center [332, 306] width 0 height 9
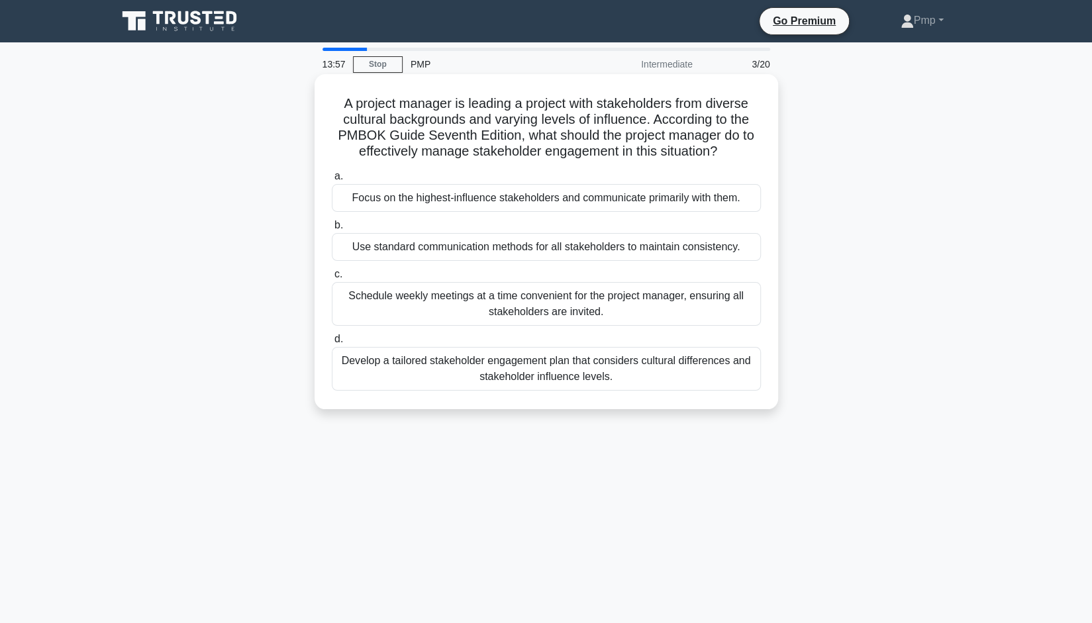
click at [475, 359] on div "Develop a tailored stakeholder engagement plan that considers cultural differen…" at bounding box center [546, 369] width 429 height 44
click at [332, 344] on input "d. Develop a tailored stakeholder engagement plan that considers cultural diffe…" at bounding box center [332, 339] width 0 height 9
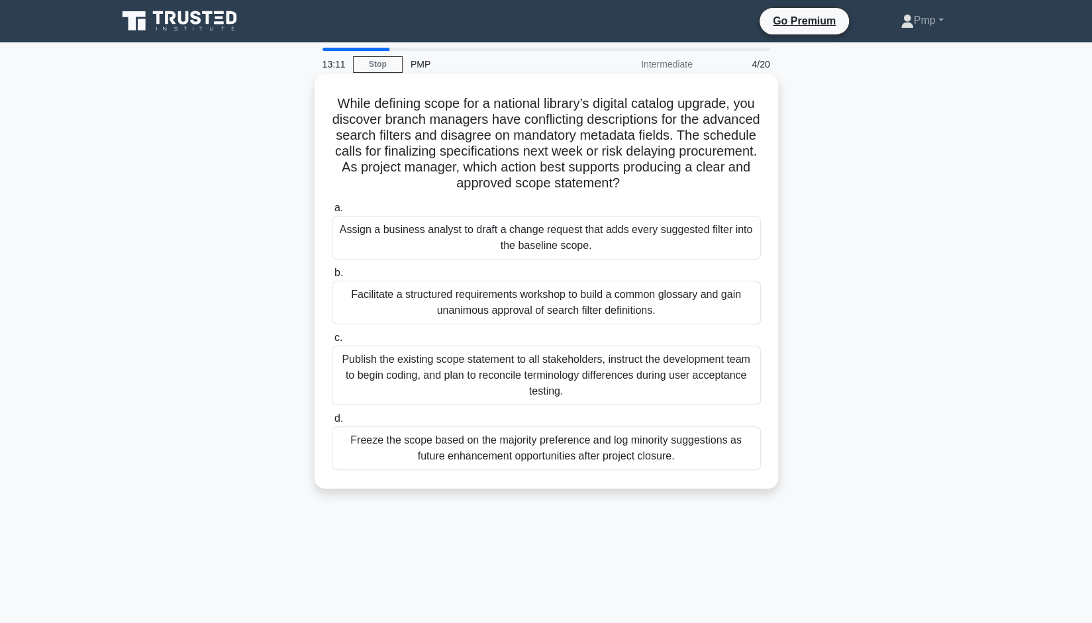
click at [716, 309] on div "Facilitate a structured requirements workshop to build a common glossary and ga…" at bounding box center [546, 303] width 429 height 44
click at [332, 277] on input "b. Facilitate a structured requirements workshop to build a common glossary and…" at bounding box center [332, 273] width 0 height 9
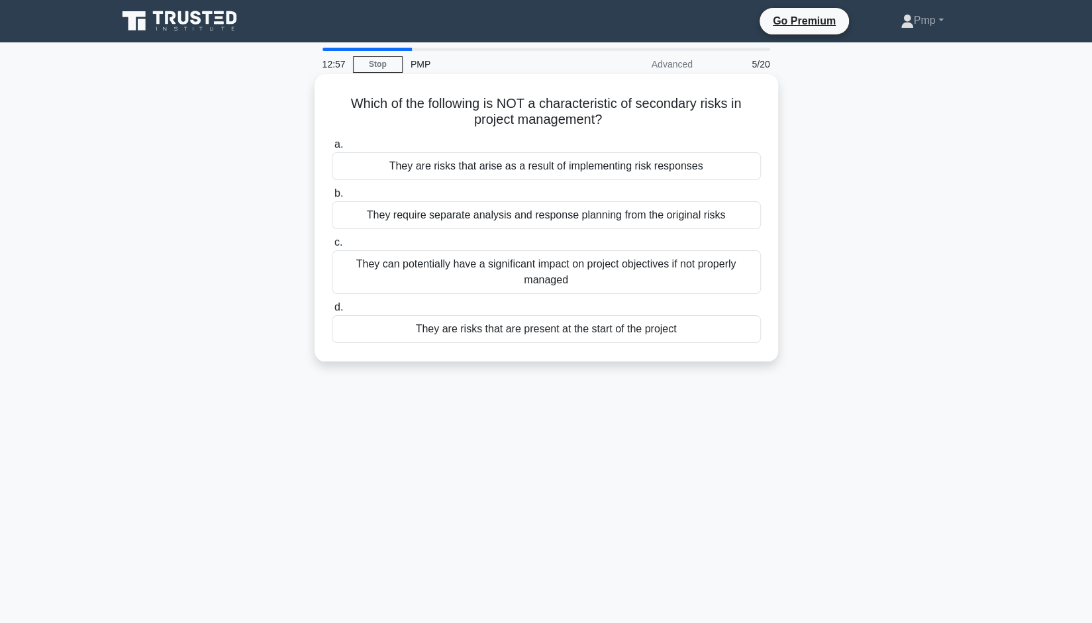
click at [494, 334] on div "They are risks that are present at the start of the project" at bounding box center [546, 329] width 429 height 28
click at [332, 312] on input "d. They are risks that are present at the start of the project" at bounding box center [332, 307] width 0 height 9
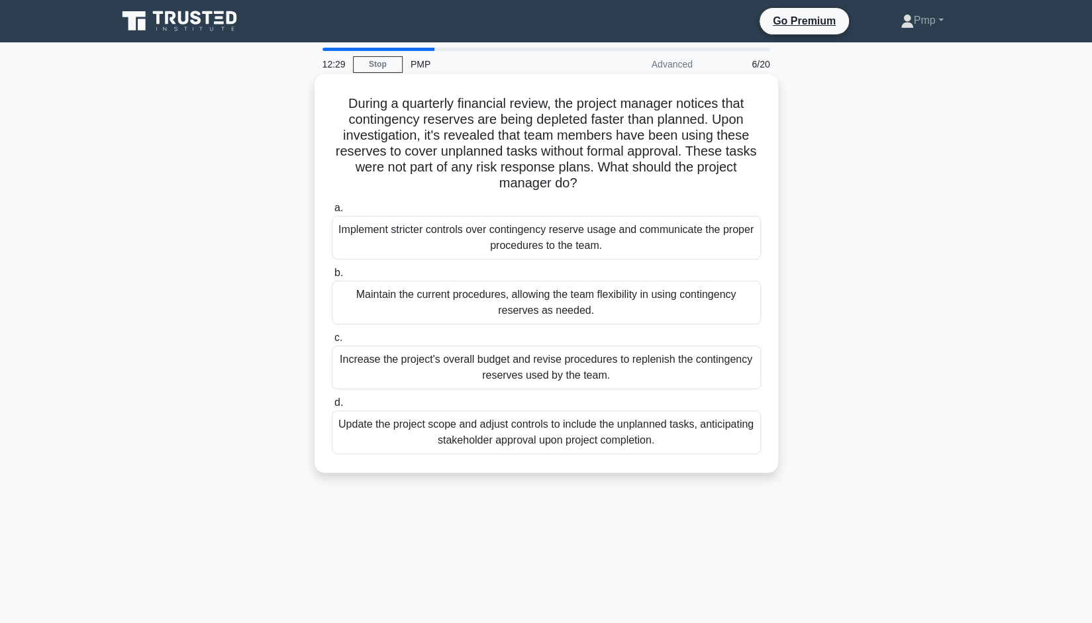
click at [665, 234] on div "Implement stricter controls over contingency reserve usage and communicate the …" at bounding box center [546, 238] width 429 height 44
click at [332, 212] on input "a. Implement stricter controls over contingency reserve usage and communicate t…" at bounding box center [332, 208] width 0 height 9
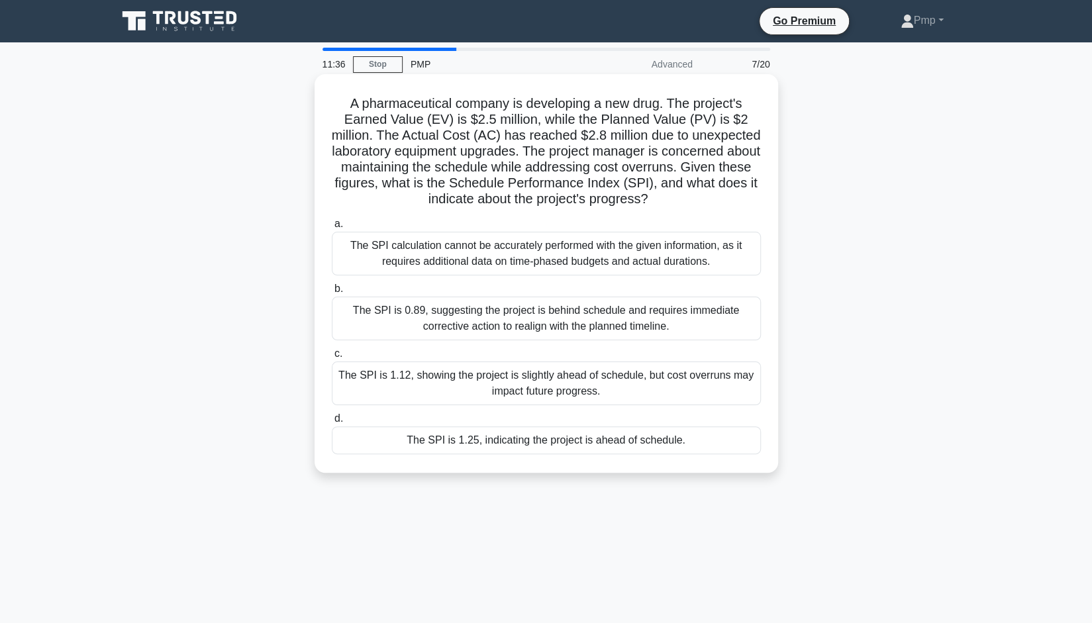
click at [511, 441] on div "The SPI is 1.25, indicating the project is ahead of schedule." at bounding box center [546, 440] width 429 height 28
click at [332, 423] on input "d. The SPI is 1.25, indicating the project is ahead of schedule." at bounding box center [332, 418] width 0 height 9
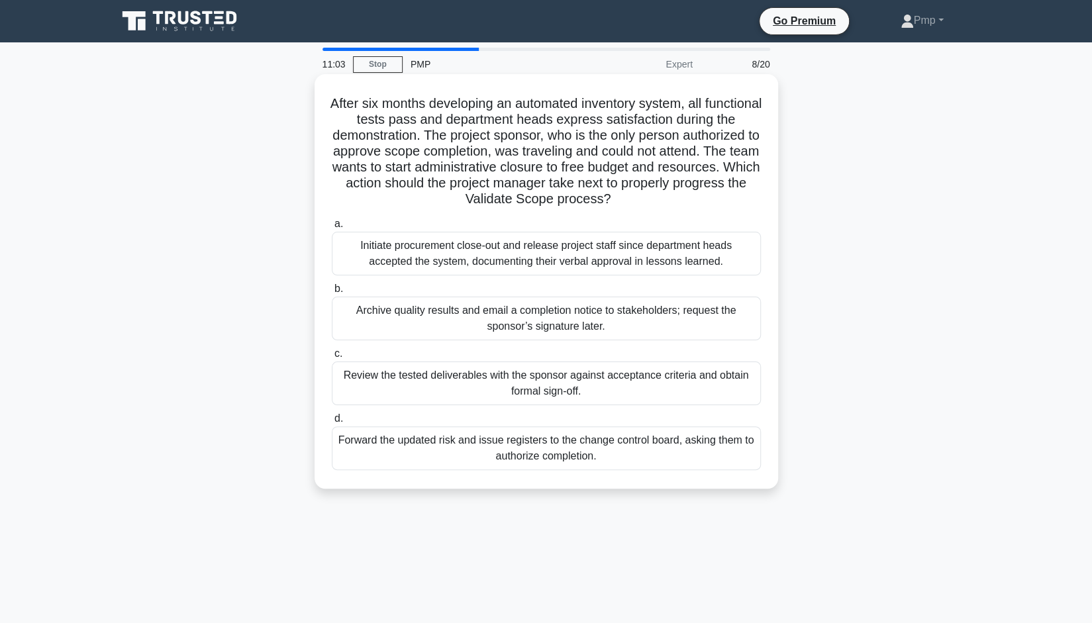
click at [647, 392] on div "Review the tested deliverables with the sponsor against acceptance criteria and…" at bounding box center [546, 383] width 429 height 44
click at [332, 358] on input "c. Review the tested deliverables with the sponsor against acceptance criteria …" at bounding box center [332, 354] width 0 height 9
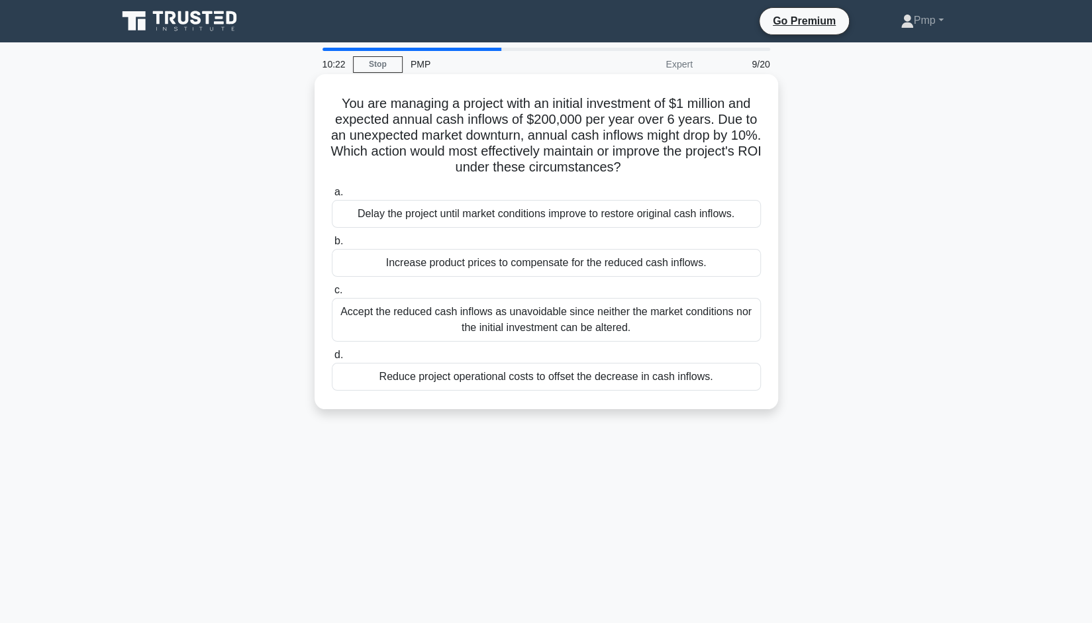
click at [568, 269] on div "Increase product prices to compensate for the reduced cash inflows." at bounding box center [546, 263] width 429 height 28
click at [332, 246] on input "b. Increase product prices to compensate for the reduced cash inflows." at bounding box center [332, 241] width 0 height 9
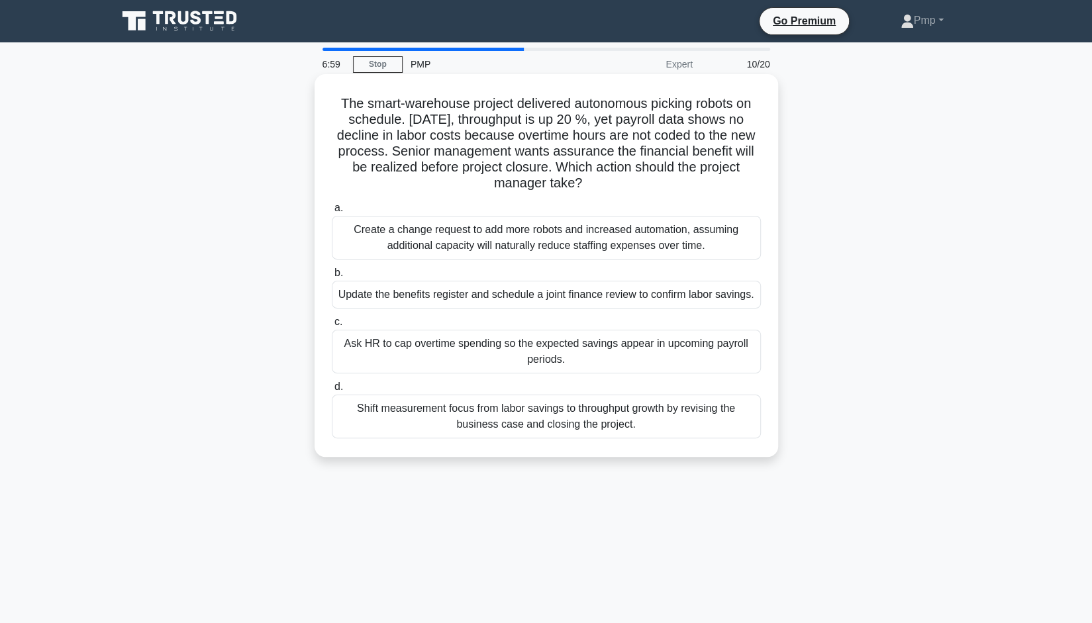
click at [504, 291] on div "Update the benefits register and schedule a joint finance review to confirm lab…" at bounding box center [546, 295] width 429 height 28
click at [332, 277] on input "b. Update the benefits register and schedule a joint finance review to confirm …" at bounding box center [332, 273] width 0 height 9
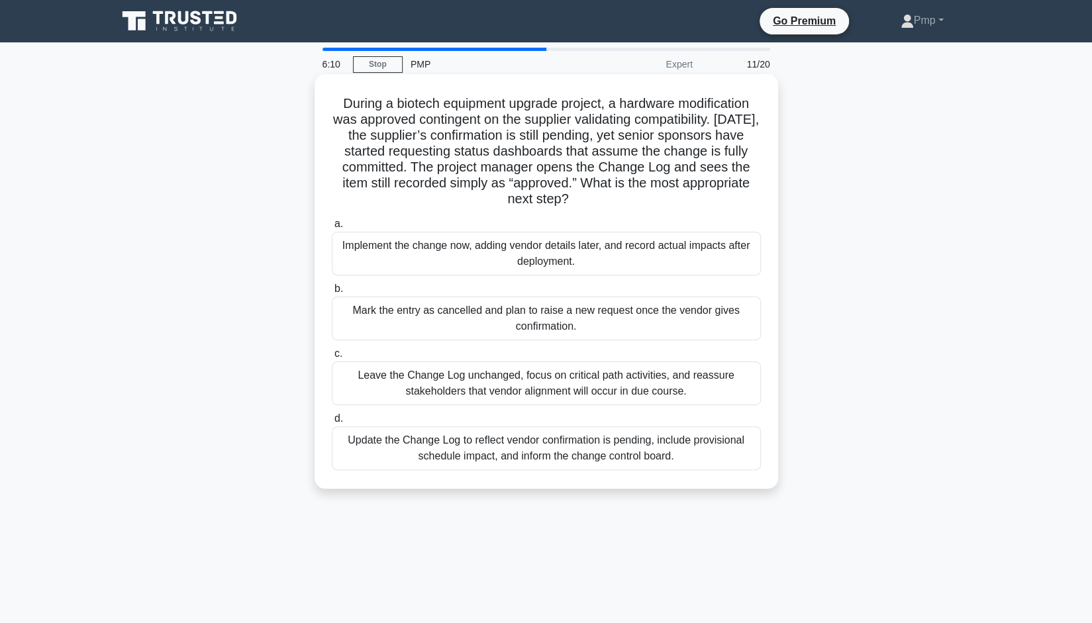
click at [536, 462] on div "Update the Change Log to reflect vendor confirmation is pending, include provis…" at bounding box center [546, 448] width 429 height 44
click at [332, 423] on input "d. Update the Change Log to reflect vendor confirmation is pending, include pro…" at bounding box center [332, 418] width 0 height 9
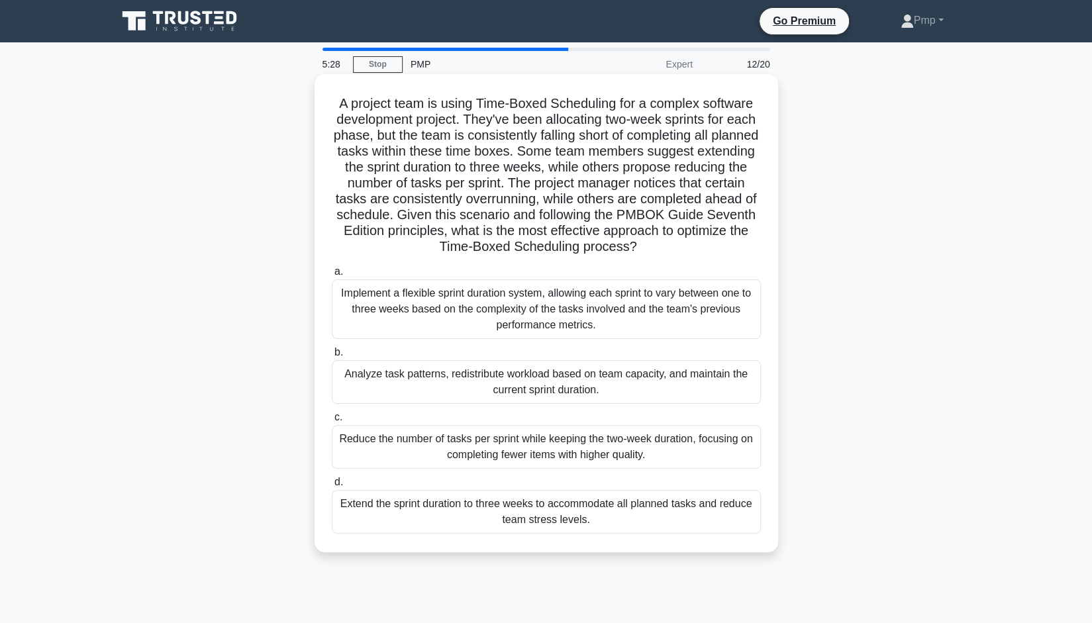
click at [678, 379] on div "Analyze task patterns, redistribute workload based on team capacity, and mainta…" at bounding box center [546, 382] width 429 height 44
click at [332, 357] on input "b. Analyze task patterns, redistribute workload based on team capacity, and mai…" at bounding box center [332, 352] width 0 height 9
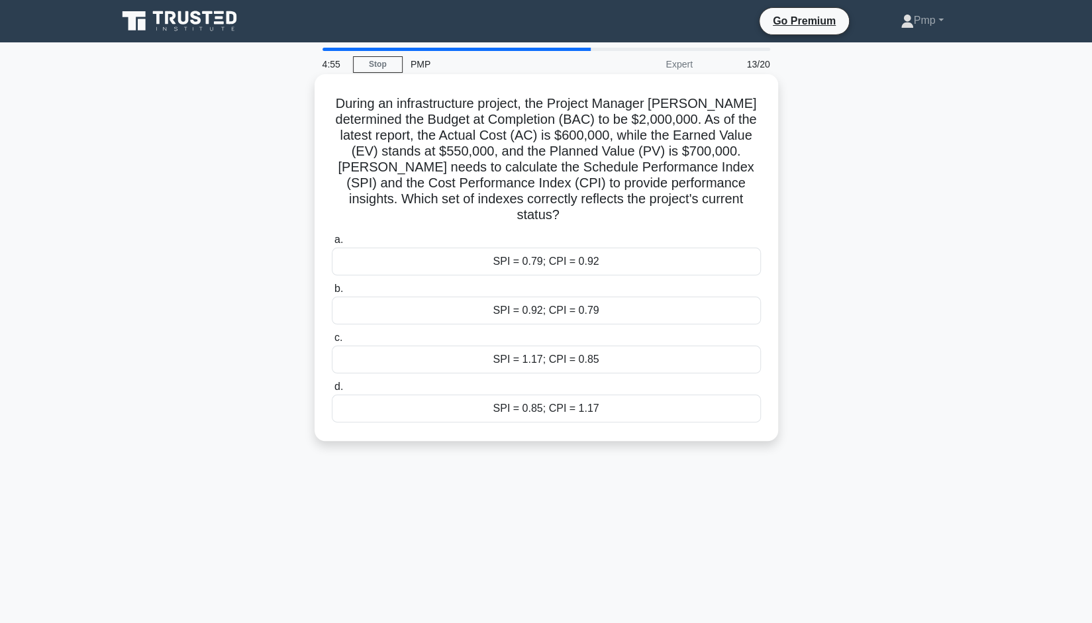
click at [616, 248] on div "SPI = 0.79; CPI = 0.92" at bounding box center [546, 262] width 429 height 28
click at [332, 244] on input "a. SPI = 0.79; CPI = 0.92" at bounding box center [332, 240] width 0 height 9
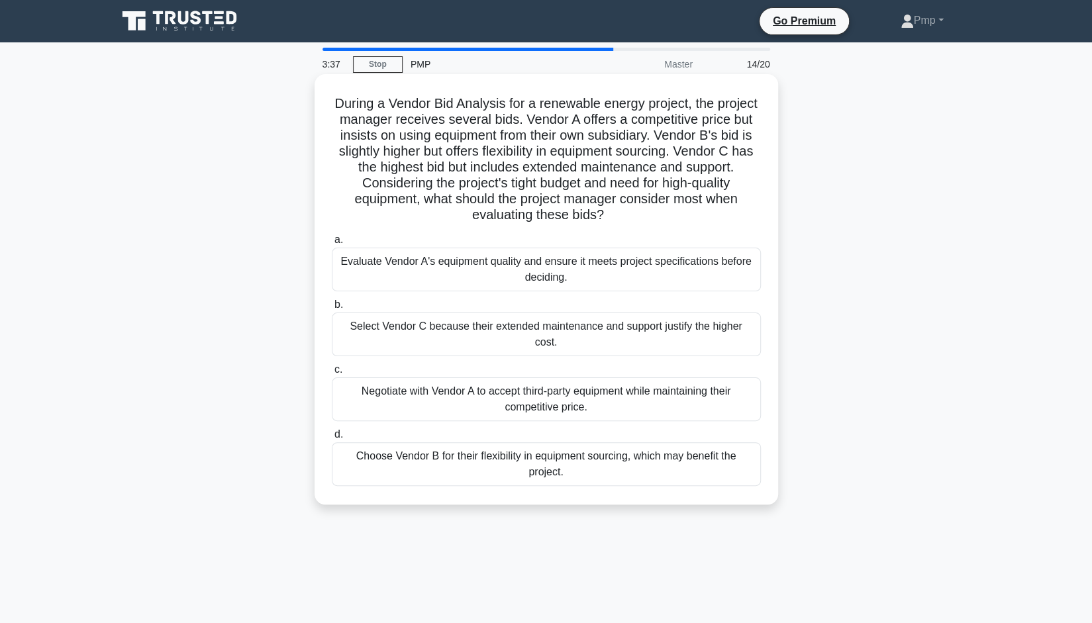
click at [710, 453] on div "Choose Vendor B for their flexibility in equipment sourcing, which may benefit …" at bounding box center [546, 464] width 429 height 44
click at [332, 439] on input "d. Choose Vendor B for their flexibility in equipment sourcing, which may benef…" at bounding box center [332, 434] width 0 height 9
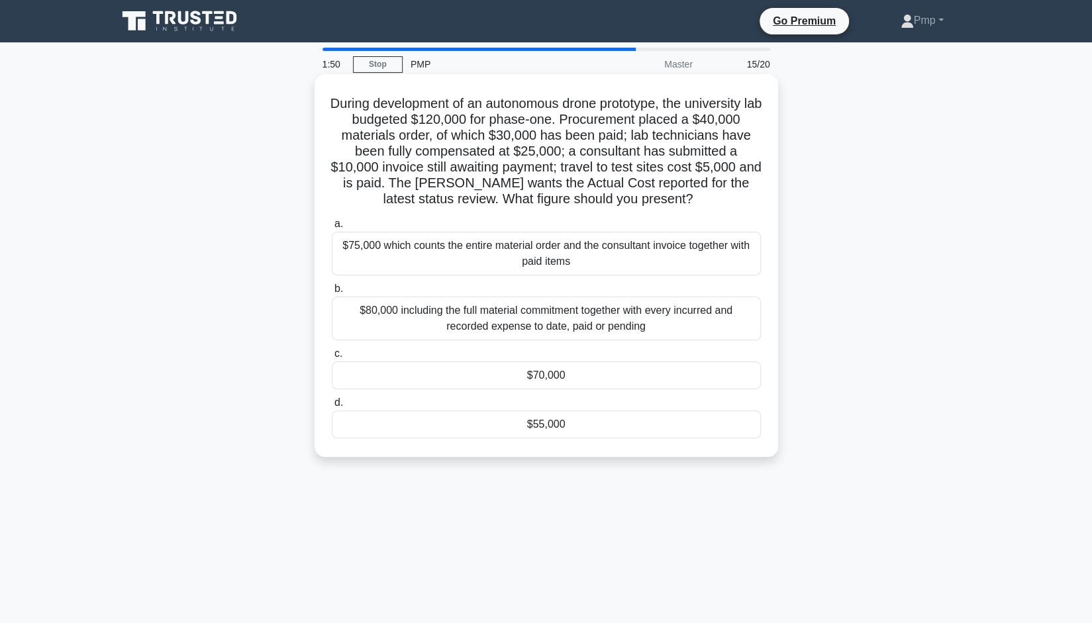
click at [410, 331] on div "$80,000 including the full material commitment together with every incurred and…" at bounding box center [546, 319] width 429 height 44
click at [332, 293] on input "b. $80,000 including the full material commitment together with every incurred …" at bounding box center [332, 289] width 0 height 9
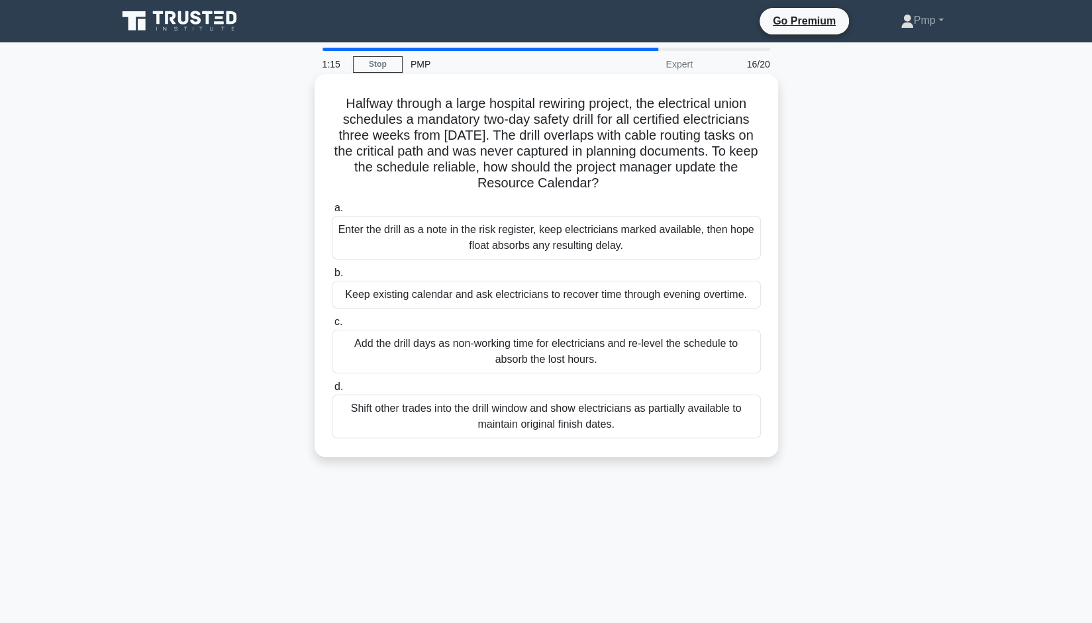
click at [432, 426] on div "Shift other trades into the drill window and show electricians as partially ava…" at bounding box center [546, 417] width 429 height 44
click at [332, 391] on input "d. Shift other trades into the drill window and show electricians as partially …" at bounding box center [332, 387] width 0 height 9
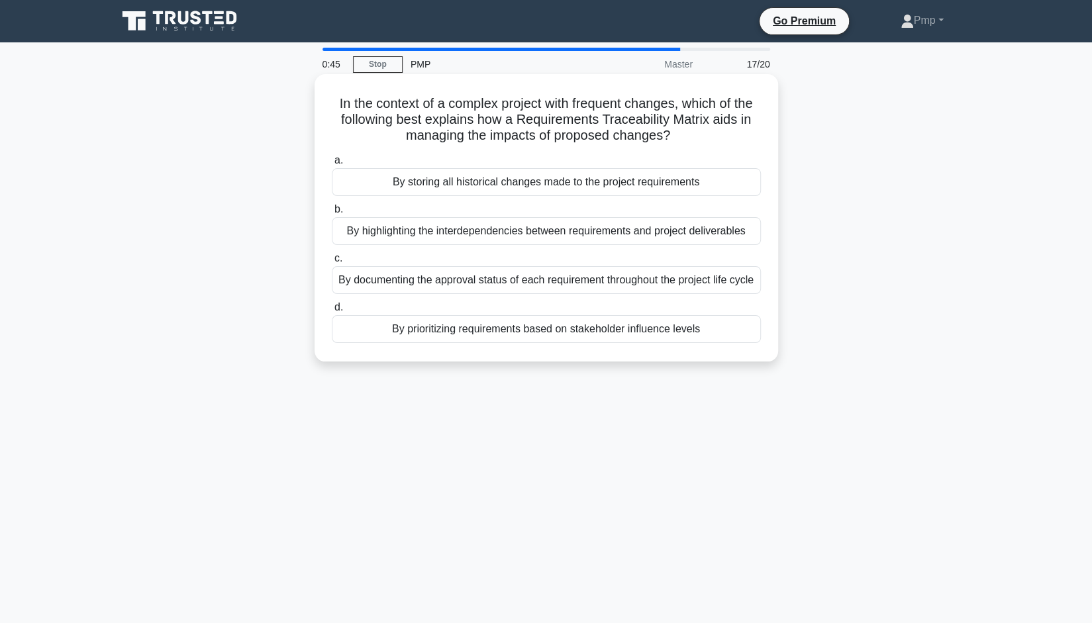
click at [653, 232] on div "By highlighting the interdependencies between requirements and project delivera…" at bounding box center [546, 231] width 429 height 28
click at [332, 214] on input "b. By highlighting the interdependencies between requirements and project deliv…" at bounding box center [332, 209] width 0 height 9
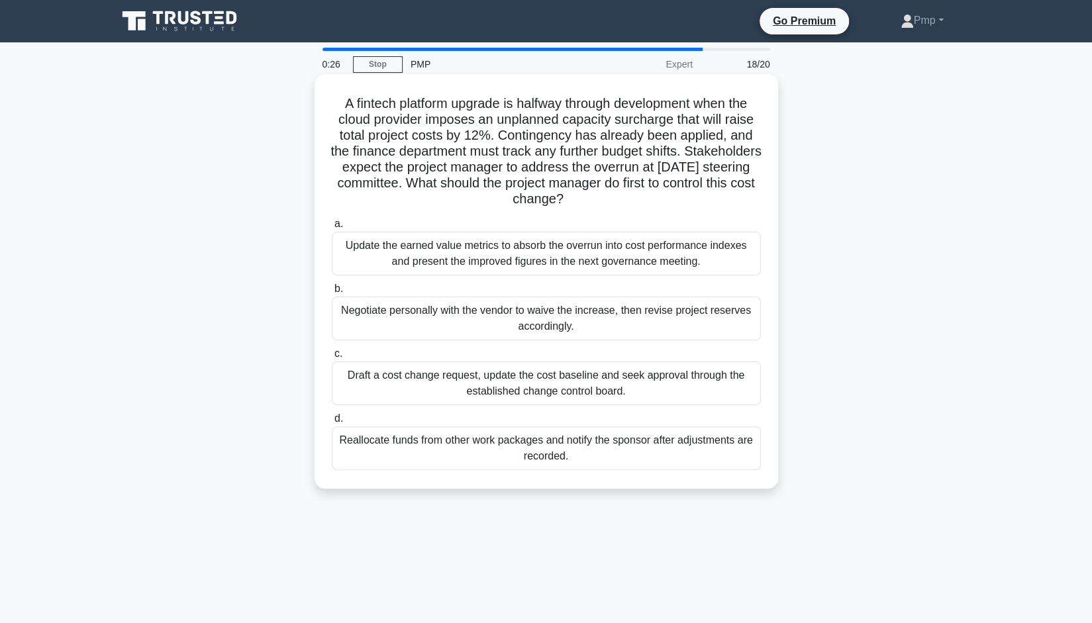
click at [667, 392] on div "Draft a cost change request, update the cost baseline and seek approval through…" at bounding box center [546, 383] width 429 height 44
click at [332, 358] on input "c. Draft a cost change request, update the cost baseline and seek approval thro…" at bounding box center [332, 354] width 0 height 9
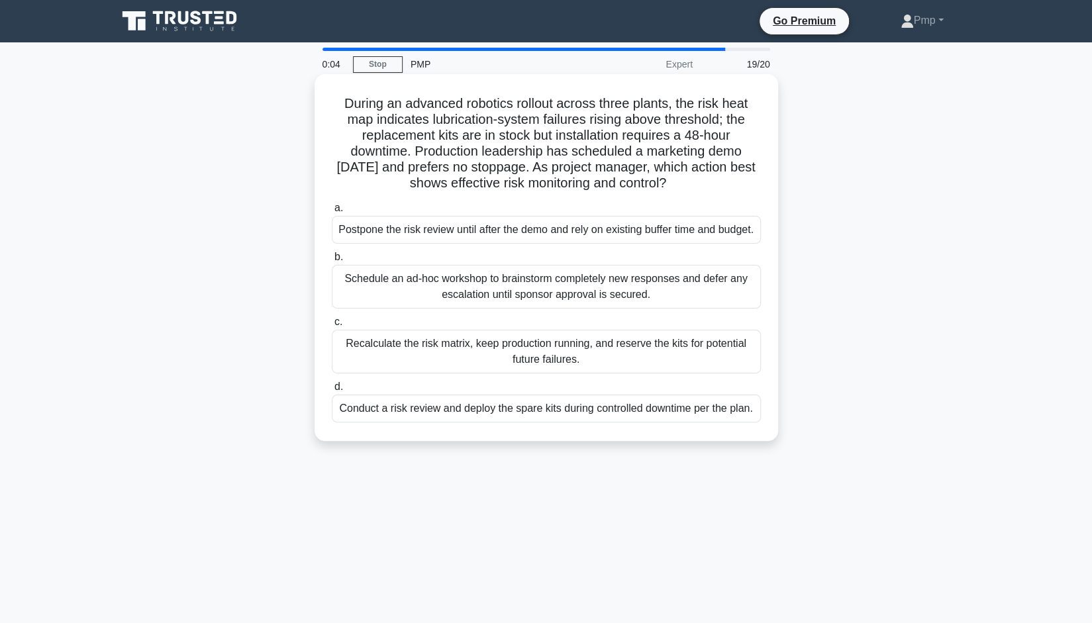
click at [585, 373] on div "Recalculate the risk matrix, keep production running, and reserve the kits for …" at bounding box center [546, 352] width 429 height 44
click at [332, 326] on input "c. Recalculate the risk matrix, keep production running, and reserve the kits f…" at bounding box center [332, 322] width 0 height 9
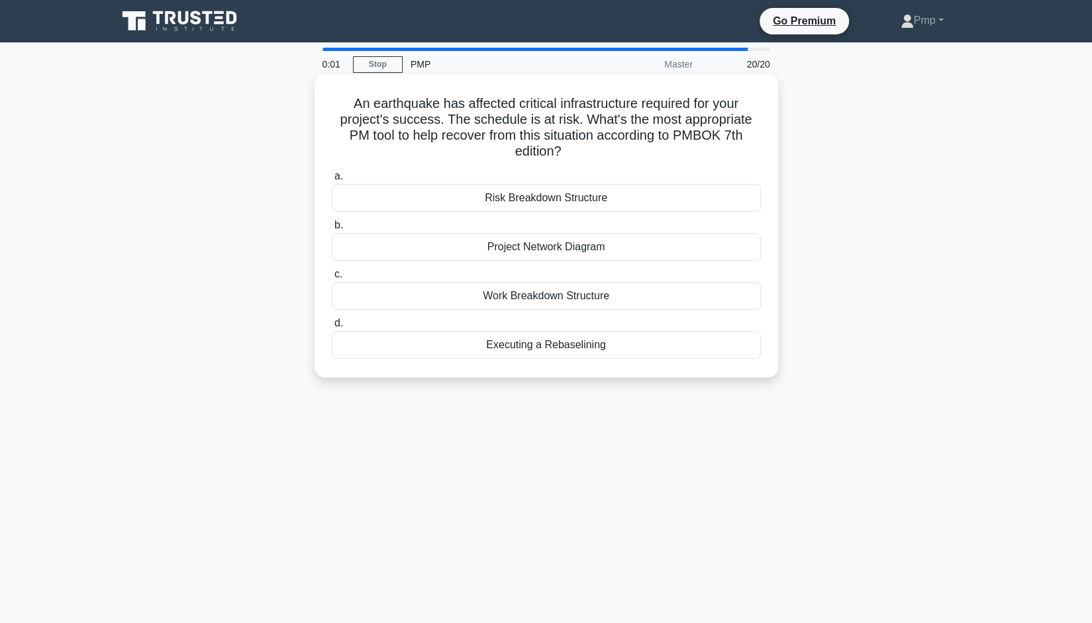
click at [575, 193] on div "Risk Breakdown Structure" at bounding box center [546, 198] width 429 height 28
click at [332, 181] on input "a. Risk Breakdown Structure" at bounding box center [332, 176] width 0 height 9
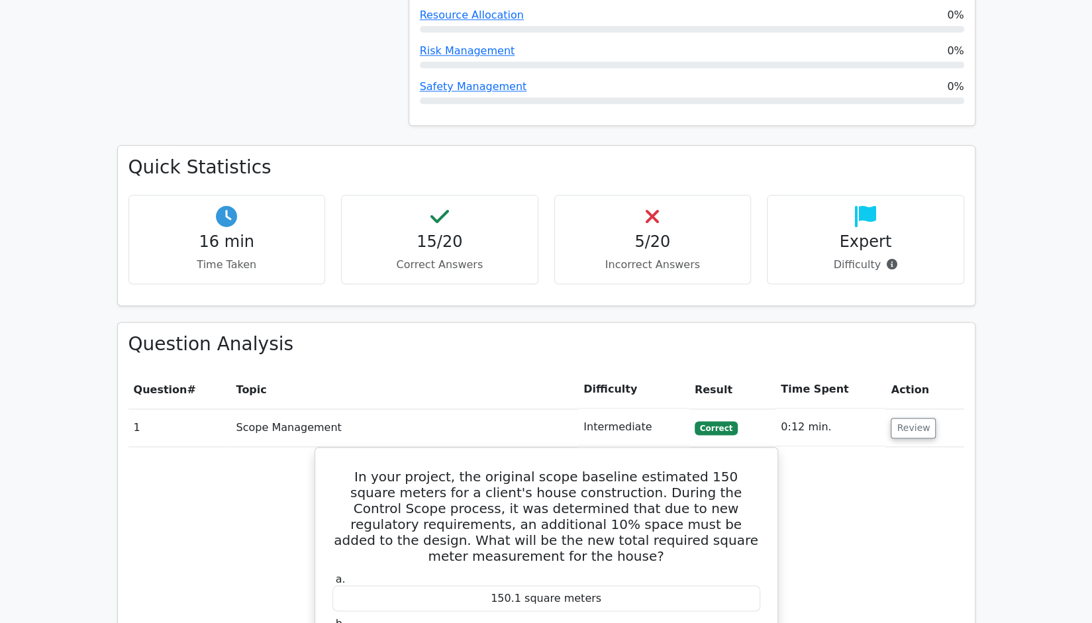
scroll to position [1191, 0]
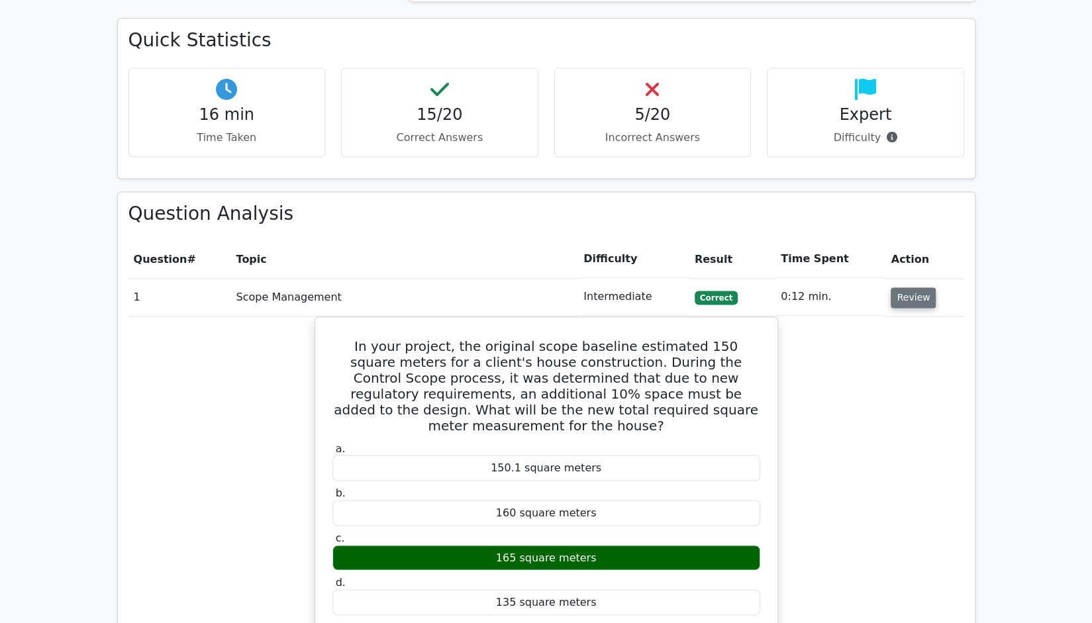
click at [904, 287] on button "Review" at bounding box center [912, 297] width 45 height 21
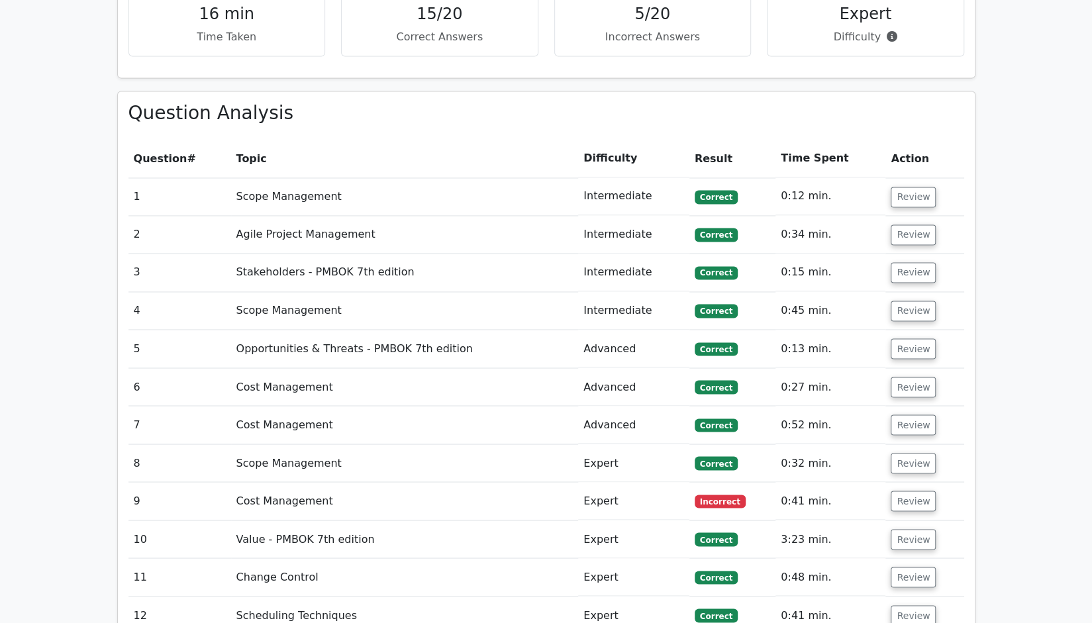
scroll to position [1522, 0]
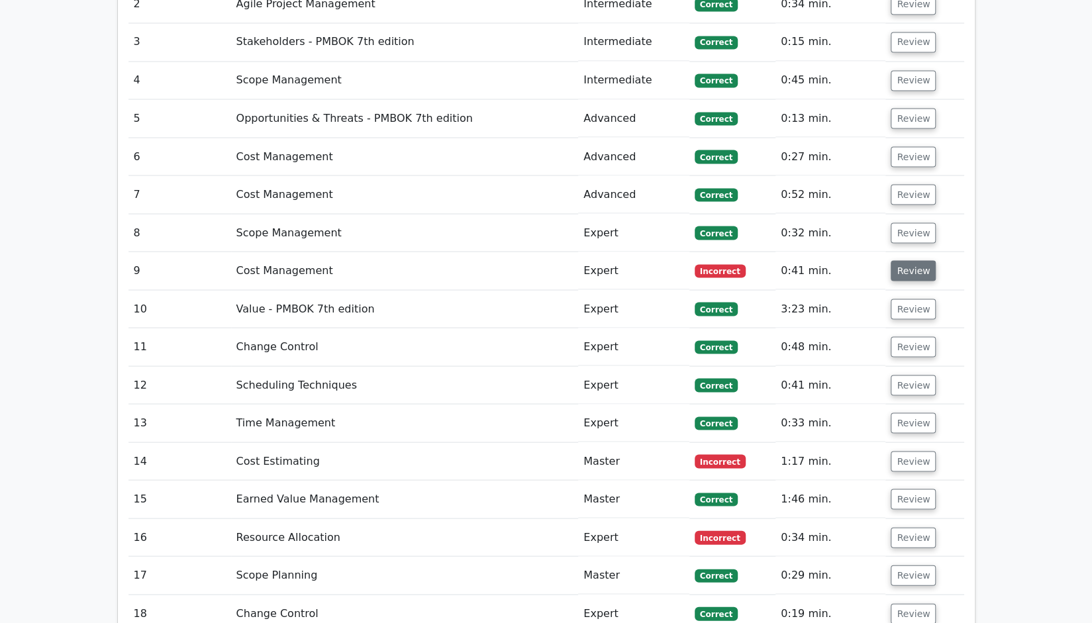
click at [925, 260] on button "Review" at bounding box center [912, 270] width 45 height 21
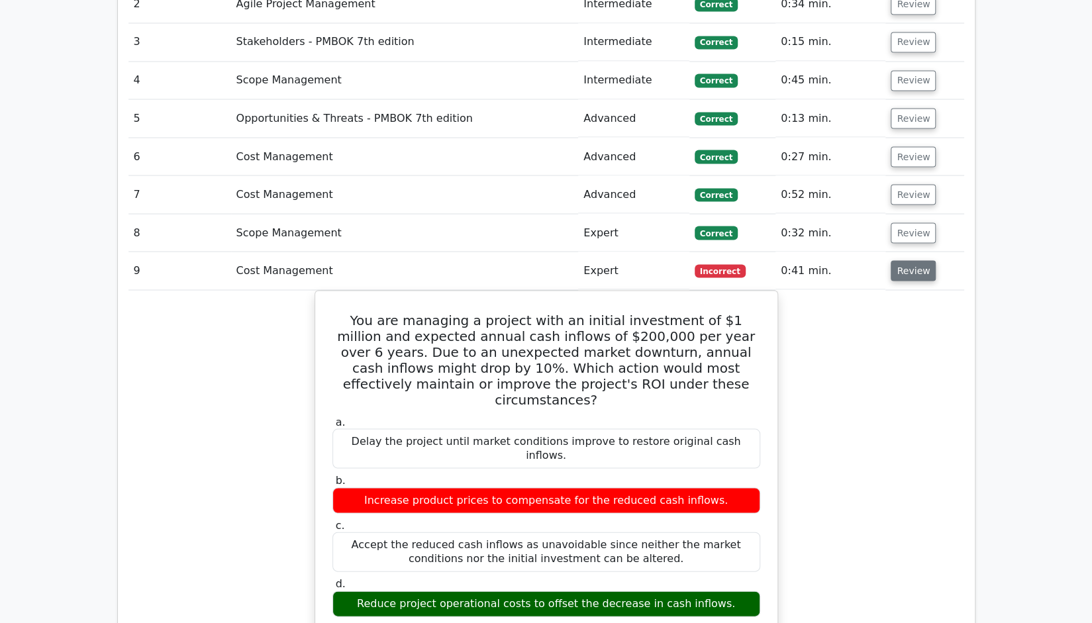
click at [906, 260] on button "Review" at bounding box center [912, 270] width 45 height 21
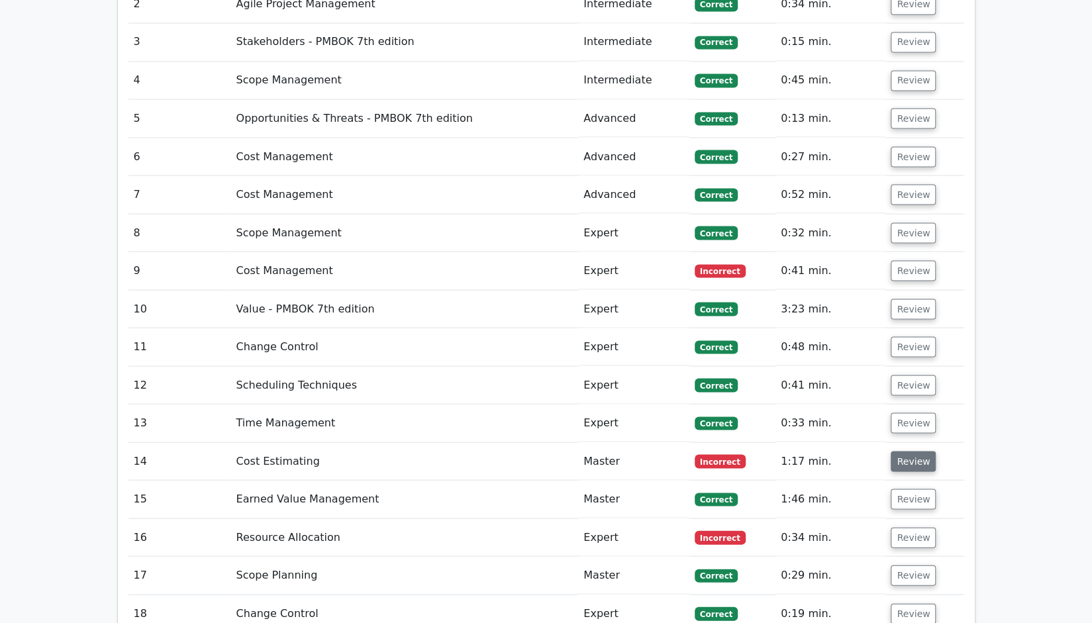
click at [918, 451] on button "Review" at bounding box center [912, 461] width 45 height 21
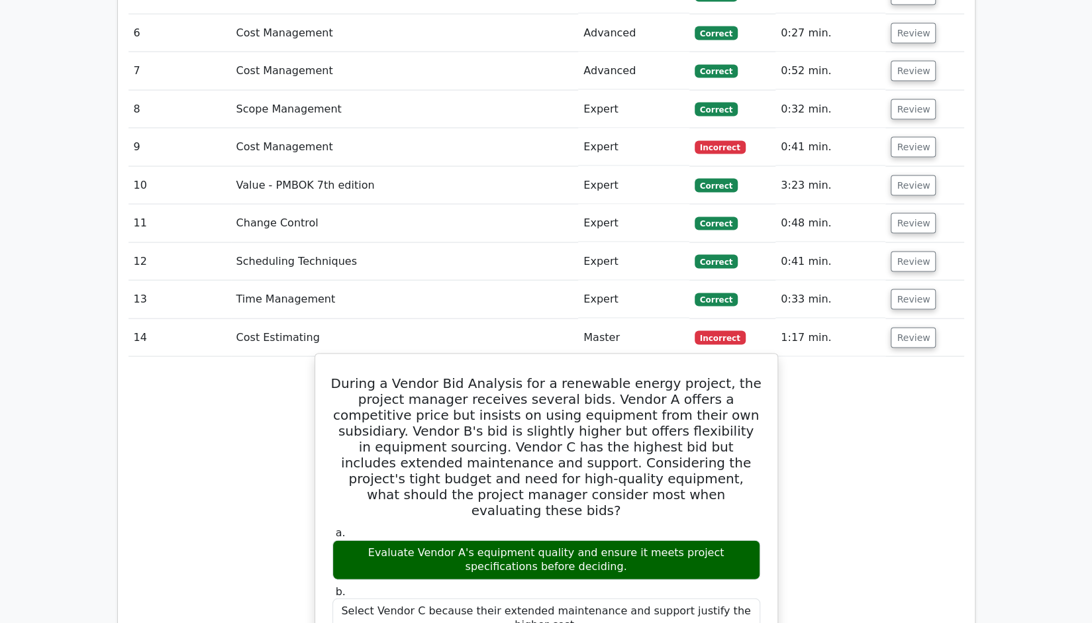
scroll to position [1787, 0]
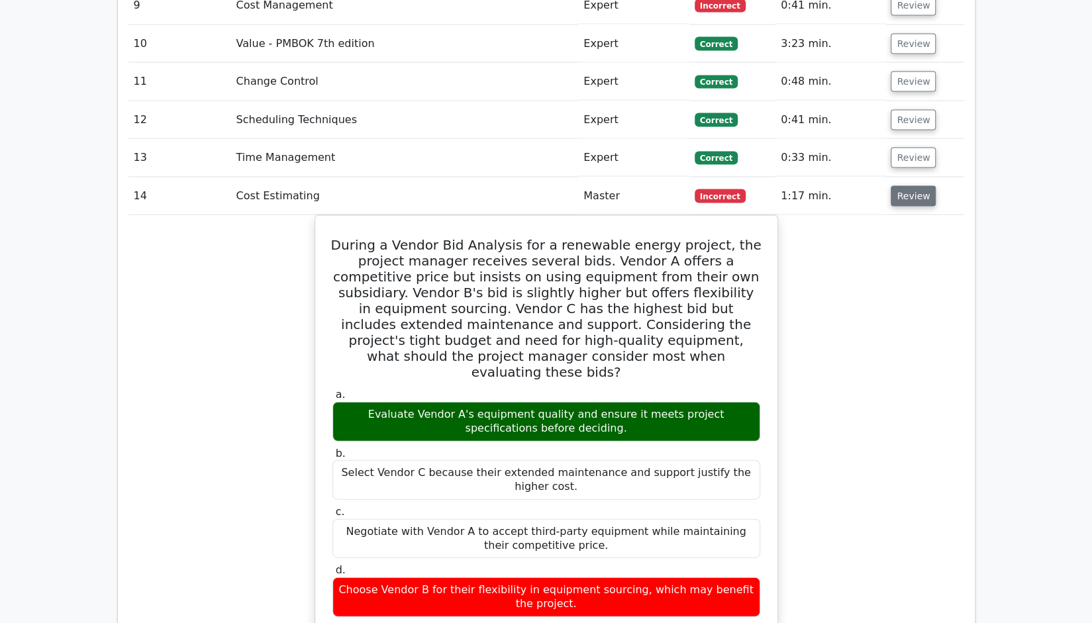
click at [907, 186] on button "Review" at bounding box center [912, 196] width 45 height 21
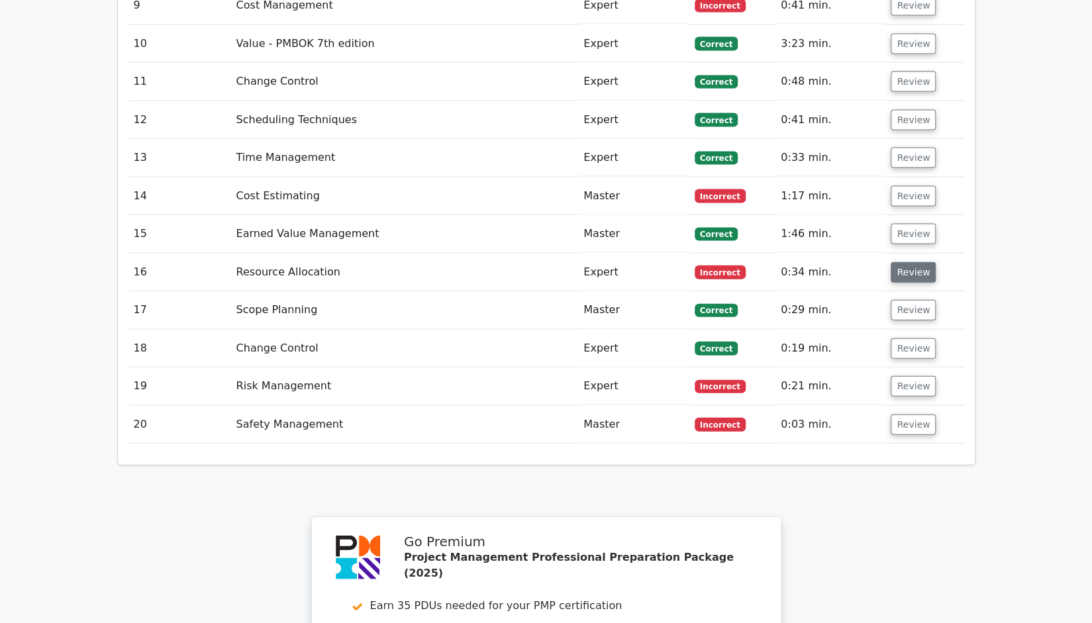
click at [917, 262] on button "Review" at bounding box center [912, 272] width 45 height 21
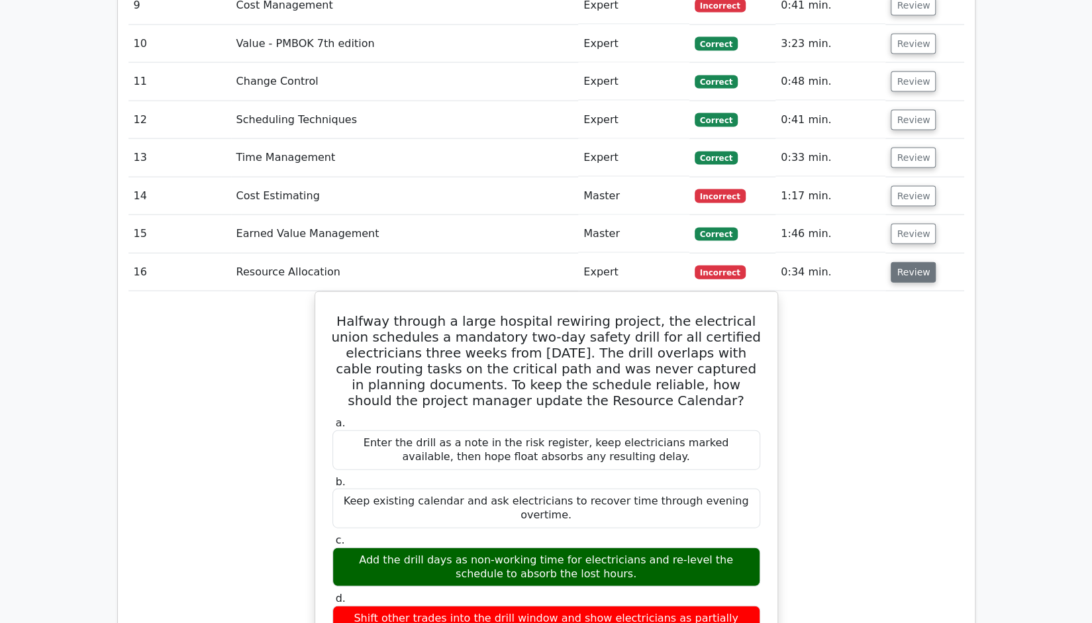
click at [917, 262] on button "Review" at bounding box center [912, 272] width 45 height 21
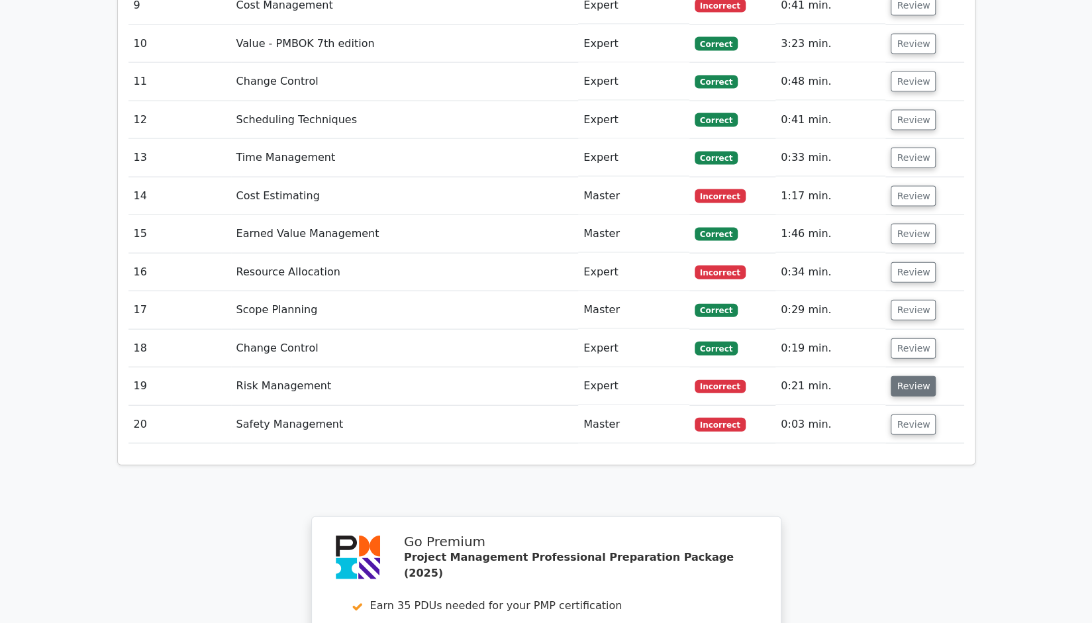
click at [907, 376] on button "Review" at bounding box center [912, 386] width 45 height 21
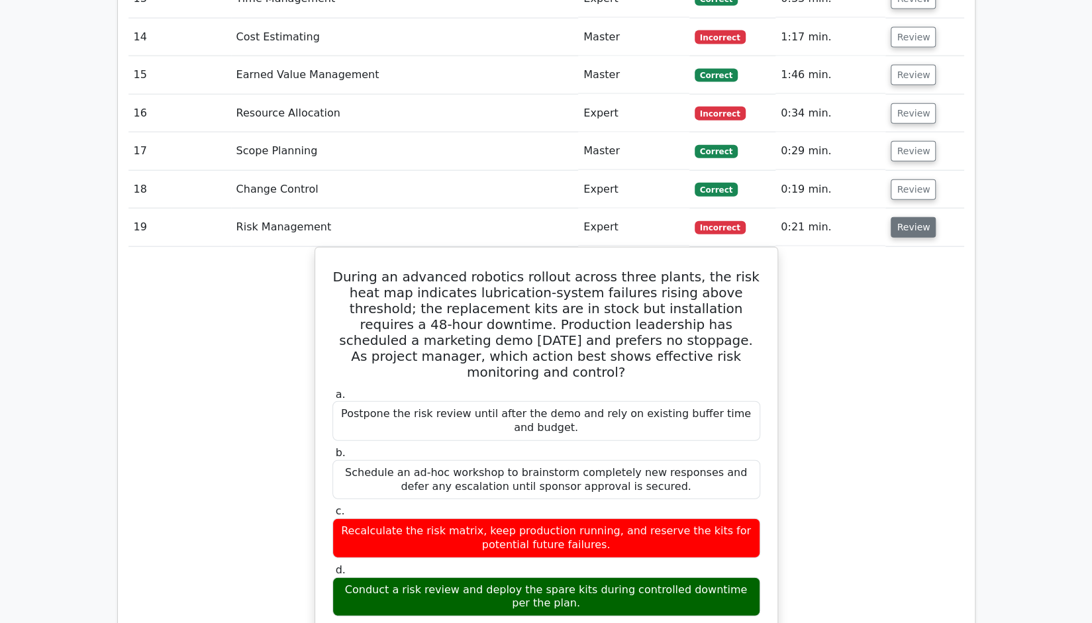
scroll to position [1986, 0]
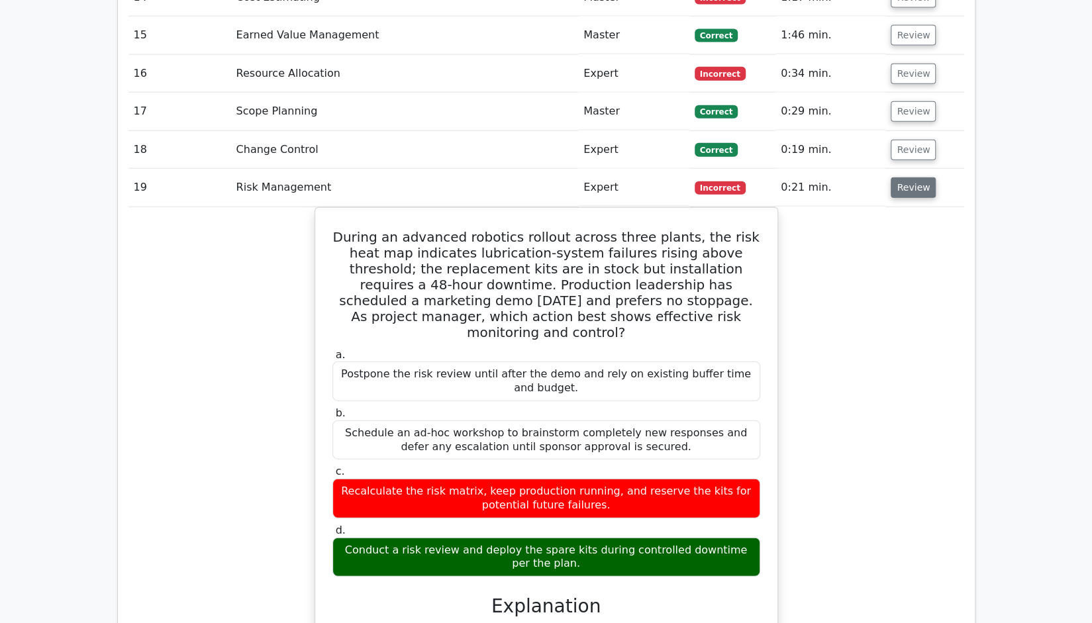
click at [911, 177] on button "Review" at bounding box center [912, 187] width 45 height 21
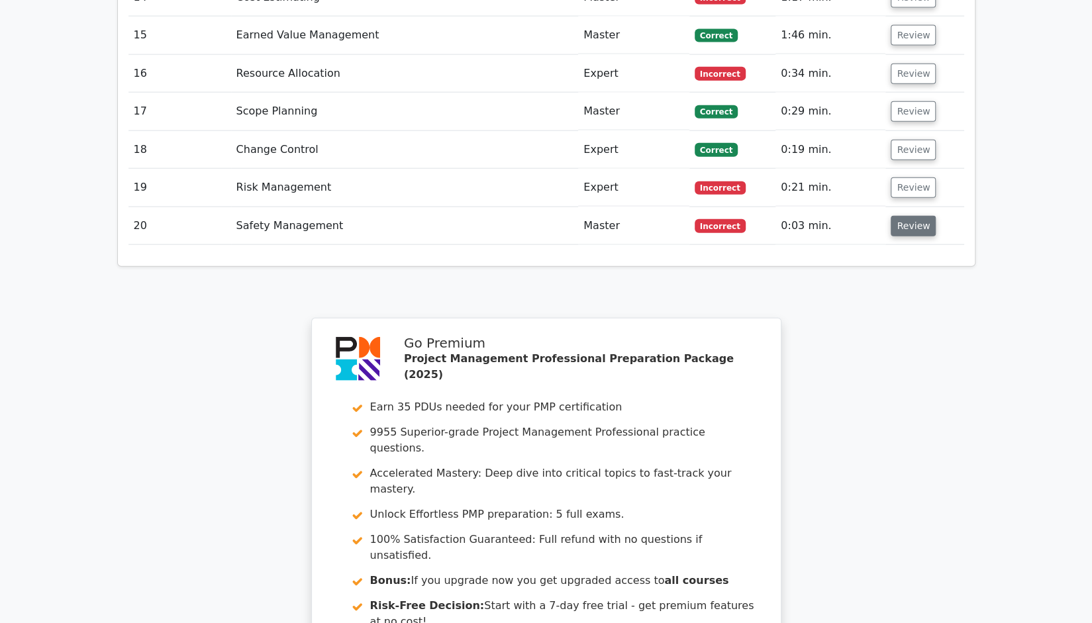
click at [896, 216] on button "Review" at bounding box center [912, 226] width 45 height 21
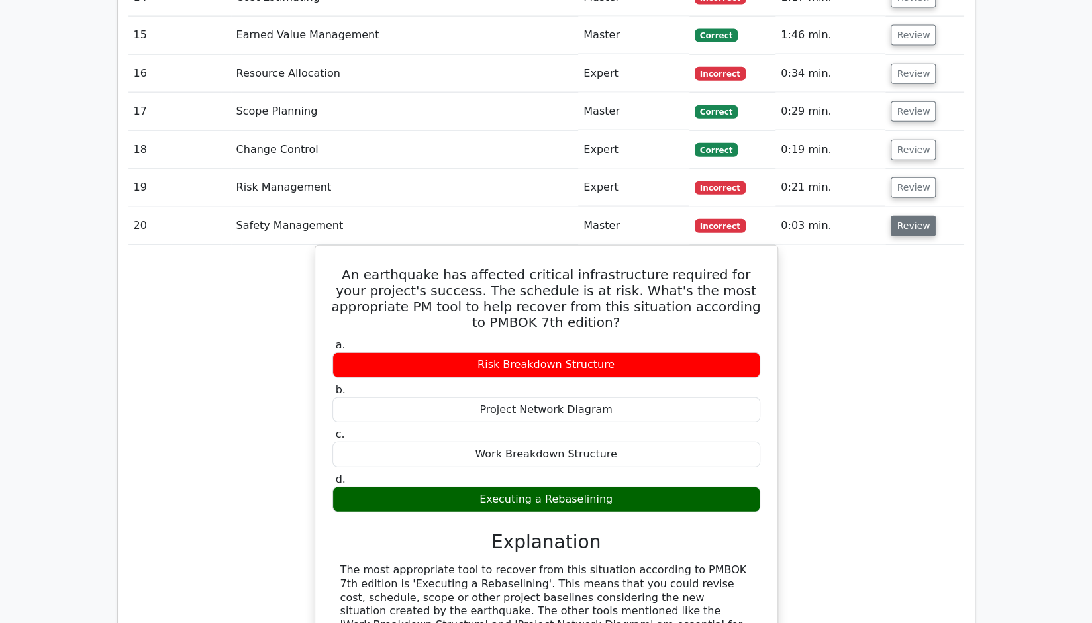
click at [916, 216] on button "Review" at bounding box center [912, 226] width 45 height 21
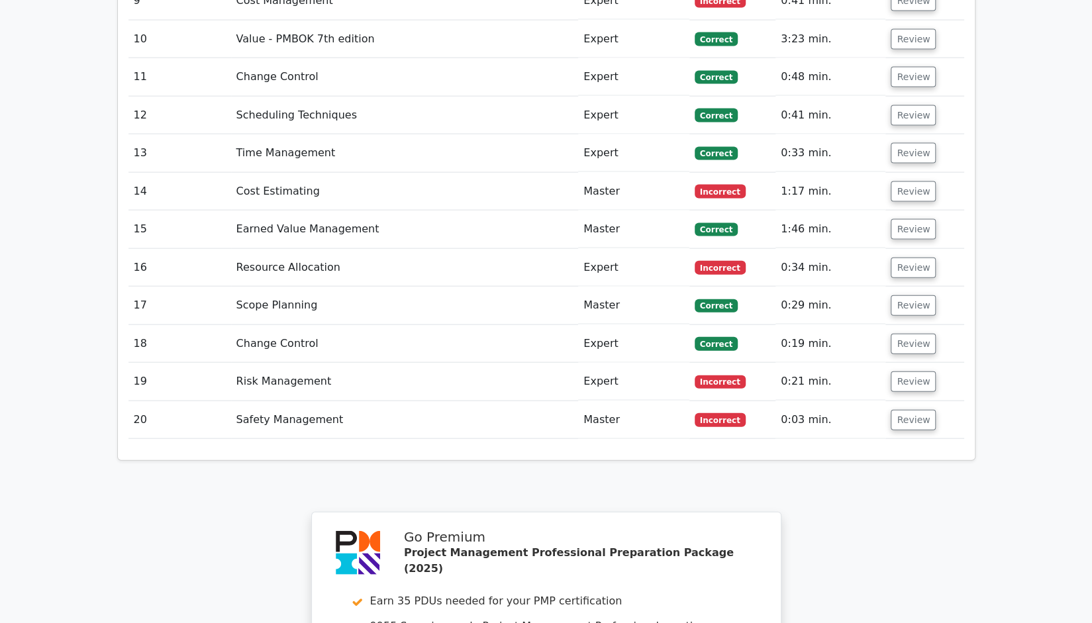
scroll to position [2193, 0]
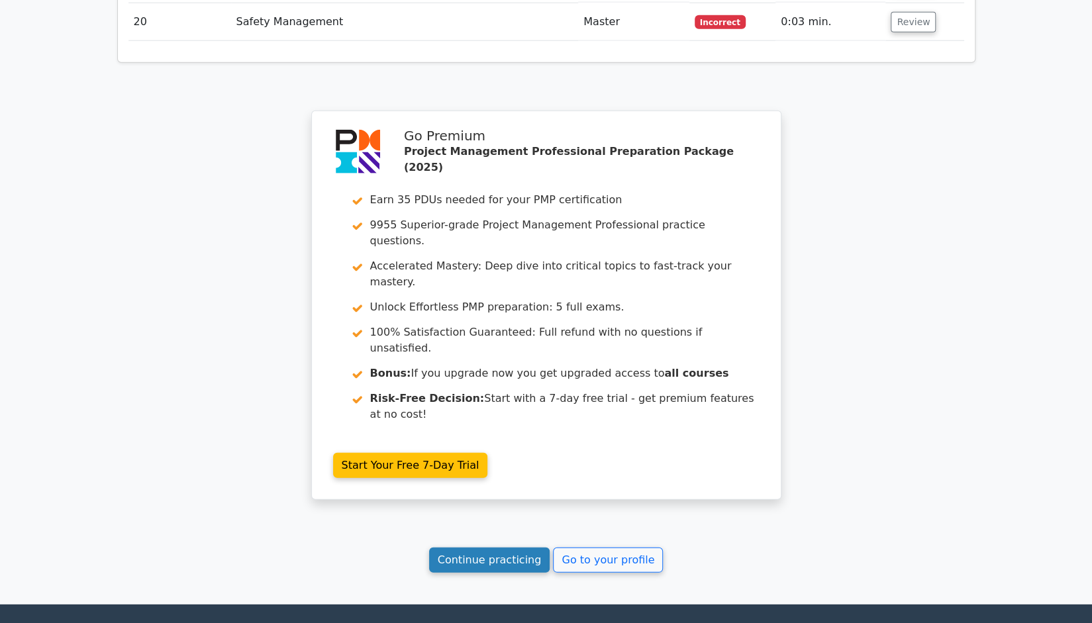
click at [512, 547] on link "Continue practicing" at bounding box center [489, 559] width 121 height 25
